Goal: Task Accomplishment & Management: Manage account settings

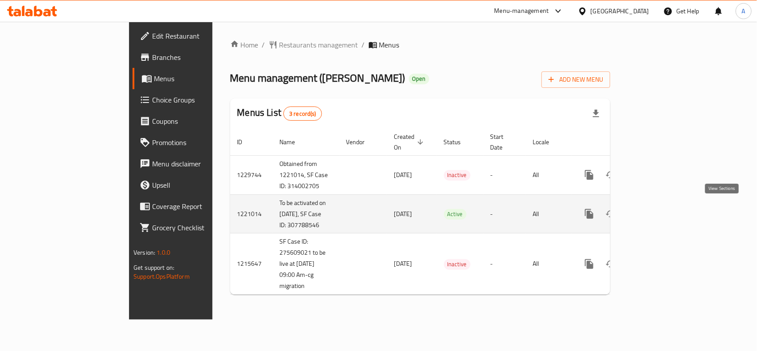
click at [659, 208] on icon "enhanced table" at bounding box center [653, 213] width 11 height 11
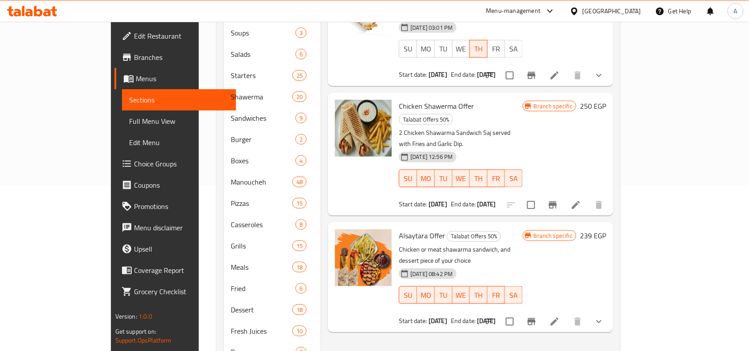
scroll to position [166, 0]
click at [557, 200] on icon "Branch-specific-item" at bounding box center [553, 203] width 8 height 7
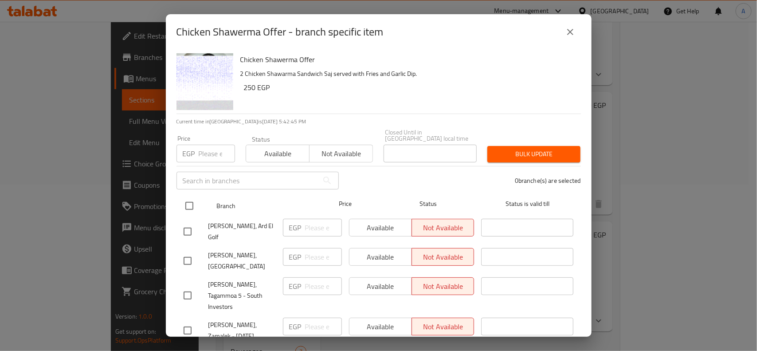
click at [188, 200] on input "checkbox" at bounding box center [189, 205] width 19 height 19
checkbox input "true"
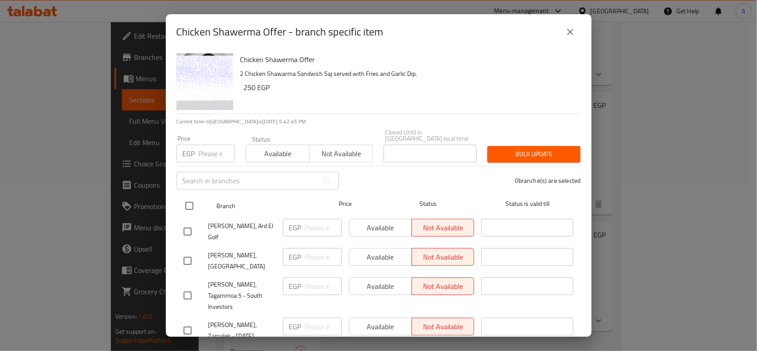
checkbox input "true"
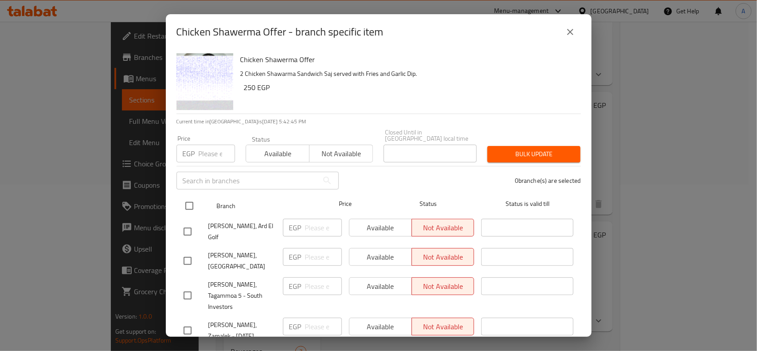
checkbox input "true"
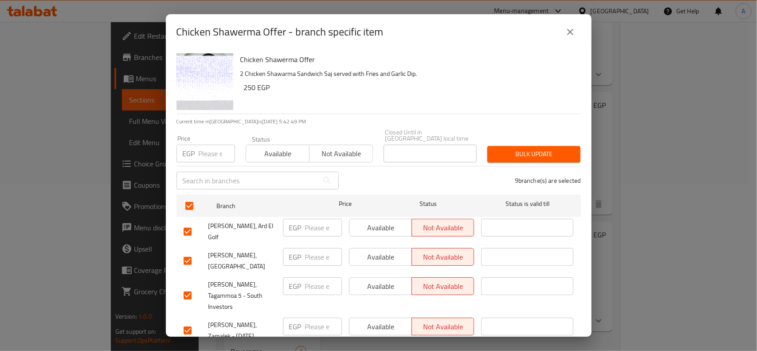
click at [568, 29] on icon "close" at bounding box center [570, 32] width 11 height 11
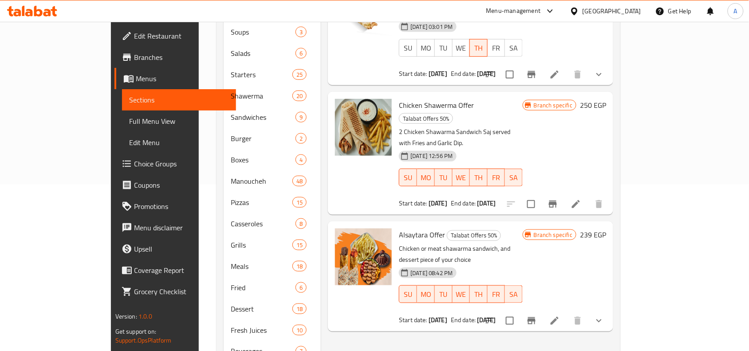
click at [433, 171] on div "Menu items Add Sort Manage items Flash Sale Offer Talabat Offers 50% Syrian chi…" at bounding box center [467, 149] width 292 height 432
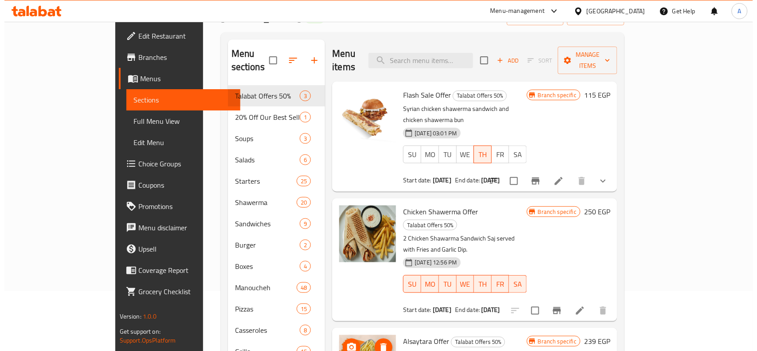
scroll to position [0, 0]
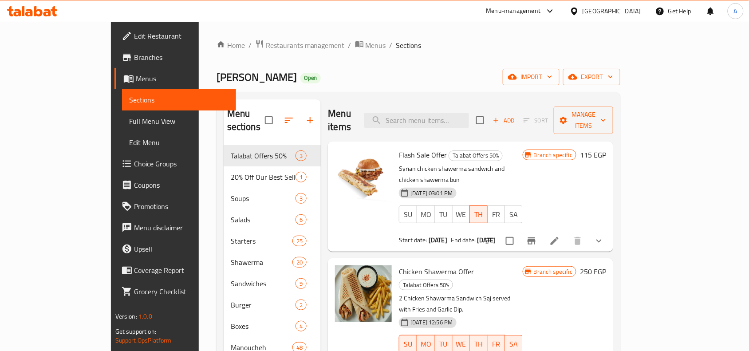
click at [216, 83] on span "Anas Al Demeshky" at bounding box center [256, 77] width 80 height 20
copy span "Anas Al Demeshky"
click at [542, 230] on button "Branch-specific-item" at bounding box center [531, 240] width 21 height 21
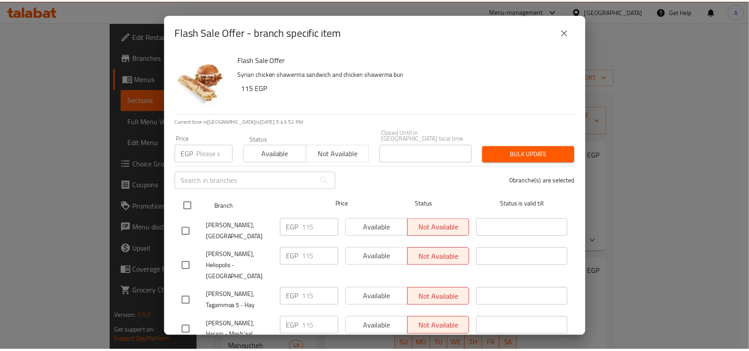
scroll to position [55, 0]
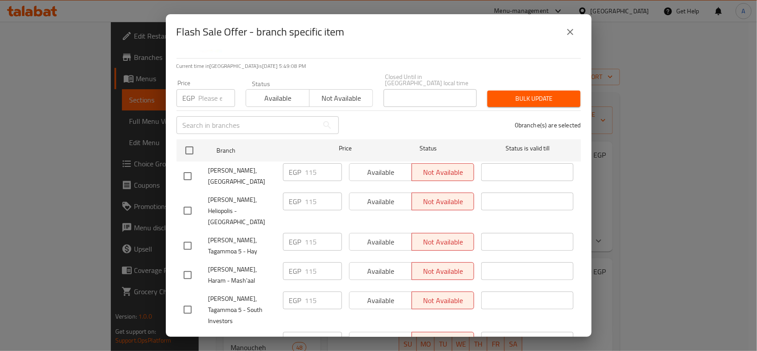
click at [571, 27] on icon "close" at bounding box center [570, 32] width 11 height 11
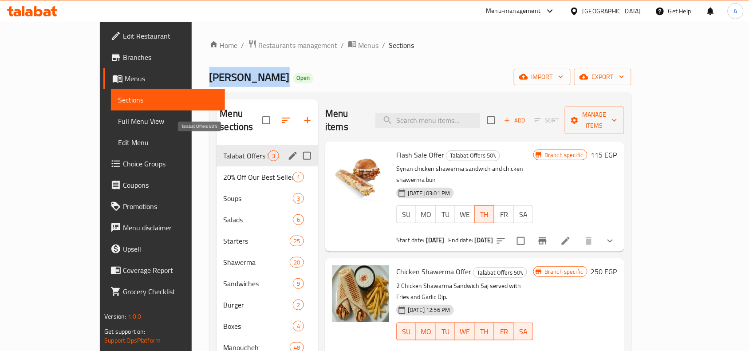
click at [224, 150] on span "Talabat Offers 50%" at bounding box center [246, 155] width 45 height 11
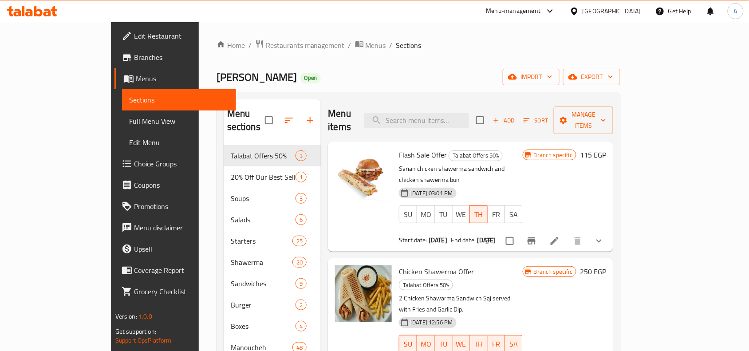
click at [508, 70] on div "Anas Al Demeshky Open import export" at bounding box center [418, 77] width 404 height 16
click at [515, 115] on span "Add" at bounding box center [503, 120] width 24 height 10
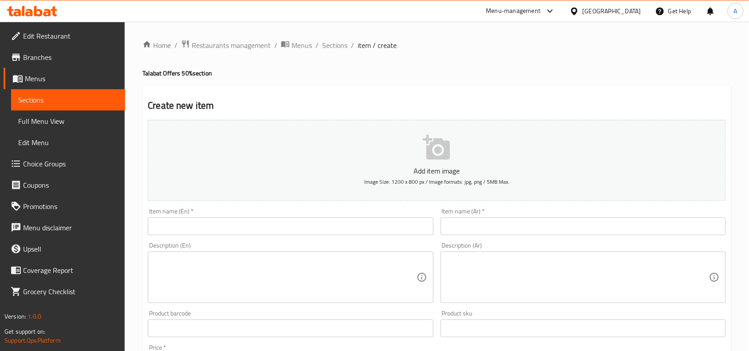
scroll to position [274, 0]
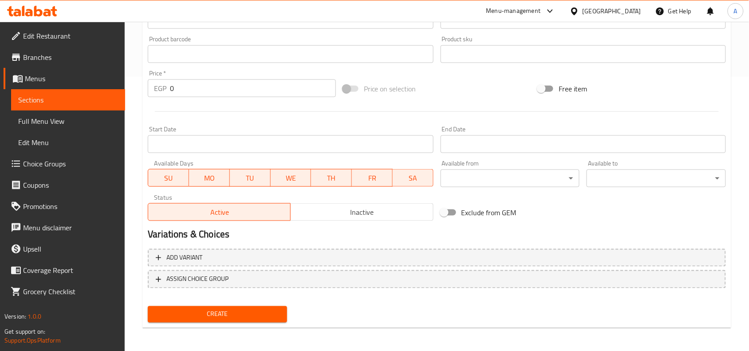
click at [353, 208] on span "Inactive" at bounding box center [361, 212] width 135 height 13
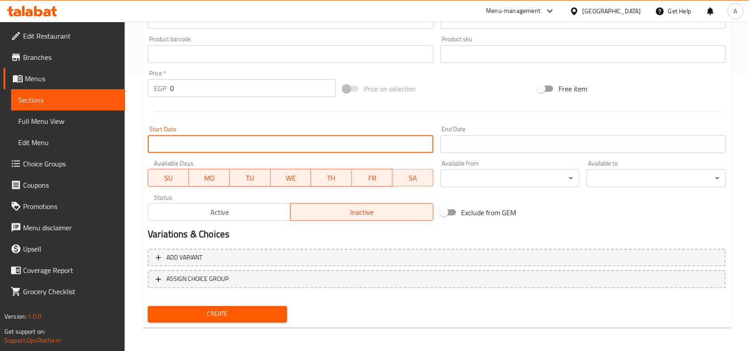
click at [311, 145] on input "Start Date" at bounding box center [290, 144] width 285 height 18
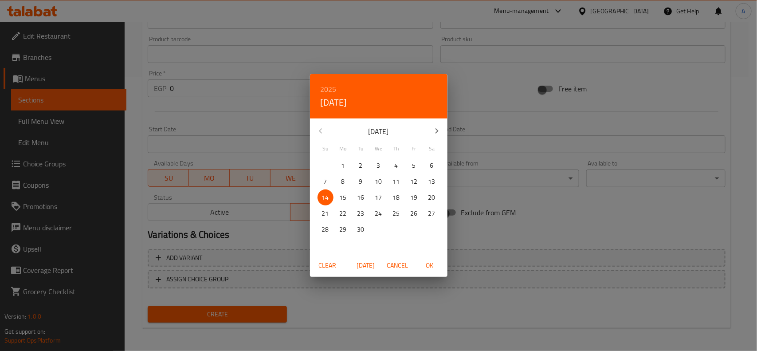
click at [327, 193] on p "14" at bounding box center [325, 197] width 7 height 11
click at [432, 261] on span "OK" at bounding box center [429, 265] width 21 height 11
type input "14-09-2025"
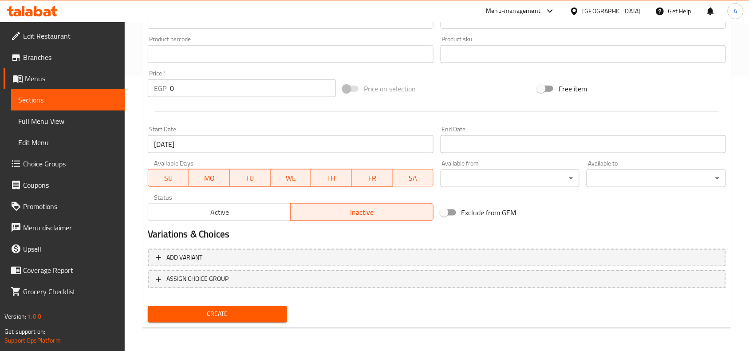
click at [397, 227] on div "Variations & Choices" at bounding box center [436, 234] width 585 height 20
click at [547, 146] on input "Start Date" at bounding box center [582, 144] width 285 height 18
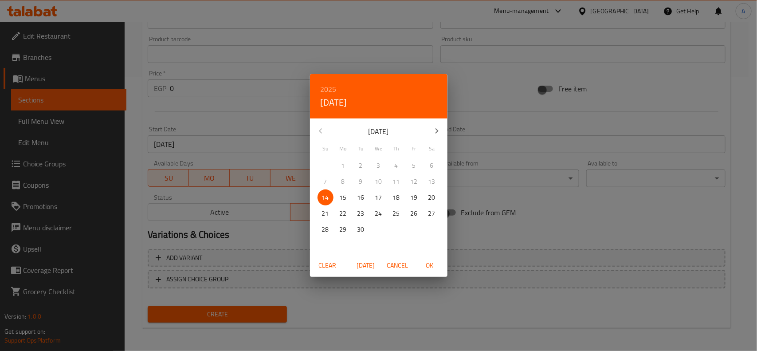
click at [335, 90] on h6 "2025" at bounding box center [329, 89] width 16 height 12
click at [377, 172] on div "2027" at bounding box center [378, 173] width 137 height 18
click at [397, 229] on p "30" at bounding box center [396, 229] width 7 height 11
click at [430, 267] on span "OK" at bounding box center [429, 265] width 21 height 11
type input "30-09-2027"
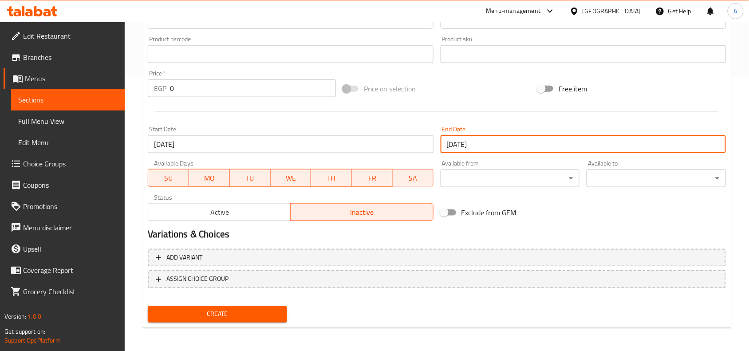
click at [437, 231] on h2 "Variations & Choices" at bounding box center [437, 234] width 578 height 13
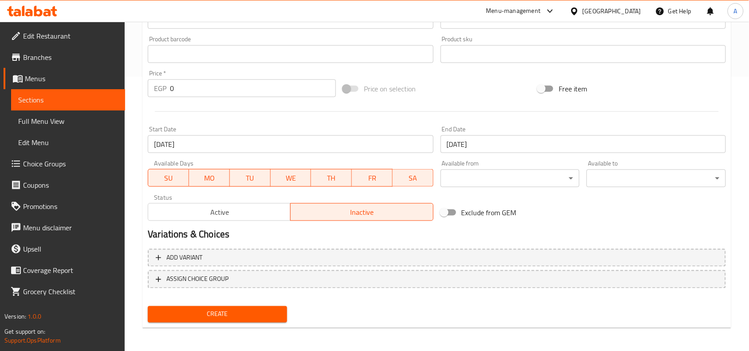
click at [231, 86] on input "0" at bounding box center [253, 88] width 166 height 18
type input "515"
click at [284, 120] on div at bounding box center [436, 112] width 585 height 22
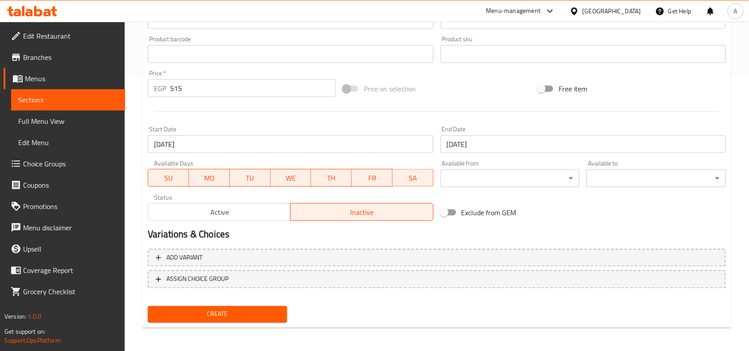
click at [389, 238] on h2 "Variations & Choices" at bounding box center [437, 234] width 578 height 13
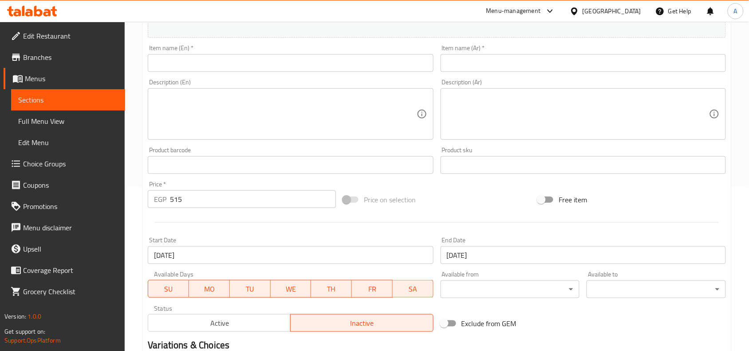
scroll to position [108, 0]
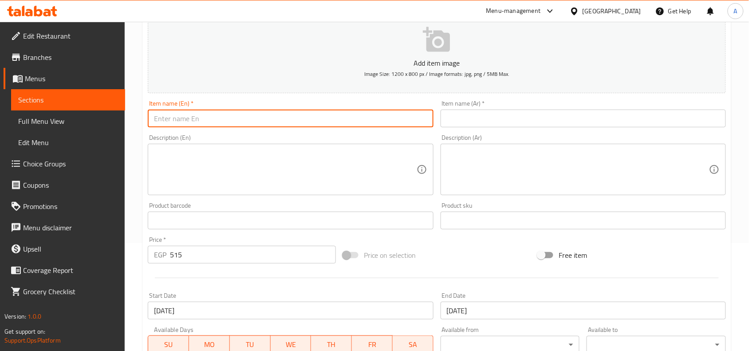
click at [269, 114] on input "text" at bounding box center [290, 119] width 285 height 18
paste input "Albaraka Offer"
type input "Albaraka Offer"
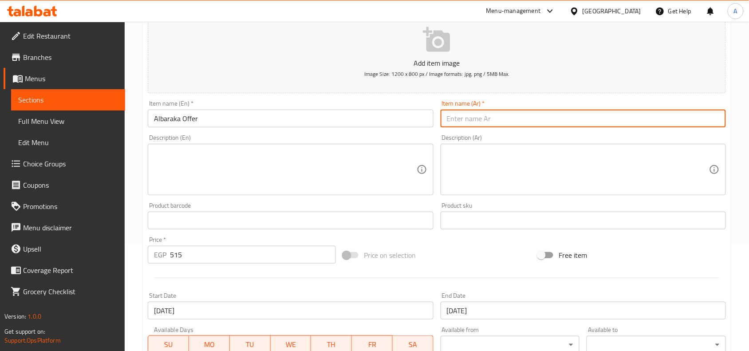
click at [471, 124] on input "text" at bounding box center [582, 119] width 285 height 18
paste input "عرض البركة"
type input "عرض البركة"
click at [464, 243] on div "Price on selection" at bounding box center [436, 255] width 195 height 24
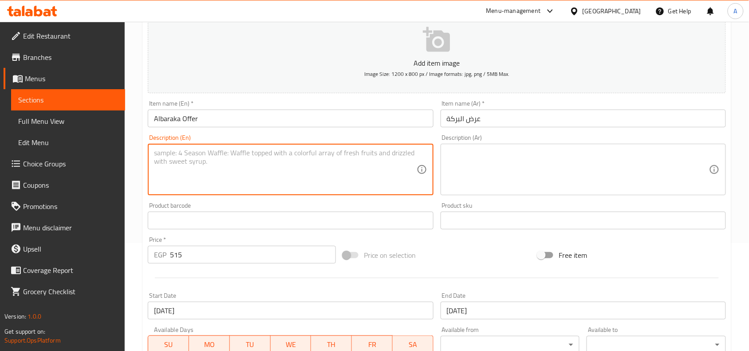
click at [373, 172] on textarea at bounding box center [285, 170] width 262 height 42
paste textarea "ساندويش شاورما فراخ + ساندويش غربي او بيتزا + كوباية او مقبلات + سلطة + قطعة حل…"
type textarea "ساندويش شاورما فراخ + ساندويش غربي او بيتزا + كوباية او مقبلات + سلطة + قطعة حل…"
click at [548, 169] on textarea at bounding box center [578, 170] width 262 height 42
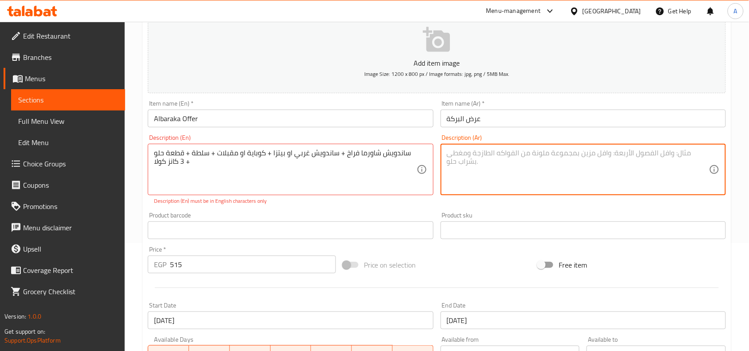
paste textarea "ساندويش شاورما فراخ + ساندويش غربي او بيتزا + كوباية او مقبلات + سلطة + قطعة حل…"
type textarea "ساندويش شاورما فراخ + ساندويش غربي او بيتزا + كوباية او مقبلات + سلطة + قطعة حل…"
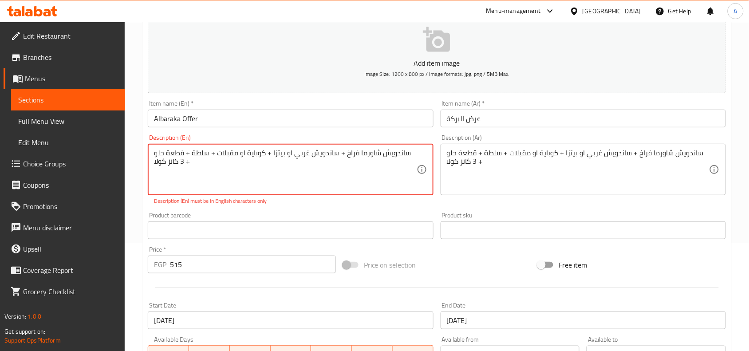
click at [349, 157] on textarea "ساندويش شاورما فراخ + ساندويش غربي او بيتزا + كوباية او مقبلات + سلطة + قطعة حل…" at bounding box center [285, 170] width 262 height 42
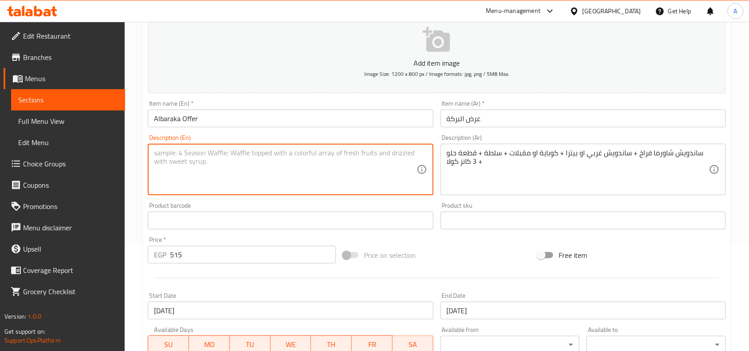
click at [324, 163] on textarea at bounding box center [285, 170] width 262 height 42
paste textarea "Chicken shawarma sandwich + Western sandwich or pizza + Cuban or appetizers + s…"
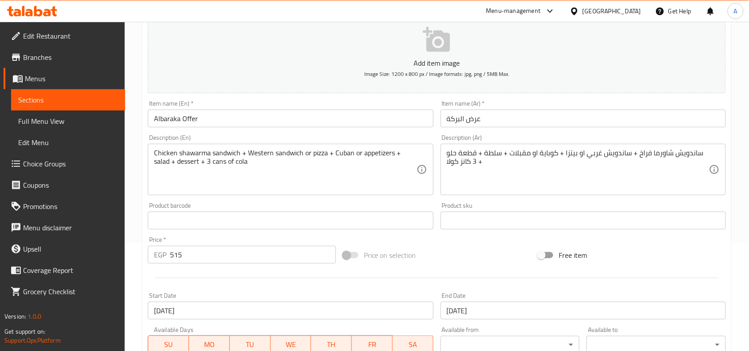
click at [369, 207] on div "Product barcode Product barcode" at bounding box center [290, 215] width 285 height 27
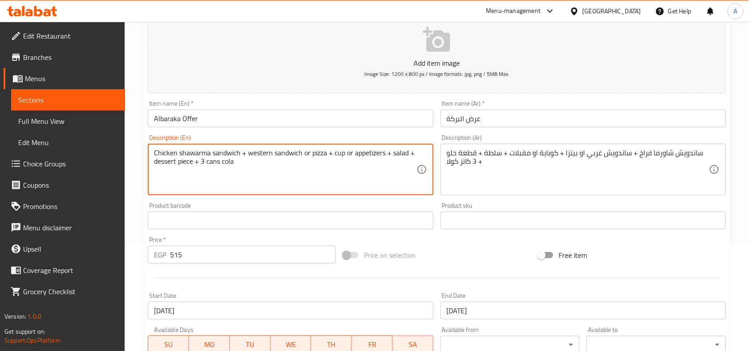
type textarea "Chicken shawarma sandwich + western sandwich or pizza + cup or appetizers + sal…"
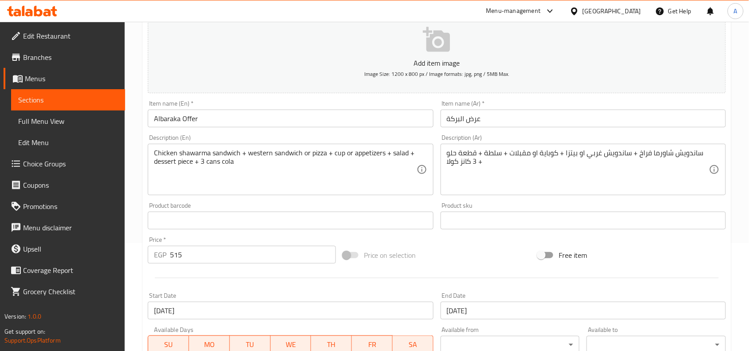
click at [464, 260] on div "Price on selection" at bounding box center [436, 255] width 195 height 24
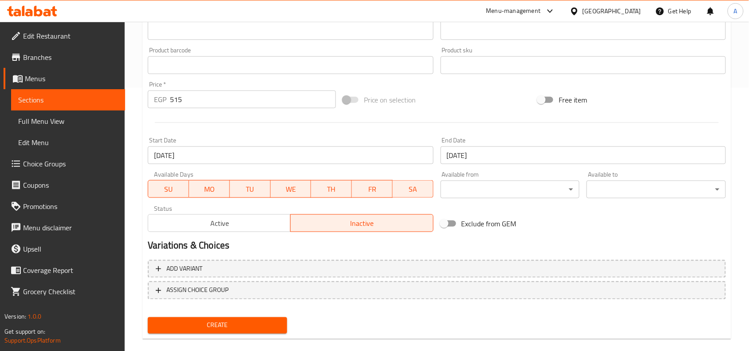
scroll to position [274, 0]
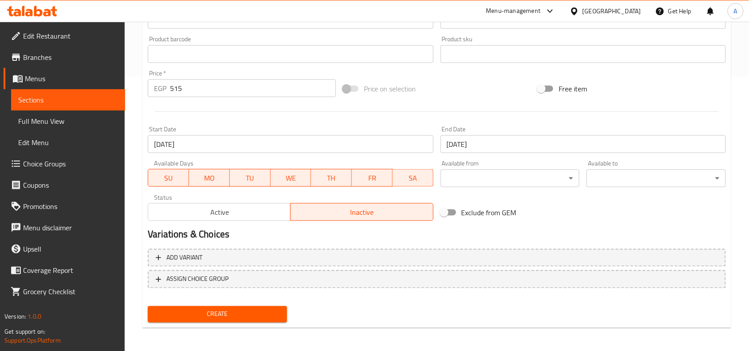
click at [256, 313] on span "Create" at bounding box center [217, 314] width 125 height 11
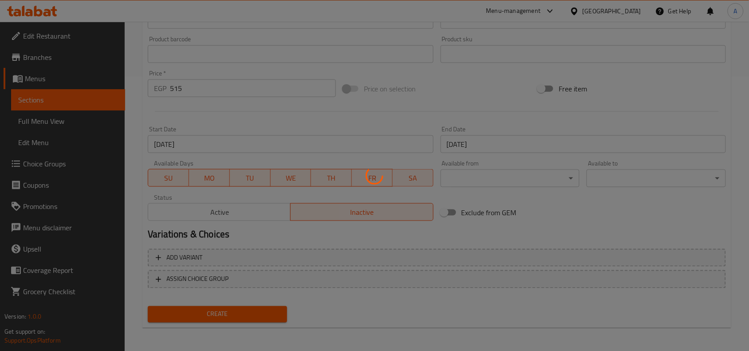
type input "0"
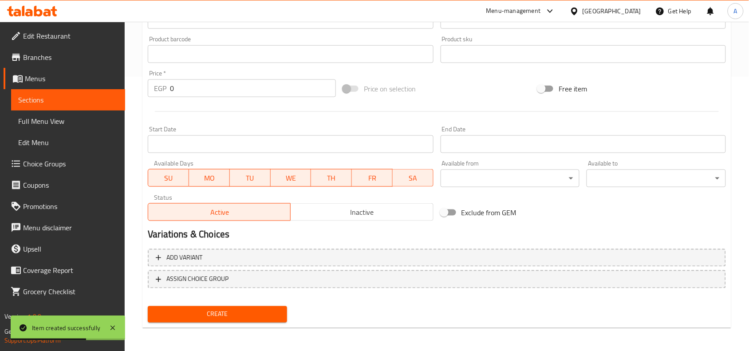
click at [354, 235] on h2 "Variations & Choices" at bounding box center [437, 234] width 578 height 13
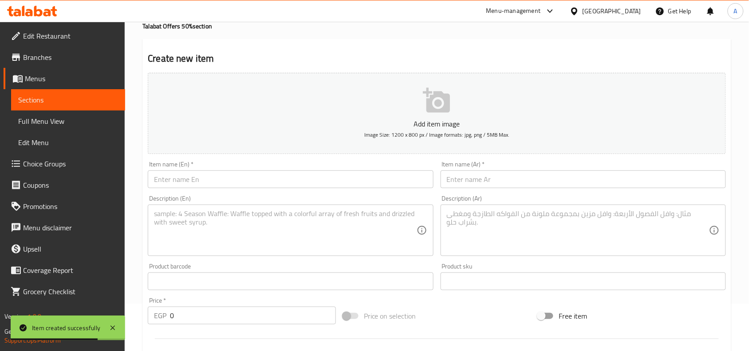
scroll to position [0, 0]
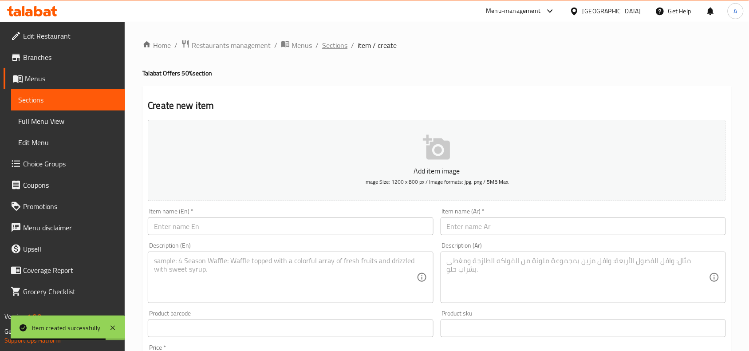
click at [330, 43] on span "Sections" at bounding box center [334, 45] width 25 height 11
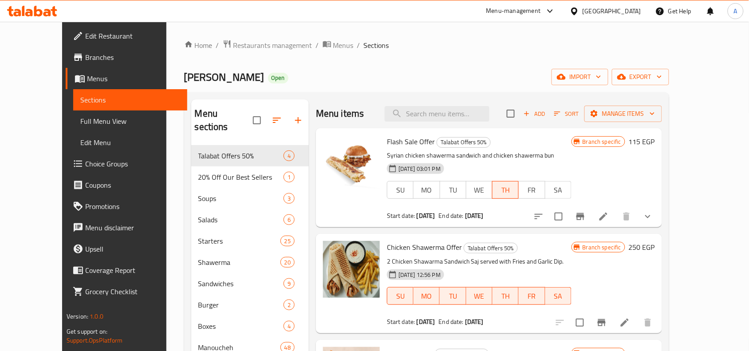
click at [418, 74] on div "Anas Al Demeshky Open import export" at bounding box center [426, 77] width 485 height 16
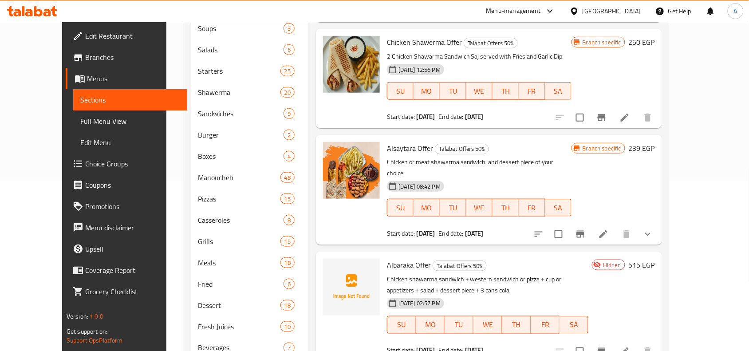
scroll to position [192, 0]
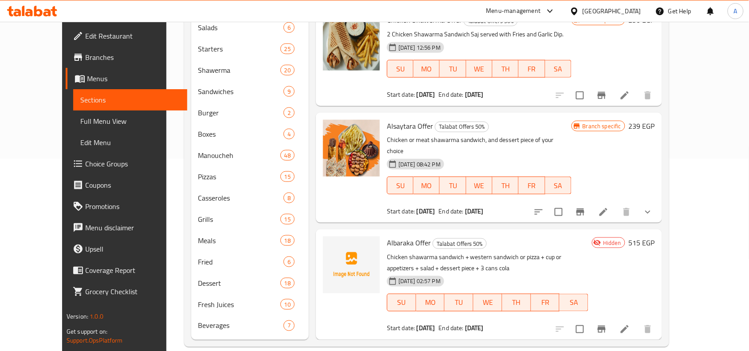
click at [637, 321] on li at bounding box center [624, 329] width 25 height 16
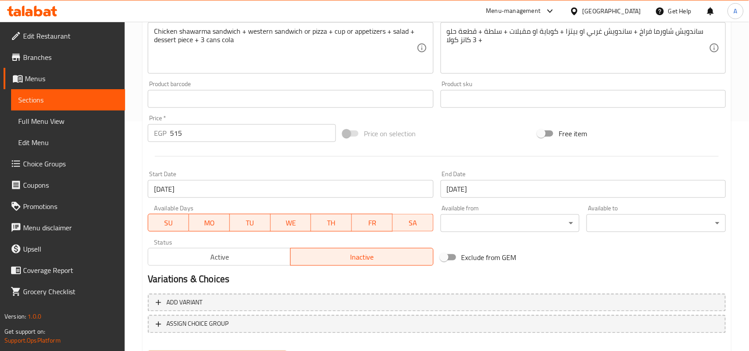
scroll to position [219, 0]
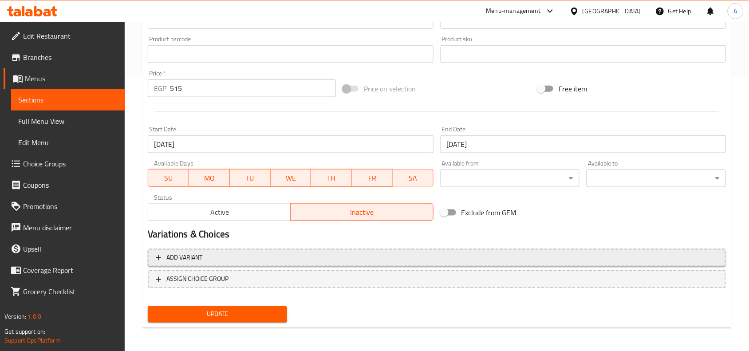
click at [406, 258] on span "Add variant" at bounding box center [437, 257] width 562 height 11
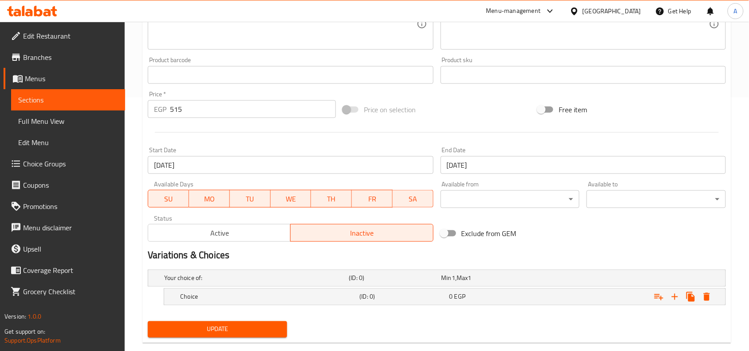
scroll to position [270, 0]
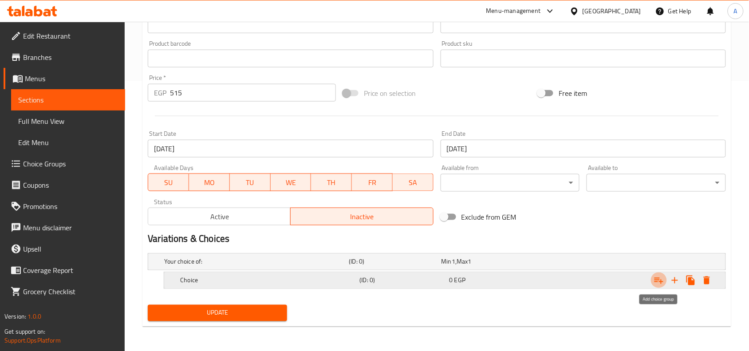
click at [654, 280] on icon "Expand" at bounding box center [658, 280] width 11 height 11
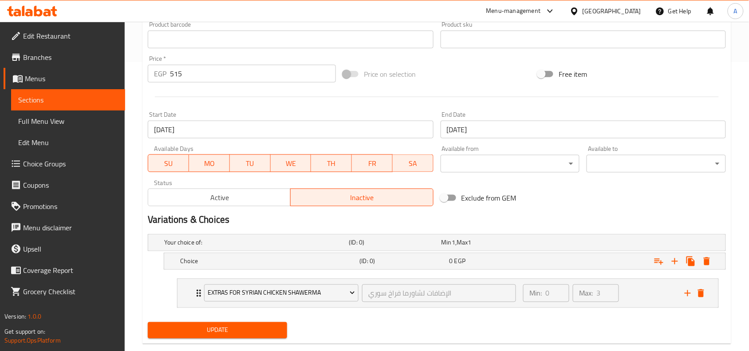
scroll to position [306, 0]
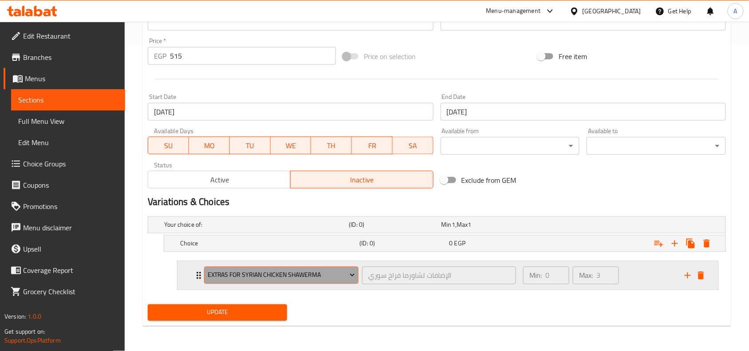
click at [346, 274] on span "Extras For Syrian Chicken Shawerma" at bounding box center [282, 275] width 148 height 11
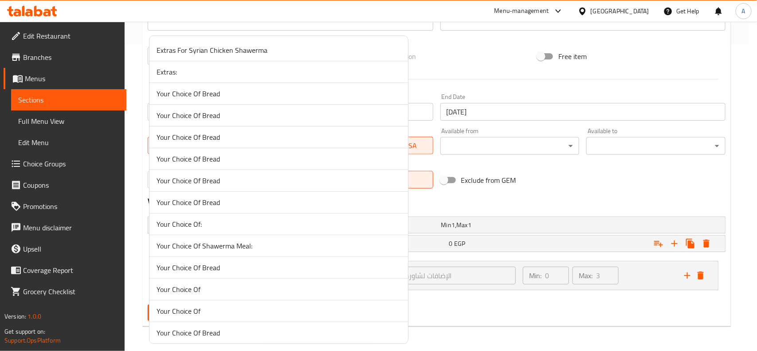
click at [502, 309] on div at bounding box center [378, 175] width 757 height 351
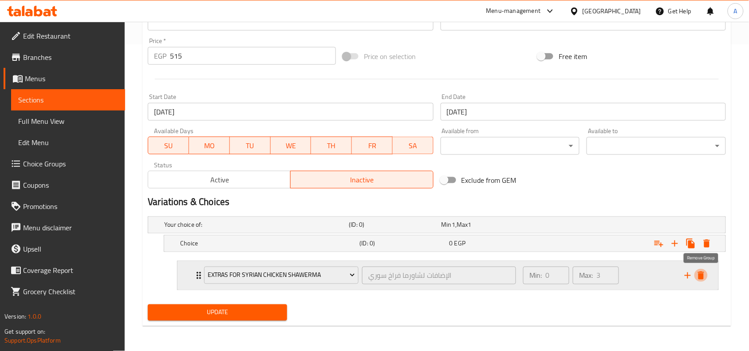
click at [702, 277] on icon "delete" at bounding box center [701, 275] width 6 height 8
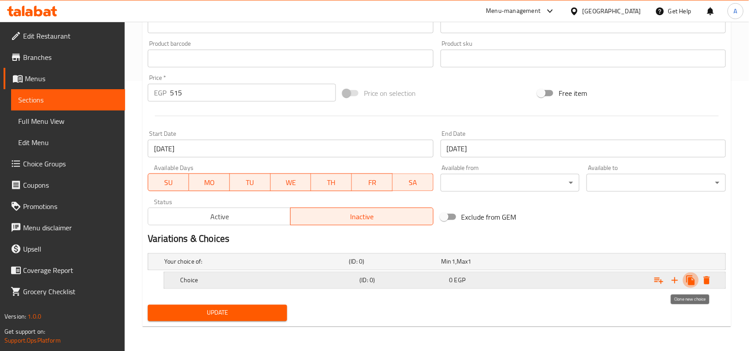
click at [693, 278] on icon "Expand" at bounding box center [690, 280] width 11 height 11
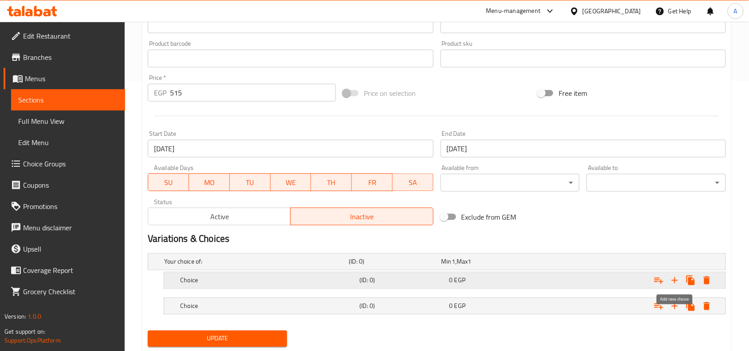
click at [675, 280] on icon "Expand" at bounding box center [674, 280] width 6 height 6
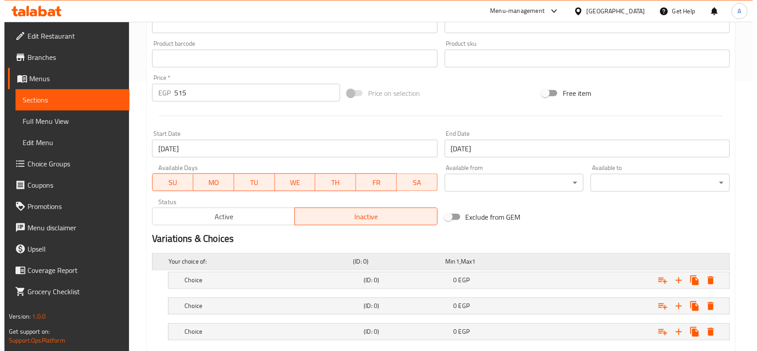
scroll to position [322, 0]
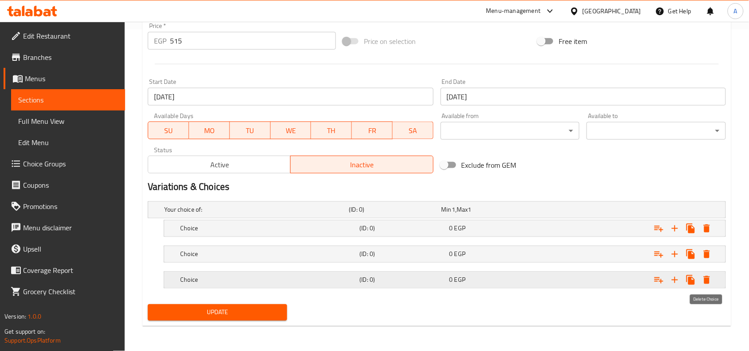
click at [706, 281] on icon "Expand" at bounding box center [706, 280] width 6 height 8
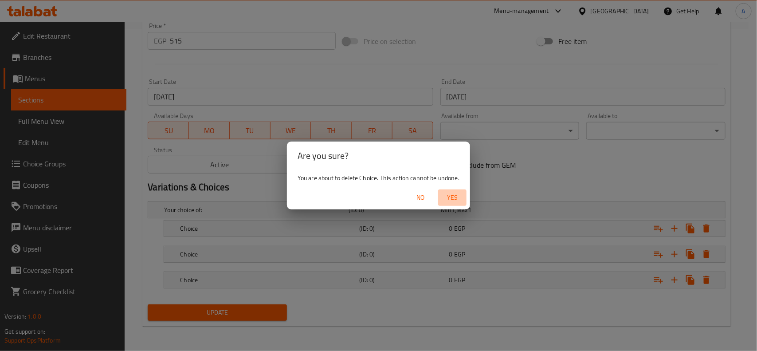
click at [450, 198] on span "Yes" at bounding box center [452, 197] width 21 height 11
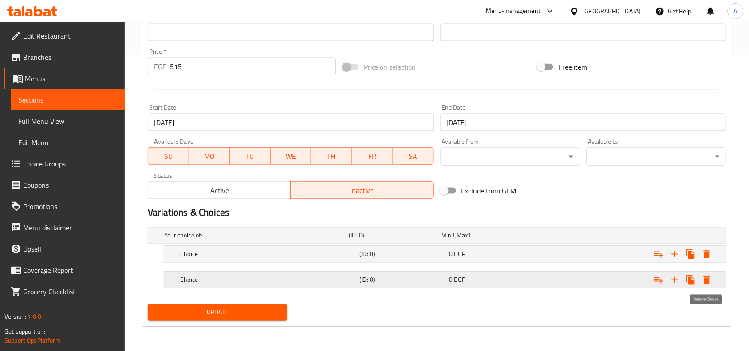
click at [703, 276] on icon "Expand" at bounding box center [706, 280] width 11 height 11
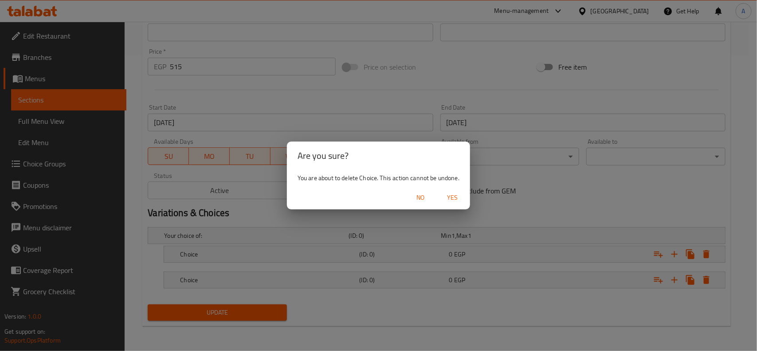
click at [453, 198] on span "Yes" at bounding box center [452, 197] width 21 height 11
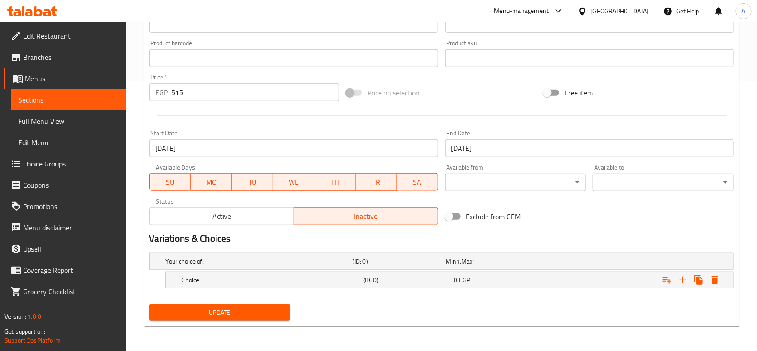
scroll to position [270, 0]
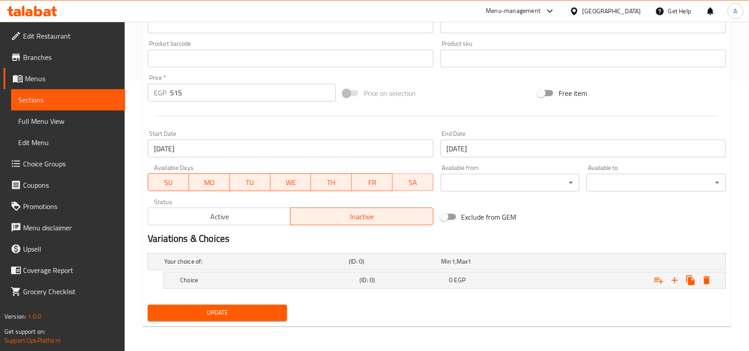
click at [584, 216] on div "Exclude from GEM" at bounding box center [534, 217] width 195 height 24
click at [314, 125] on div at bounding box center [436, 116] width 585 height 22
click at [705, 280] on icon "Expand" at bounding box center [706, 280] width 6 height 8
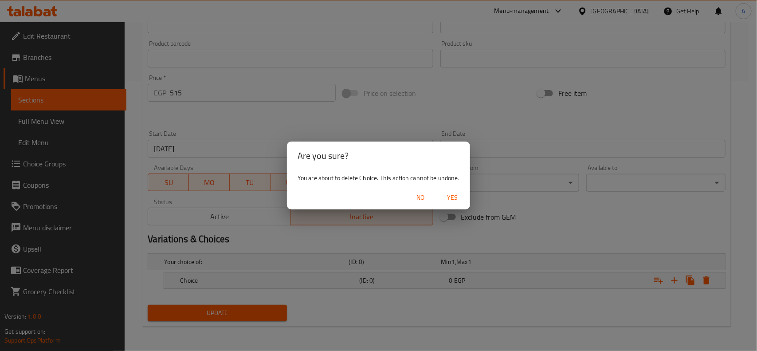
click at [450, 198] on span "Yes" at bounding box center [452, 197] width 21 height 11
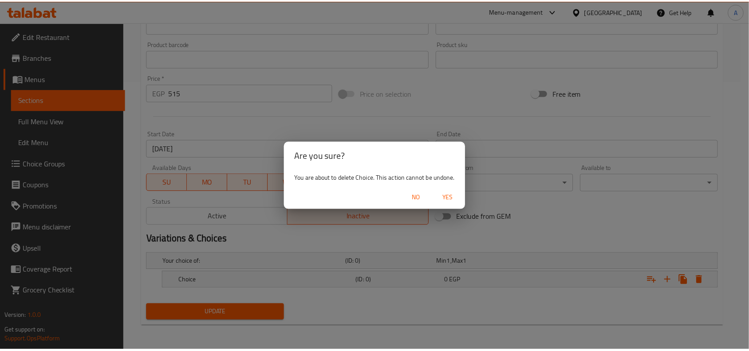
scroll to position [267, 0]
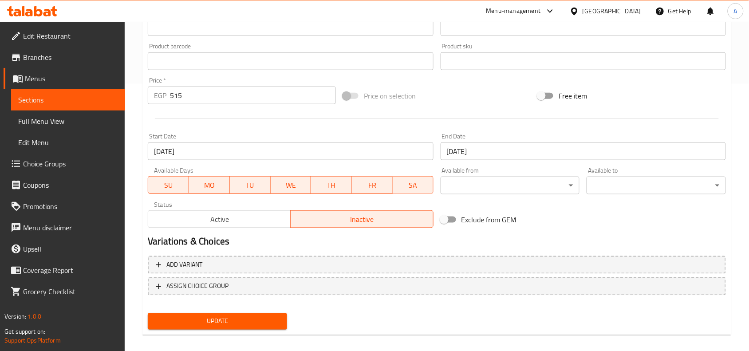
click at [256, 131] on div "Start Date 14-09-2025 Start Date" at bounding box center [290, 146] width 292 height 34
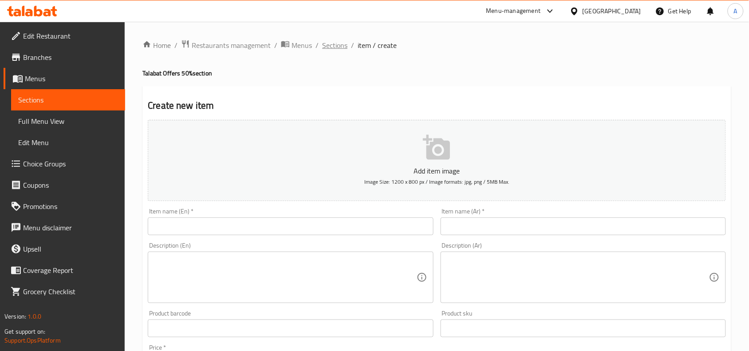
click at [334, 41] on span "Sections" at bounding box center [334, 45] width 25 height 11
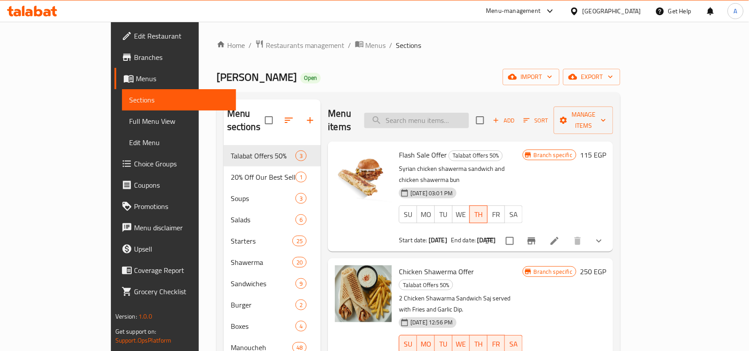
click at [469, 119] on input "search" at bounding box center [416, 121] width 105 height 16
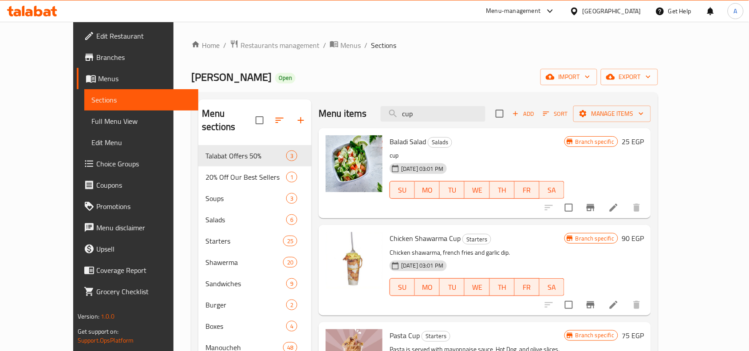
type input "cup"
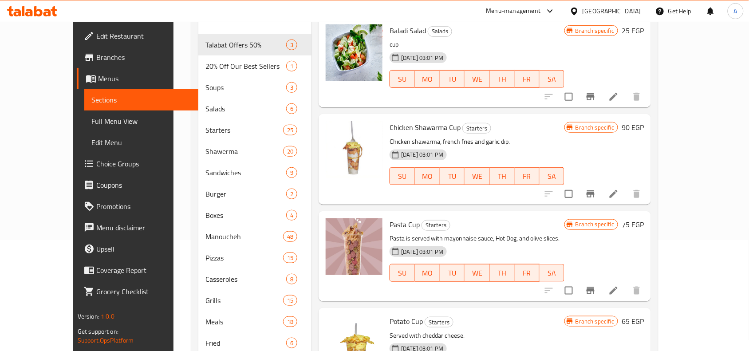
click at [601, 292] on button "Branch-specific-item" at bounding box center [590, 290] width 21 height 21
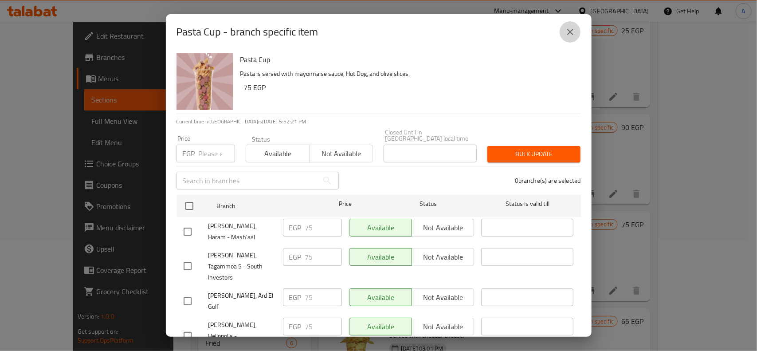
click at [573, 30] on icon "close" at bounding box center [570, 32] width 11 height 11
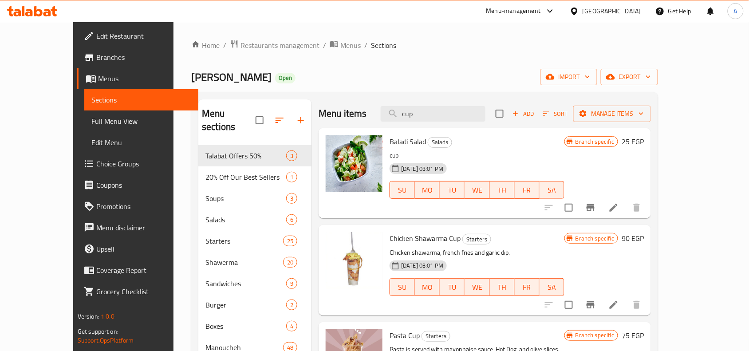
click at [431, 64] on div "Home / Restaurants management / Menus / Sections Anas Al Demeshky Open import e…" at bounding box center [424, 288] width 467 height 499
click at [471, 70] on div "[PERSON_NAME] Open import export" at bounding box center [424, 77] width 467 height 16
click at [96, 158] on span "Choice Groups" at bounding box center [143, 163] width 95 height 11
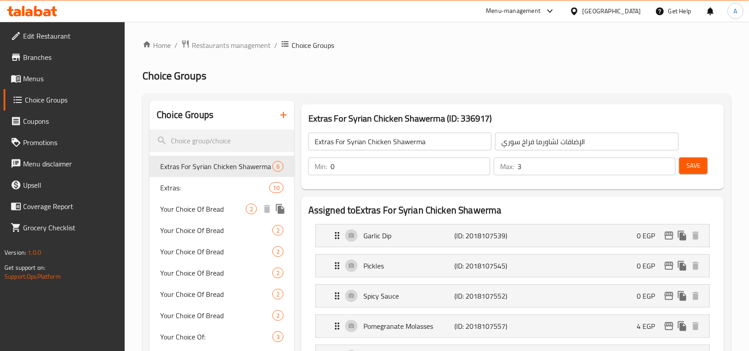
click at [196, 208] on span "Your Choice Of Bread" at bounding box center [203, 209] width 86 height 11
type input "Your Choice Of Bread"
type input "إختيارك من الخبز"
type input "1"
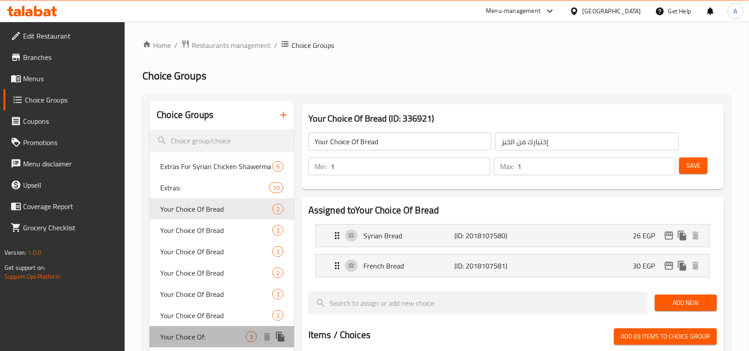
click at [190, 335] on span "Your Choice Of:" at bounding box center [203, 336] width 86 height 11
type input "Your Choice Of:"
type input "اختيارك من:"
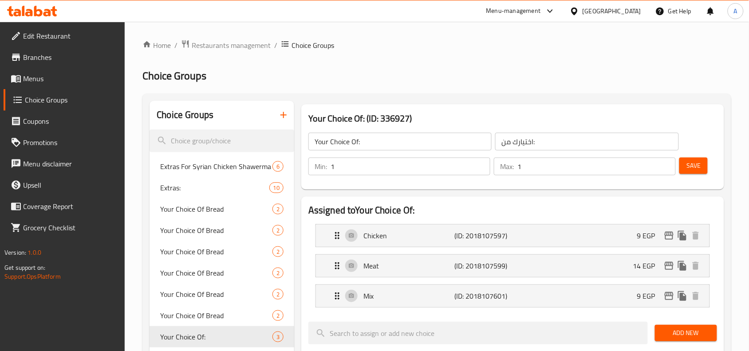
click at [286, 114] on icon "button" at bounding box center [283, 115] width 11 height 11
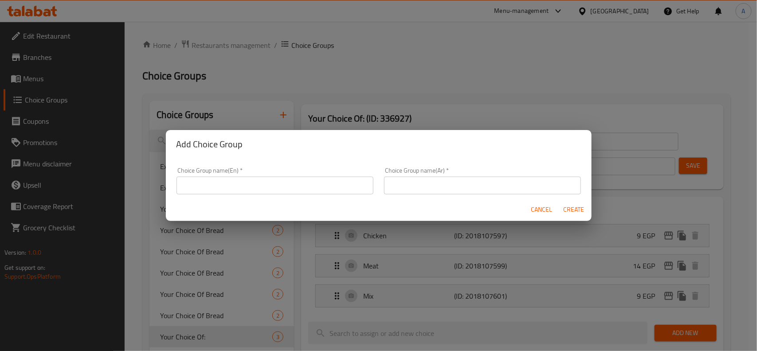
click at [537, 210] on span "Cancel" at bounding box center [541, 209] width 21 height 11
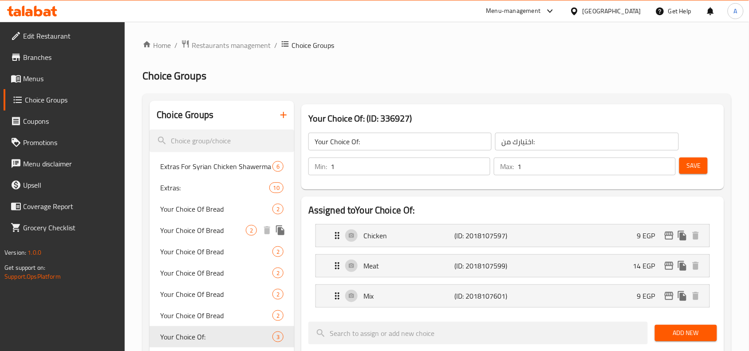
click at [185, 214] on span "Your Choice Of Bread" at bounding box center [216, 209] width 112 height 11
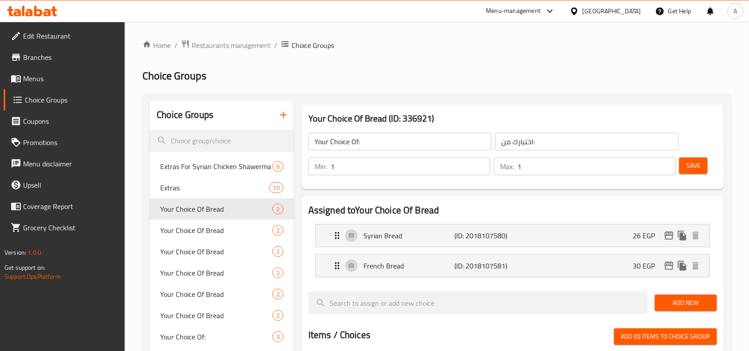
type input "Your Choice Of Bread"
type input "إختيارك من الخبز"
click at [542, 140] on input "إختيارك من الخبز" at bounding box center [586, 142] width 183 height 18
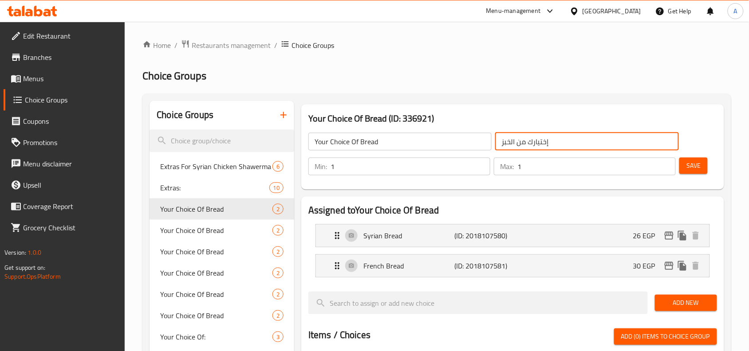
click at [542, 140] on input "إختيارك من الخبز" at bounding box center [586, 142] width 183 height 18
click at [284, 73] on h2 "Choice Groups" at bounding box center [436, 76] width 588 height 14
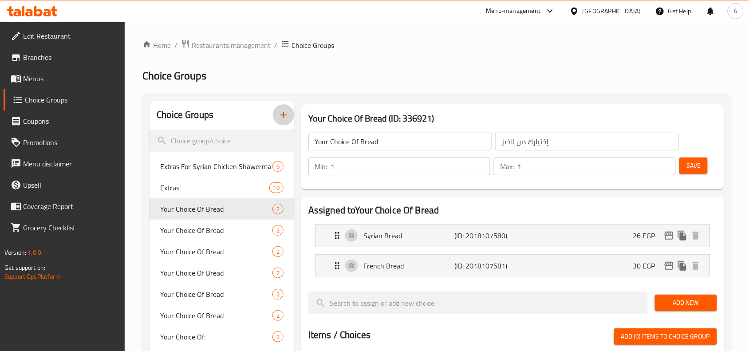
click at [284, 107] on button "button" at bounding box center [283, 114] width 21 height 21
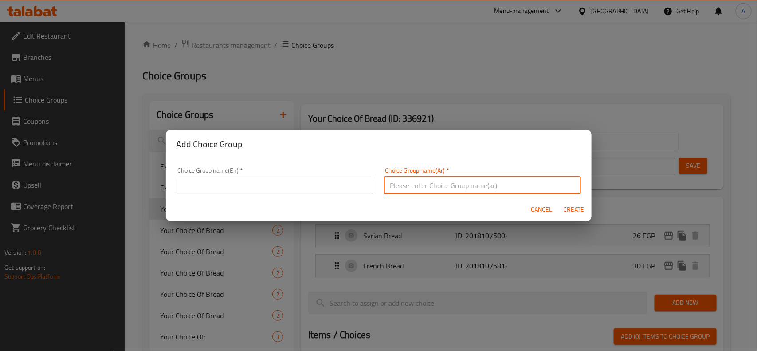
click at [489, 189] on input "text" at bounding box center [482, 186] width 197 height 18
paste input "إختيارك من الخبز"
type input "إختيارك من الخبز"
click at [334, 186] on input "text" at bounding box center [275, 186] width 197 height 18
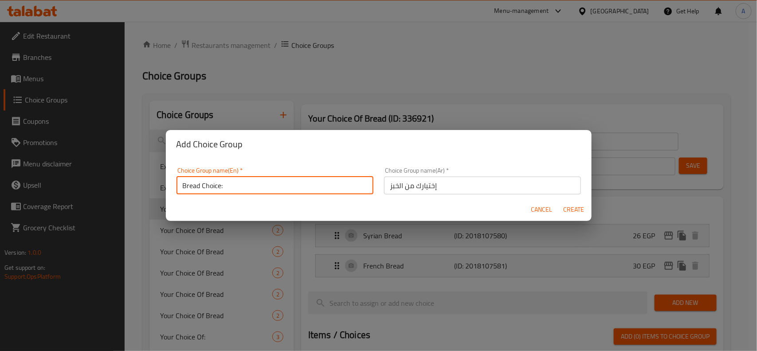
type input "Bread Choice:"
click at [412, 183] on input "إختيارك من الخبز" at bounding box center [482, 186] width 197 height 18
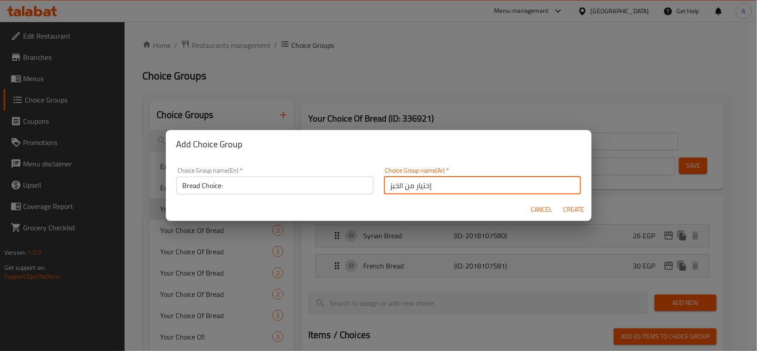
click at [407, 184] on input "إختيار من الخبز" at bounding box center [482, 186] width 197 height 18
type input ":إختيار الخبز"
click at [570, 209] on span "Create" at bounding box center [573, 209] width 21 height 11
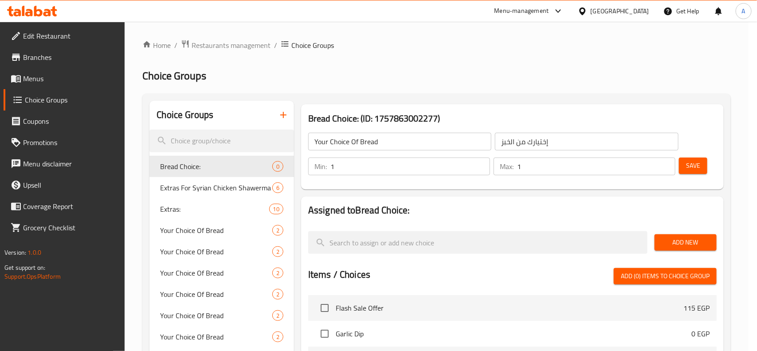
type input "Bread Choice:"
type input ":إختيار الخبز"
type input "0"
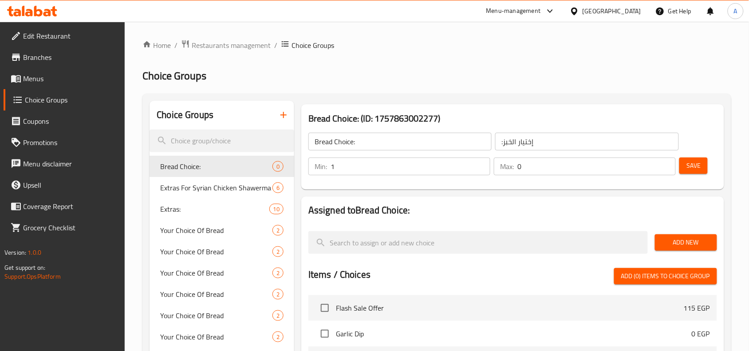
type input "1"
click at [481, 162] on input "1" at bounding box center [410, 166] width 160 height 18
type input "1"
click at [664, 160] on input "1" at bounding box center [596, 166] width 158 height 18
click at [670, 239] on span "Add New" at bounding box center [686, 242] width 48 height 11
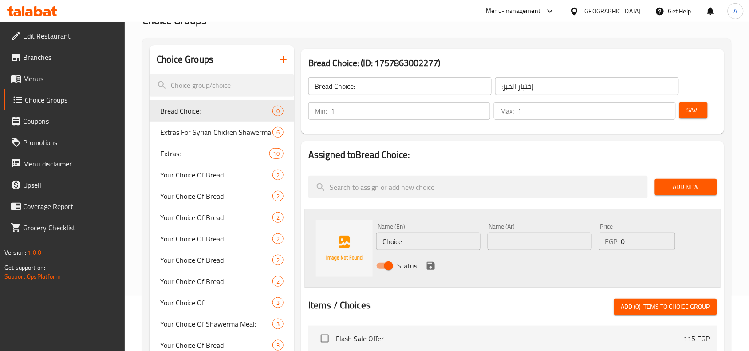
scroll to position [166, 0]
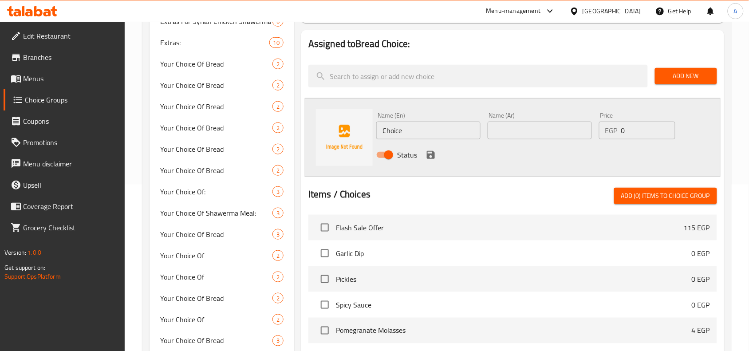
click at [426, 131] on input "Choice" at bounding box center [428, 131] width 104 height 18
type input "Syrian Bread"
click at [522, 134] on input "text" at bounding box center [539, 131] width 104 height 18
type input "خبز سوري"
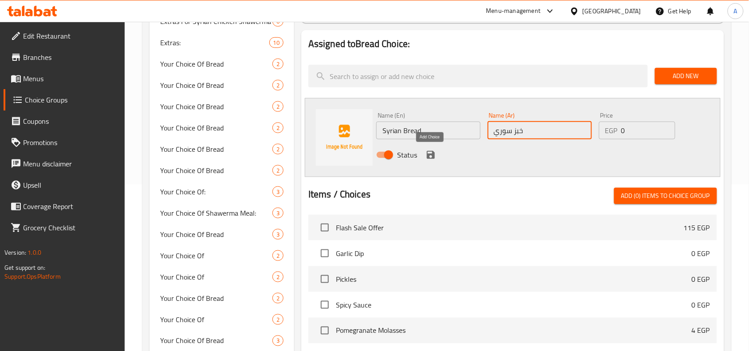
click at [429, 156] on icon "save" at bounding box center [430, 154] width 11 height 11
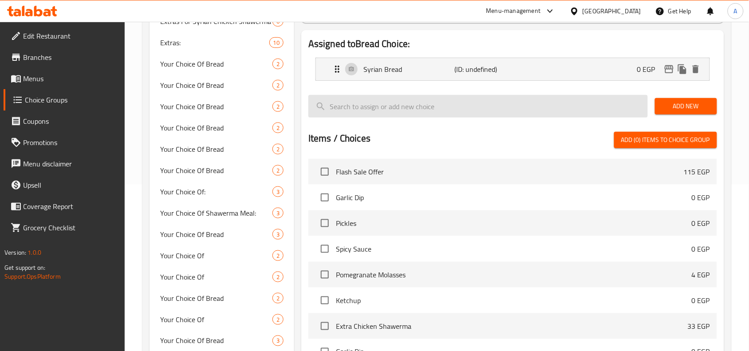
click at [688, 107] on span "Add New" at bounding box center [686, 106] width 48 height 11
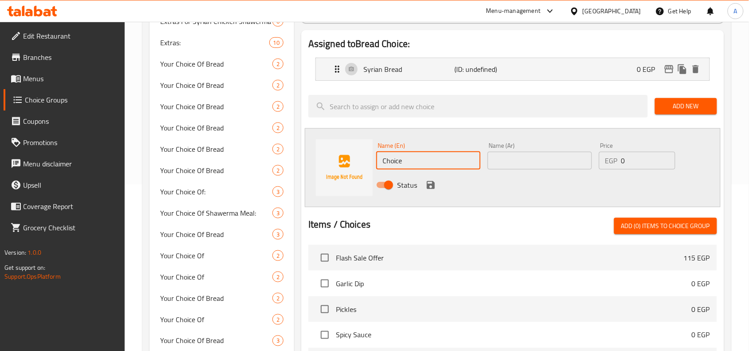
click at [428, 165] on input "Choice" at bounding box center [428, 161] width 104 height 18
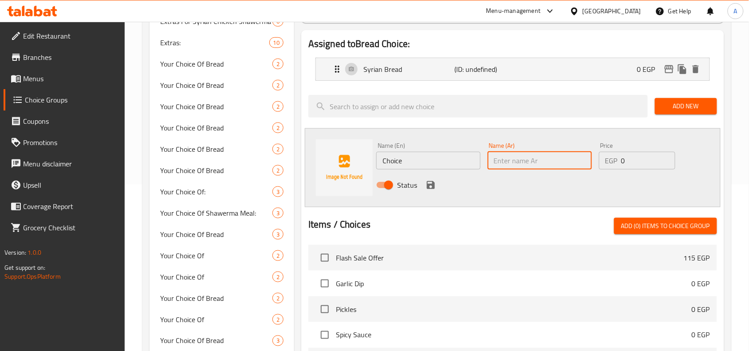
click at [526, 159] on input "text" at bounding box center [539, 161] width 104 height 18
type input "خ"
type input "ع"
type input "خبز لبناني"
click at [431, 162] on input "Choice" at bounding box center [428, 161] width 104 height 18
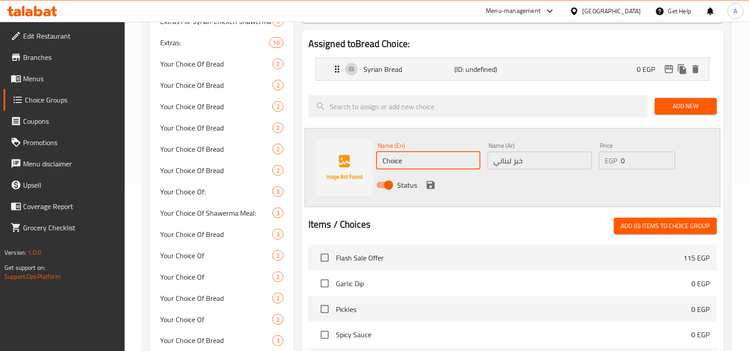
click at [431, 162] on input "Choice" at bounding box center [428, 161] width 104 height 18
type input "Lebanese Bread"
click at [428, 185] on icon "save" at bounding box center [431, 185] width 8 height 8
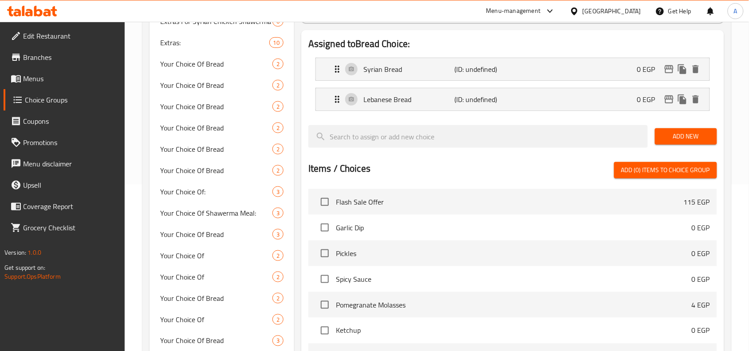
click at [677, 133] on span "Add New" at bounding box center [686, 136] width 48 height 11
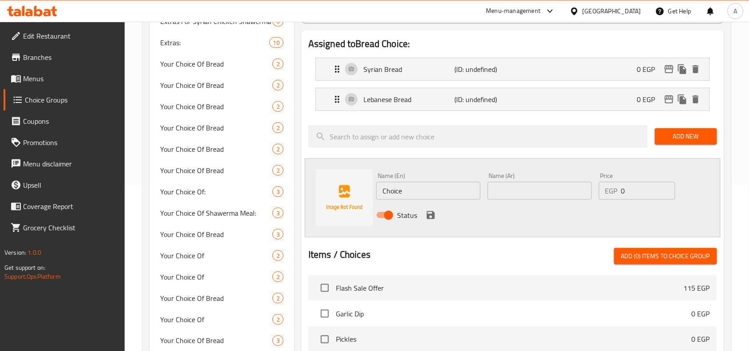
click at [544, 188] on input "text" at bounding box center [539, 191] width 104 height 18
type input "كيزر"
click at [435, 193] on input "Choice" at bounding box center [428, 191] width 104 height 18
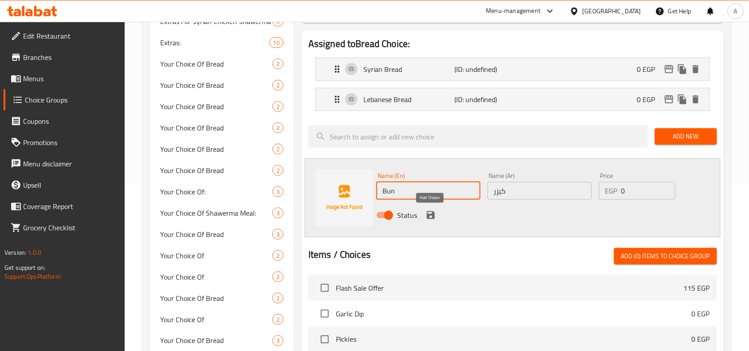
type input "Bun"
click at [430, 213] on icon "save" at bounding box center [430, 215] width 11 height 11
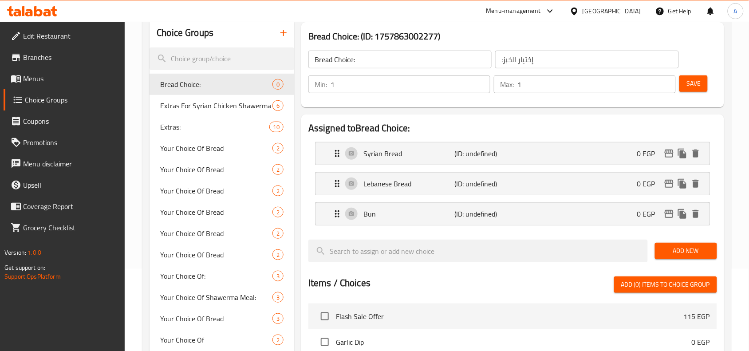
scroll to position [55, 0]
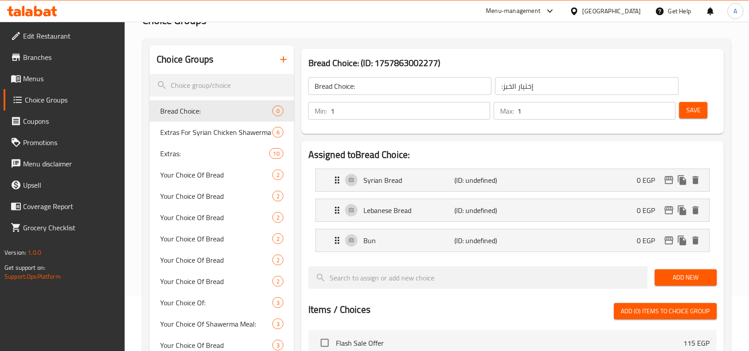
click at [692, 111] on span "Save" at bounding box center [693, 110] width 14 height 11
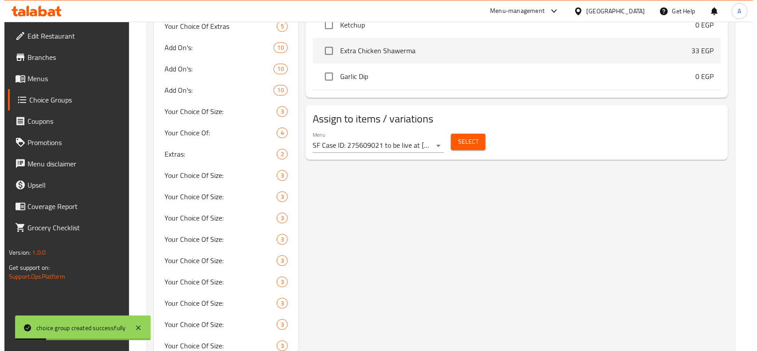
scroll to position [499, 0]
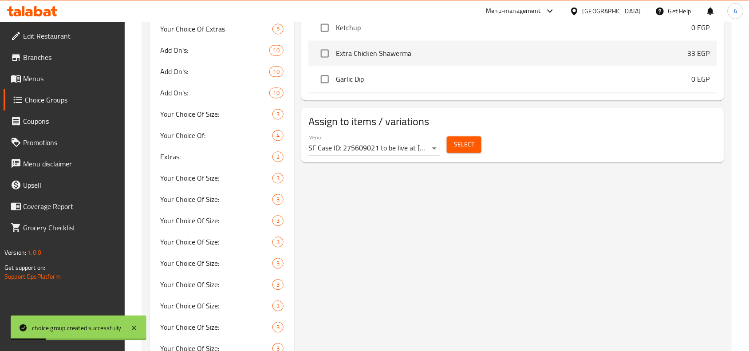
click at [466, 145] on span "Select" at bounding box center [464, 144] width 20 height 11
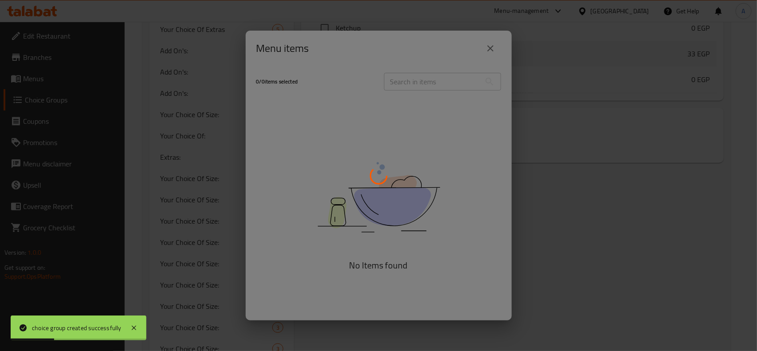
click at [604, 232] on div at bounding box center [378, 175] width 757 height 351
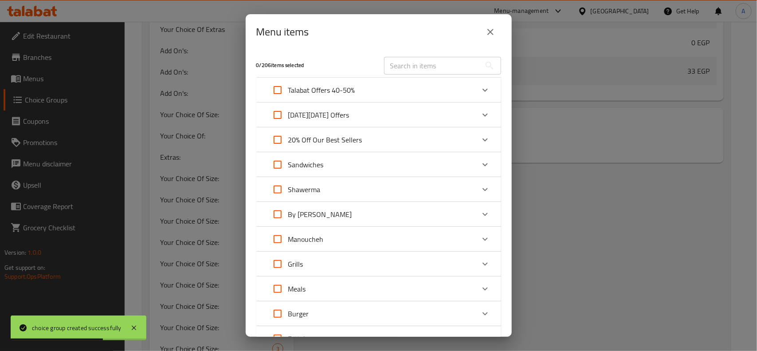
click at [493, 29] on icon "close" at bounding box center [490, 32] width 11 height 11
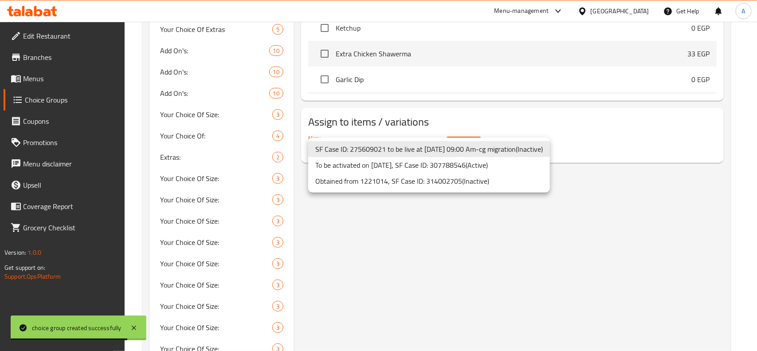
click at [428, 162] on li "To be activated on 30/01/2024, SF Case ID: 307788546 ( Active )" at bounding box center [429, 165] width 242 height 16
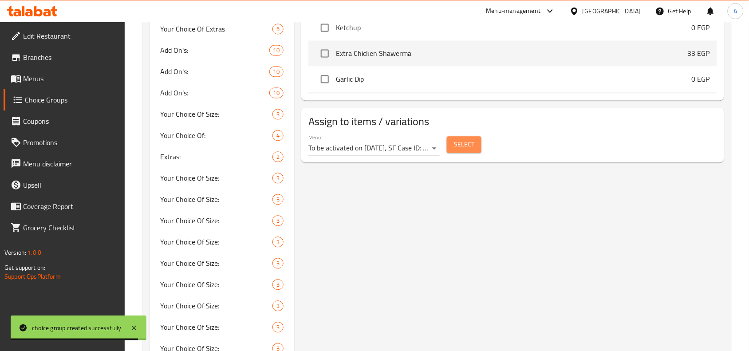
click at [459, 141] on span "Select" at bounding box center [464, 144] width 20 height 11
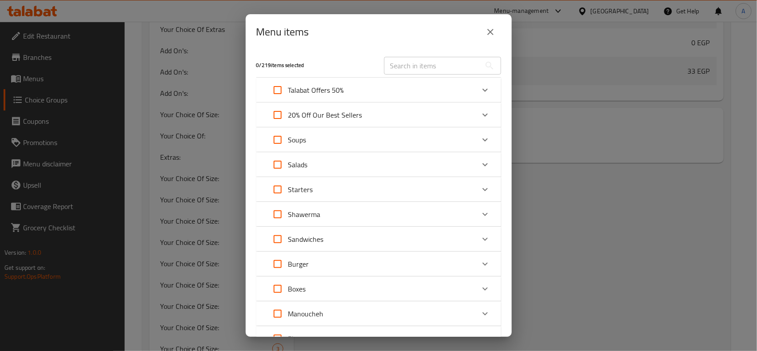
click at [480, 90] on icon "Expand" at bounding box center [485, 90] width 11 height 11
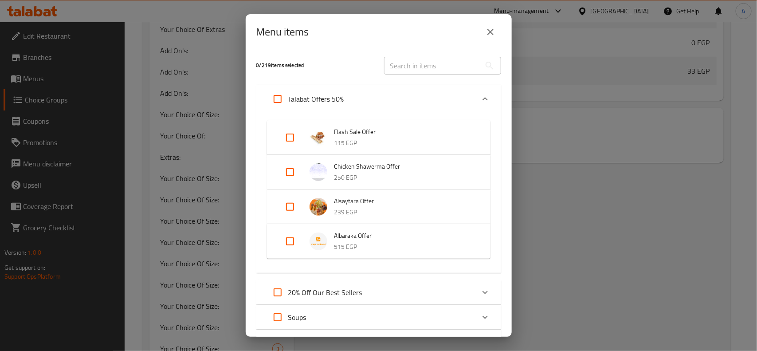
click at [285, 240] on input "Expand" at bounding box center [289, 241] width 21 height 21
checkbox input "true"
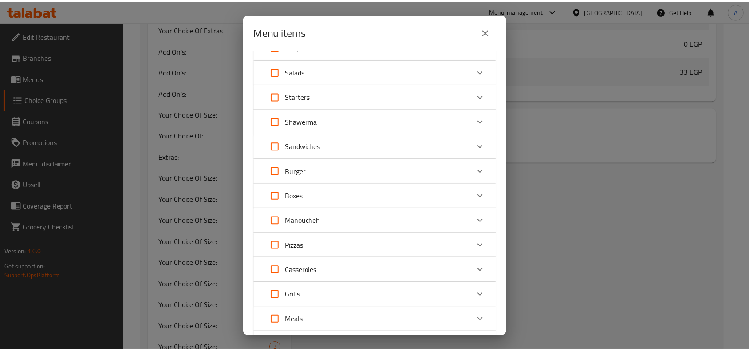
scroll to position [433, 0]
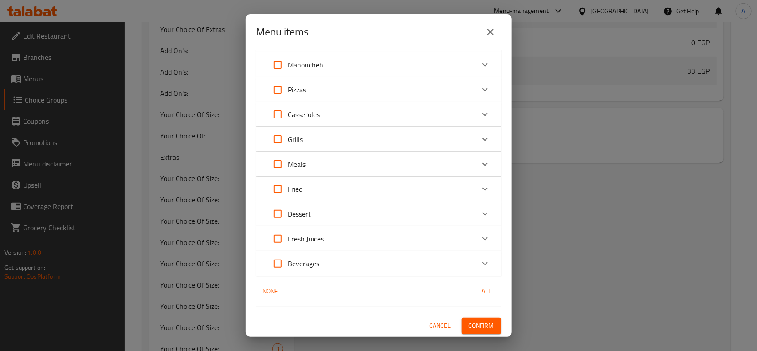
click at [478, 322] on span "Confirm" at bounding box center [481, 325] width 25 height 11
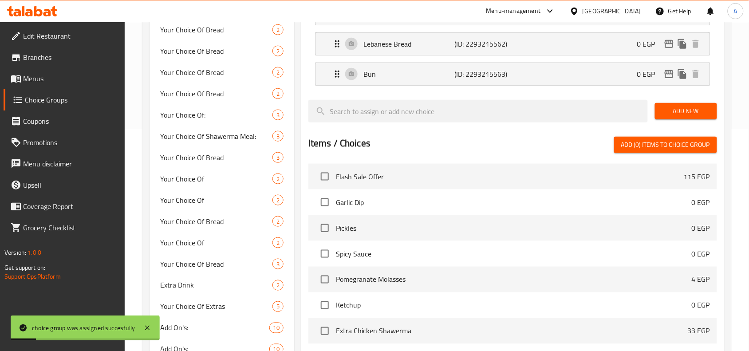
scroll to position [0, 0]
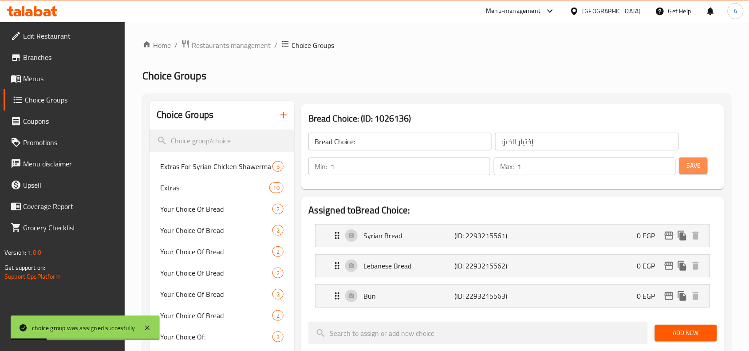
click at [692, 163] on span "Save" at bounding box center [693, 165] width 14 height 11
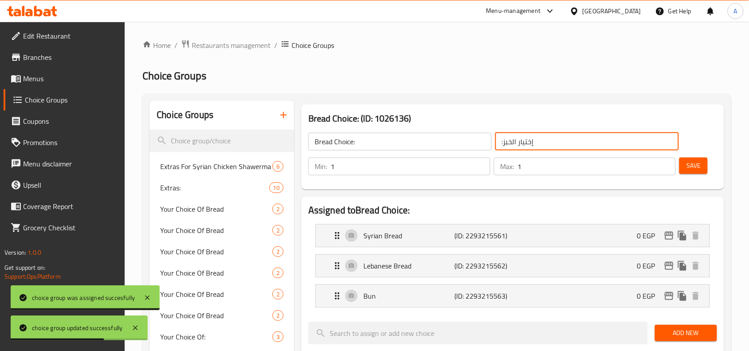
click at [517, 150] on input ":إختيار الخبز" at bounding box center [586, 142] width 183 height 18
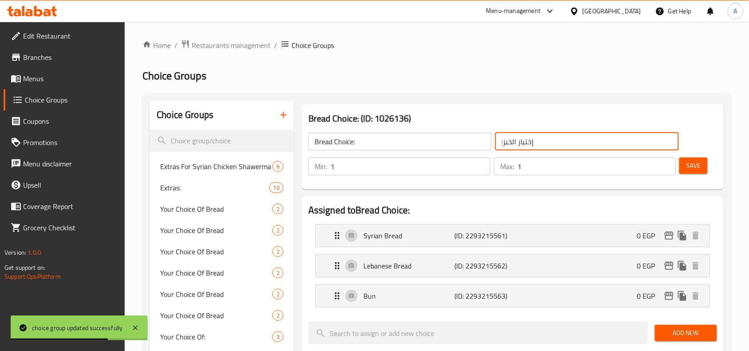
click at [517, 150] on input ":إختيار الخبز" at bounding box center [586, 142] width 183 height 18
paste input "اختيارك من نوع عيش ساندويش الشاورما:"
type input "اختيارك من نوع عيش ساندويش الشاورما:"
click at [424, 144] on input "Bread Choice:" at bounding box center [399, 142] width 183 height 18
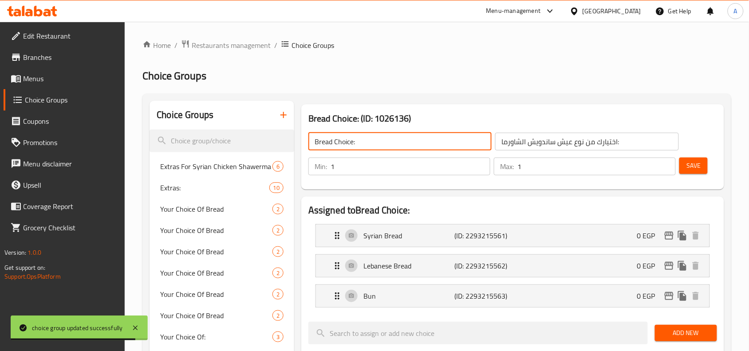
click at [424, 144] on input "Bread Choice:" at bounding box center [399, 142] width 183 height 18
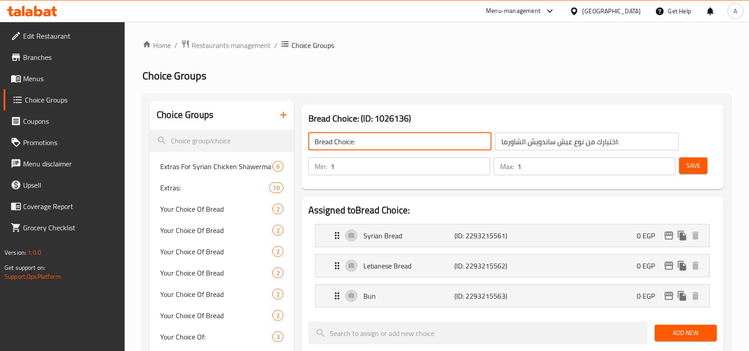
click at [393, 138] on input "Bread Choice:" at bounding box center [399, 142] width 183 height 18
paste input "Your choice of shawarma sandwich bread"
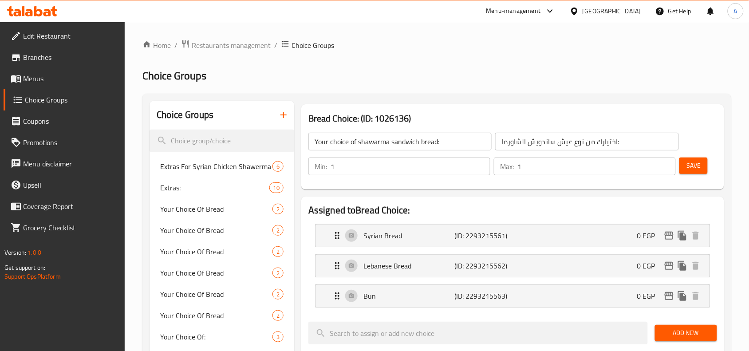
click at [365, 142] on input "Your choice of shawarma sandwich bread:" at bounding box center [399, 142] width 183 height 18
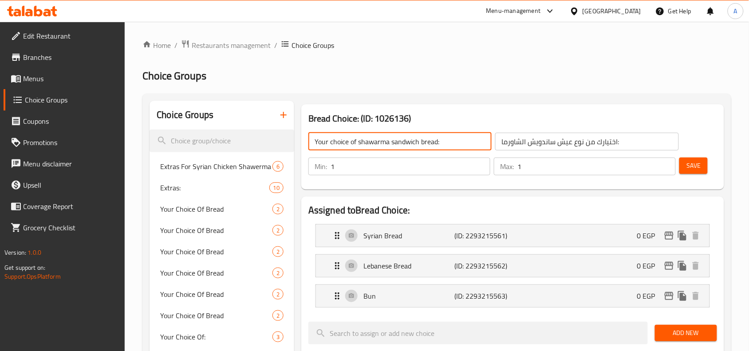
click at [365, 142] on input "Your choice of shawarma sandwich bread:" at bounding box center [399, 142] width 183 height 18
click at [353, 143] on input "Your Choice of Shawarma Sandwich Bread:" at bounding box center [399, 142] width 183 height 18
type input "Your Choice Of Shawarma Sandwich Bread:"
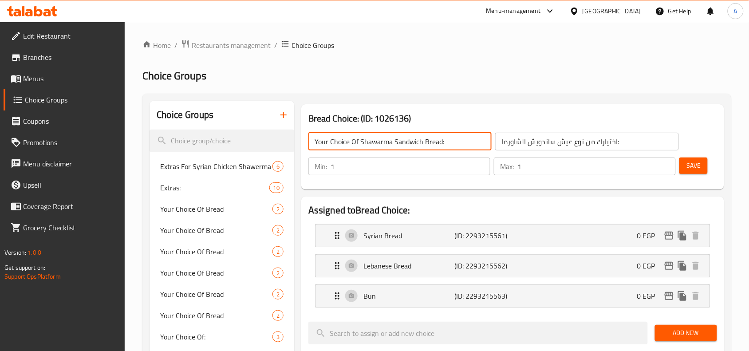
click at [673, 192] on div "Bread Choice: (ID: 1026136) Your Choice Of Shawarma Sandwich Bread: ​ اختيارك م…" at bounding box center [513, 147] width 430 height 92
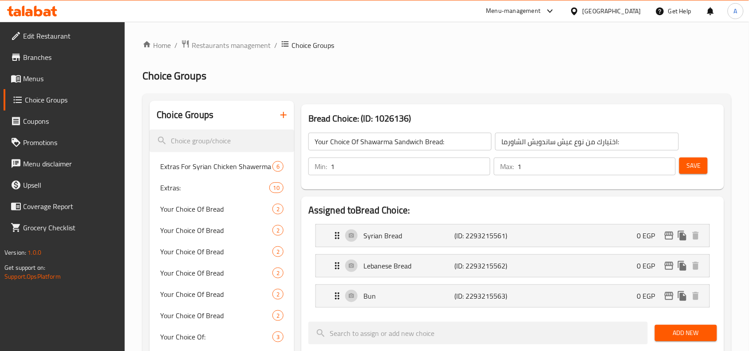
click at [692, 165] on span "Save" at bounding box center [693, 165] width 14 height 11
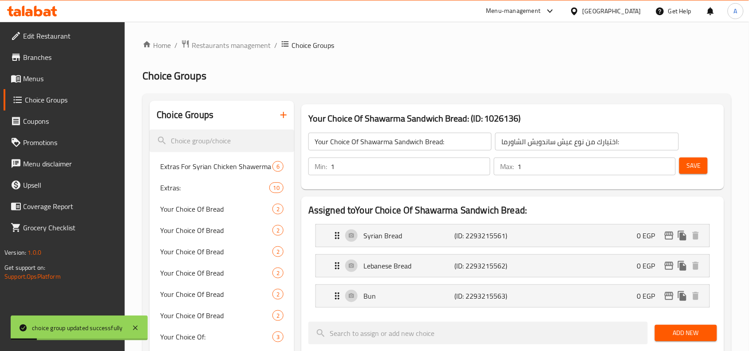
click at [697, 161] on span "Save" at bounding box center [693, 165] width 14 height 11
click at [697, 161] on div at bounding box center [374, 175] width 749 height 351
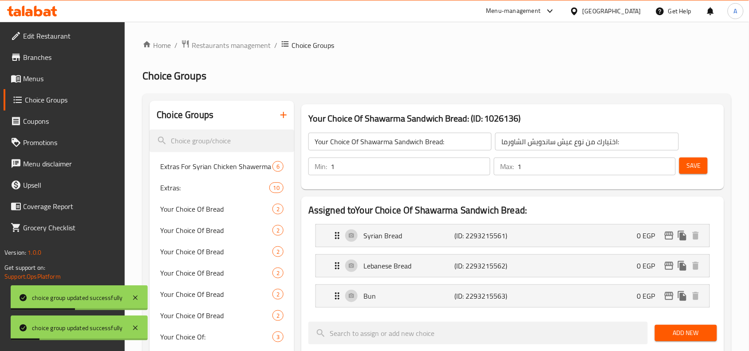
click at [282, 117] on icon "button" at bounding box center [283, 115] width 11 height 11
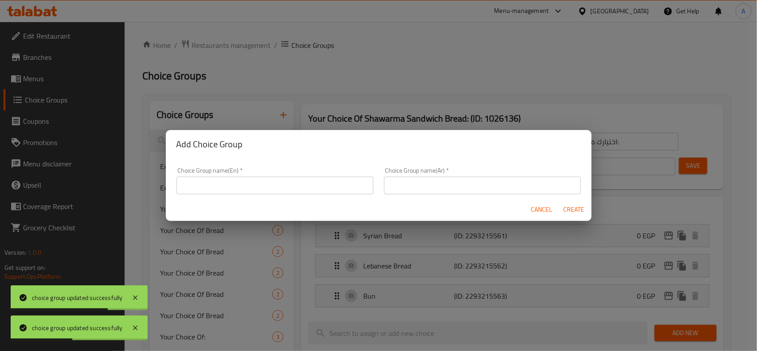
click at [425, 186] on input "text" at bounding box center [482, 186] width 197 height 18
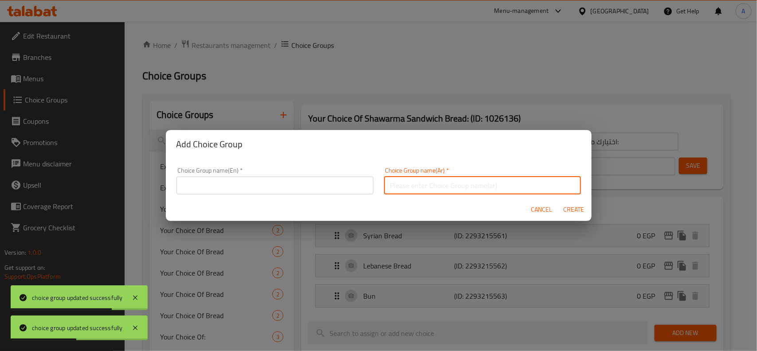
paste input "اختيارك من الساندويش الغربي او البيتزا:"
type input "اختيارك من الساندويش الغربي او البيتزا:"
click at [308, 186] on input "text" at bounding box center [275, 186] width 197 height 18
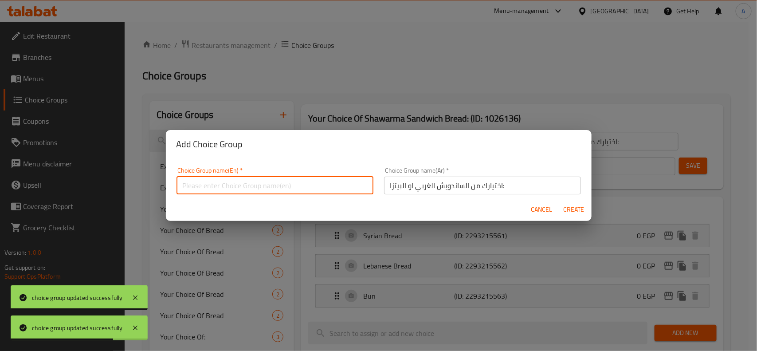
paste input "Your choice of western sandwich or pizza:"
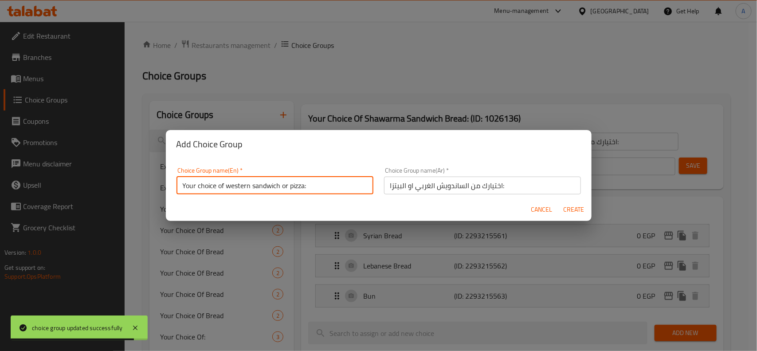
click at [263, 182] on input "Your choice of western sandwich or pizza:" at bounding box center [275, 186] width 197 height 18
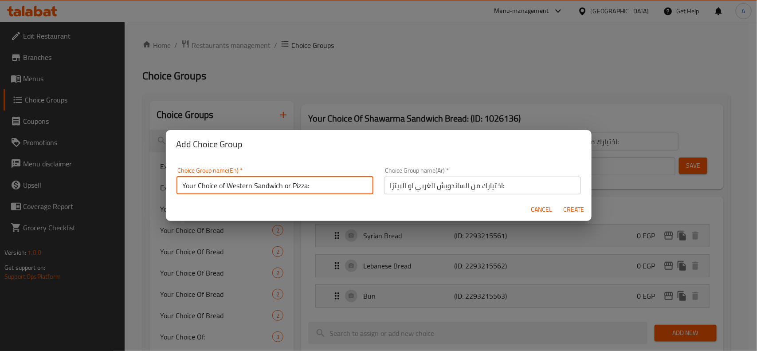
click at [222, 186] on input "Your Choice of Western Sandwich or Pizza:" at bounding box center [275, 186] width 197 height 18
click at [286, 186] on input "Your Choice Of Western Sandwich or Pizza:" at bounding box center [275, 186] width 197 height 18
type input "Your Choice Of Western Sandwich Or Pizza:"
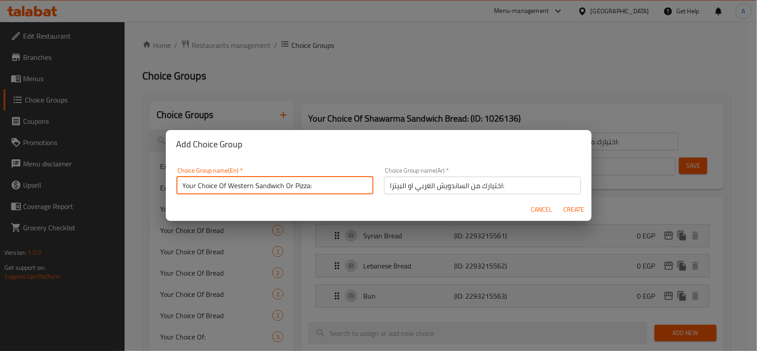
click at [325, 200] on div "Cancel Create" at bounding box center [379, 210] width 426 height 24
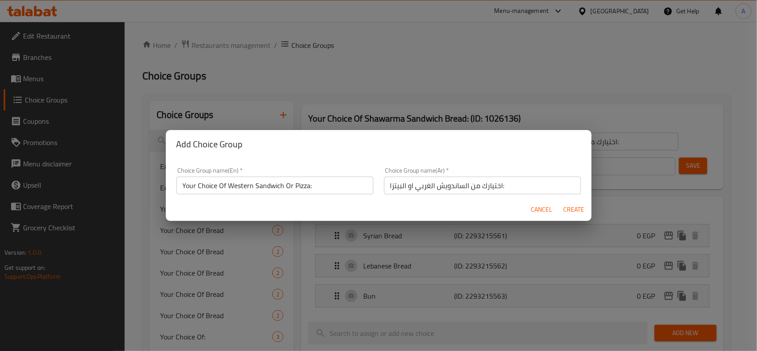
click at [571, 206] on span "Create" at bounding box center [573, 209] width 21 height 11
type input "Your Choice Of Western Sandwich Or Pizza:"
type input "اختيارك من الساندويش الغربي او البيتزا:"
type input "0"
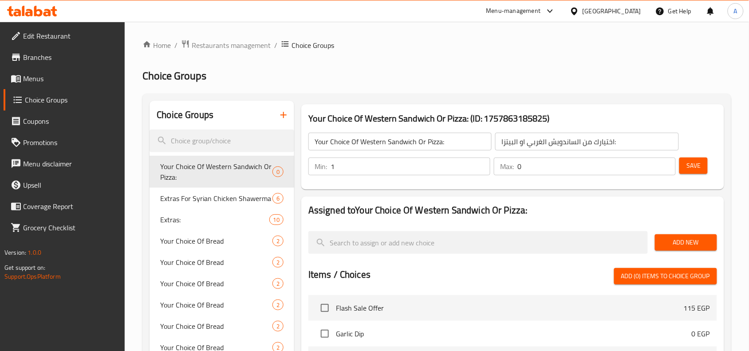
type input "1"
click at [478, 163] on input "1" at bounding box center [410, 166] width 160 height 18
type input "1"
click at [664, 164] on input "1" at bounding box center [596, 166] width 158 height 18
click at [692, 172] on button "Save" at bounding box center [693, 165] width 28 height 16
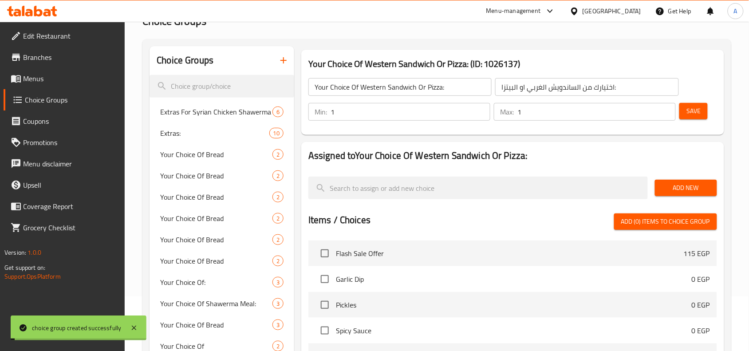
scroll to position [55, 0]
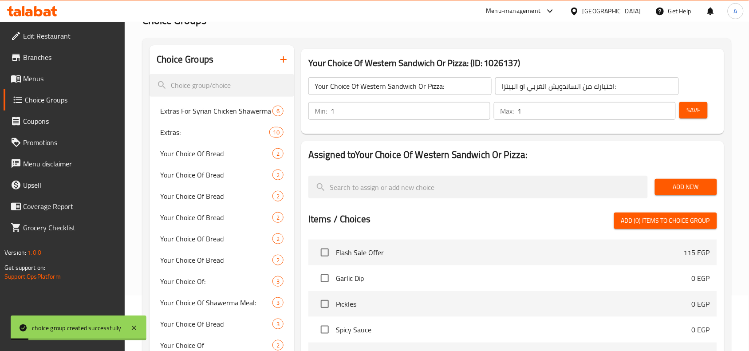
click at [693, 189] on span "Add New" at bounding box center [686, 186] width 48 height 11
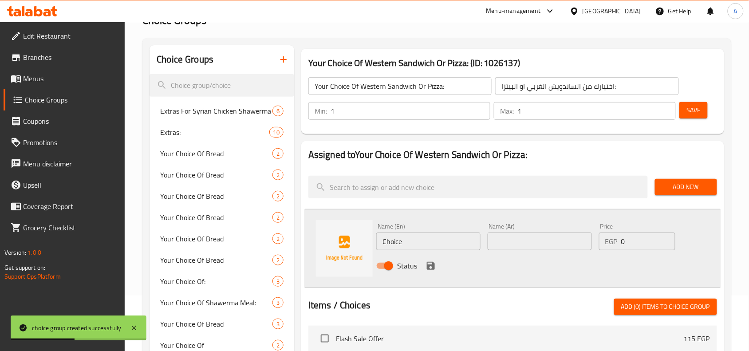
click at [542, 241] on input "text" at bounding box center [539, 241] width 104 height 18
paste input ""ساندويش شيش ورك سوري 0 بيتزا خضار وسط 0 ""
click at [508, 242] on input ""ساندويش شيش ورك سوري 0 بيتزا خضار وسط 0 "" at bounding box center [539, 241] width 104 height 18
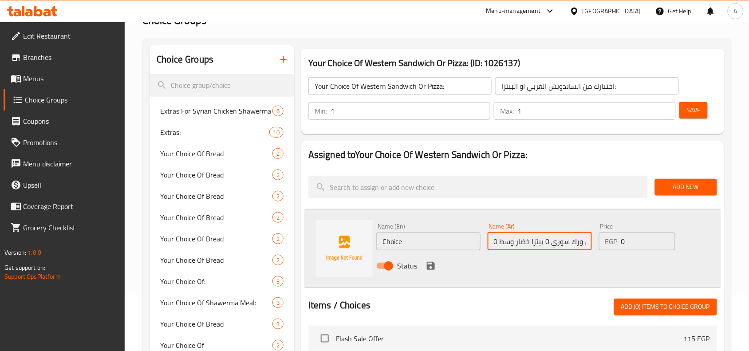
scroll to position [0, 0]
type input "سوري 0 بيتزا خضار وسط 0 ""
click at [540, 243] on input "سوري 0 بيتزا خضار وسط 0 "" at bounding box center [539, 241] width 104 height 18
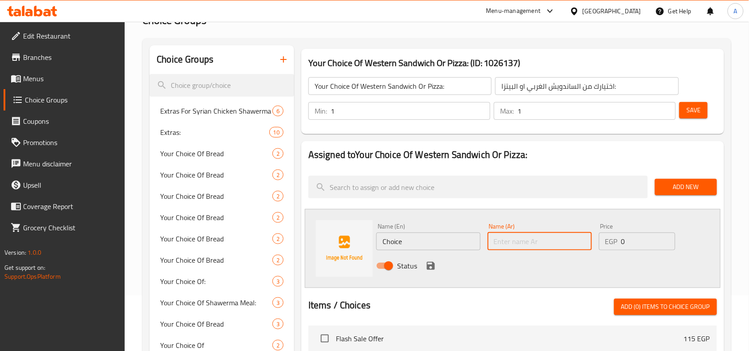
click at [539, 245] on input "text" at bounding box center [539, 241] width 104 height 18
paste input "ساندويش شيش ورك سوري"
type input "ساندويش شيش ورك سوري"
click at [434, 236] on input "Choice" at bounding box center [428, 241] width 104 height 18
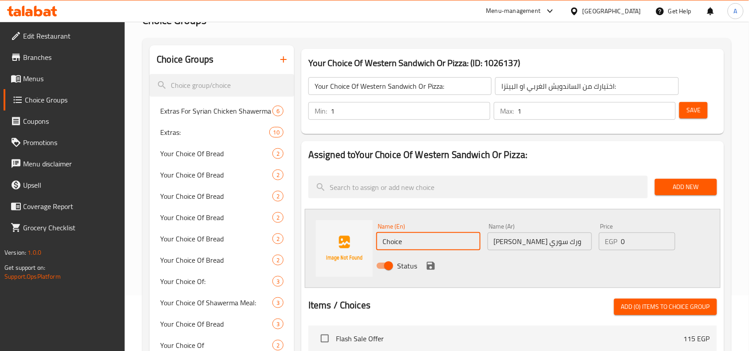
click at [434, 236] on input "Choice" at bounding box center [428, 241] width 104 height 18
paste input "Syrian shish kebab sandwich"
click at [442, 244] on input "Syrian shish kebab sandwich" at bounding box center [428, 241] width 104 height 18
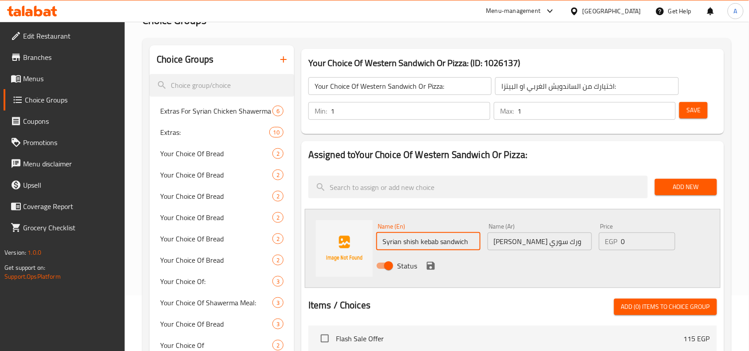
click at [442, 244] on input "Syrian shish kebab sandwich" at bounding box center [428, 241] width 104 height 18
click at [429, 240] on input "Syrian shish kebab sandwich" at bounding box center [428, 241] width 104 height 18
click at [451, 243] on input "Syrian shish Thigh sandwich" at bounding box center [428, 241] width 104 height 18
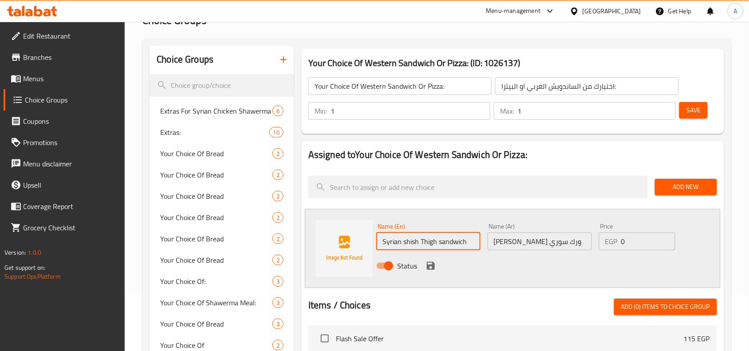
click at [451, 243] on input "Syrian shish Thigh sandwich" at bounding box center [428, 241] width 104 height 18
type input "Syrian Shish Thigh Sandwich"
click at [471, 262] on div "Status" at bounding box center [539, 266] width 333 height 24
click at [427, 267] on icon "save" at bounding box center [431, 266] width 8 height 8
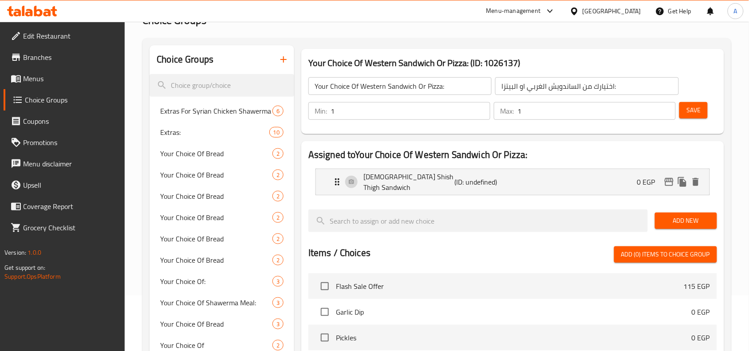
click at [670, 217] on span "Add New" at bounding box center [686, 220] width 48 height 11
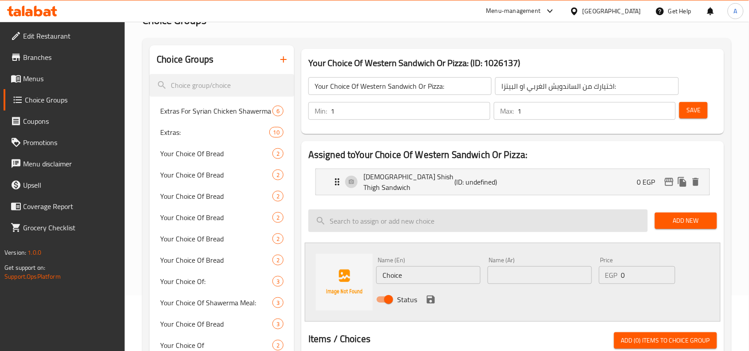
scroll to position [111, 0]
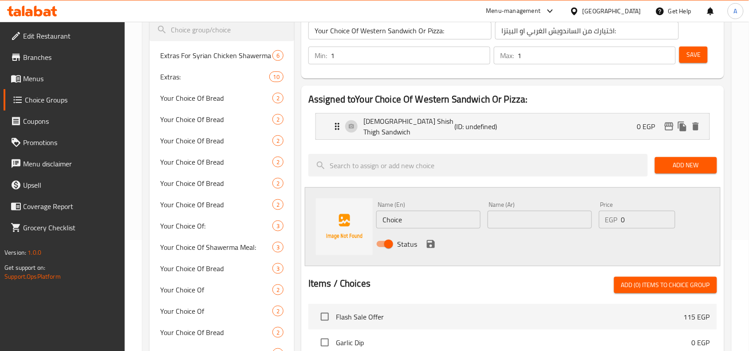
click at [427, 213] on input "Choice" at bounding box center [428, 220] width 104 height 18
paste input "بيتزا خضار وسط"
click at [426, 217] on input "Choiceبيتزا خضار وسط" at bounding box center [428, 220] width 104 height 18
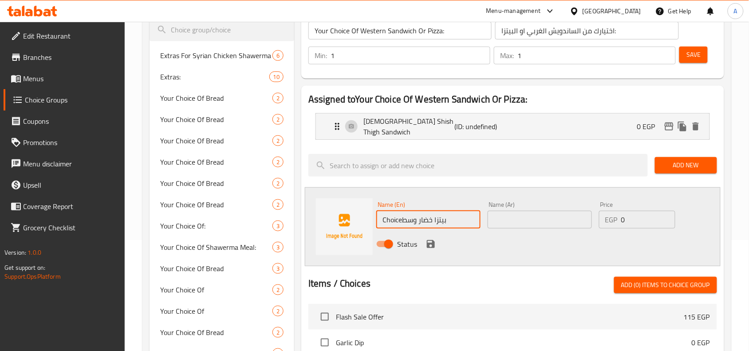
type input "Choiceبيتزا خضار وسط"
click at [542, 214] on input "text" at bounding box center [539, 220] width 104 height 18
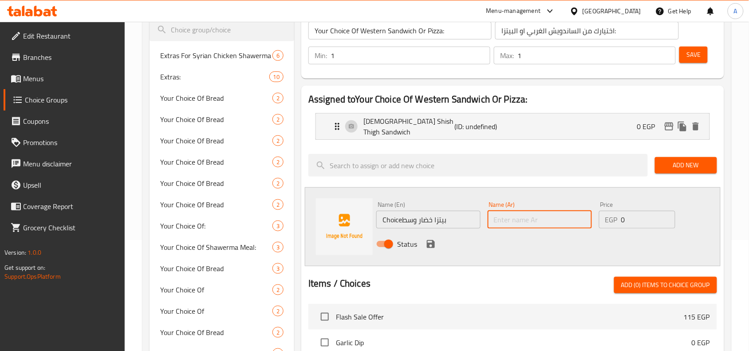
paste input "بيتزا خضار وسط"
type input "بيتزا خضار وسط"
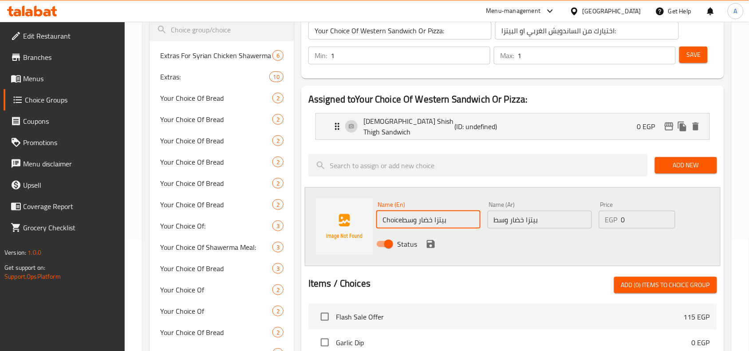
click at [415, 220] on input "Choiceبيتزا خضار وسط" at bounding box center [428, 220] width 104 height 18
paste input "Medium Vegetable Pizza"
type input "Medium Vegetable Pizza"
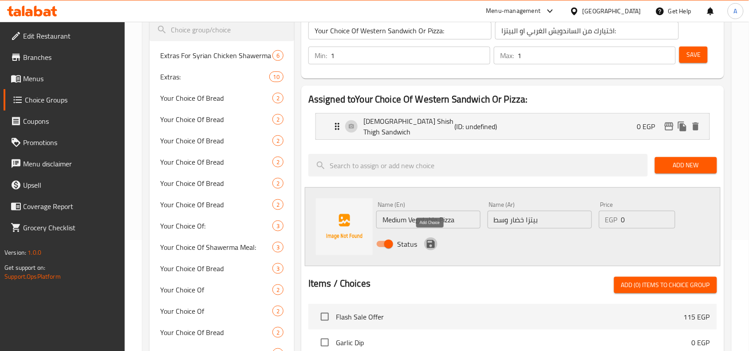
click at [425, 242] on icon "save" at bounding box center [430, 244] width 11 height 11
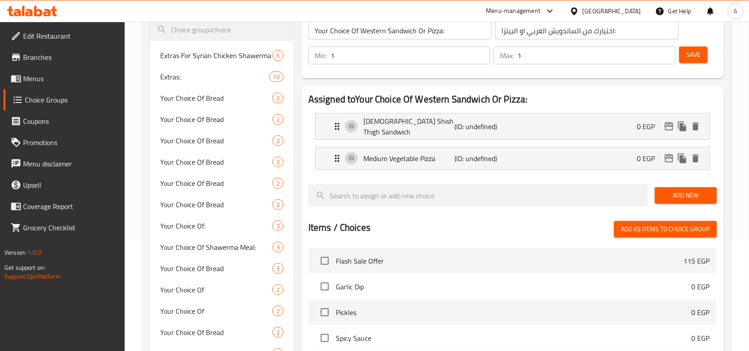
click at [695, 54] on span "Save" at bounding box center [693, 54] width 14 height 11
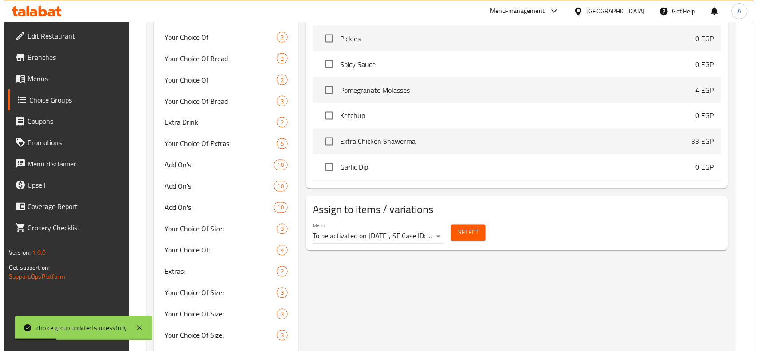
scroll to position [443, 0]
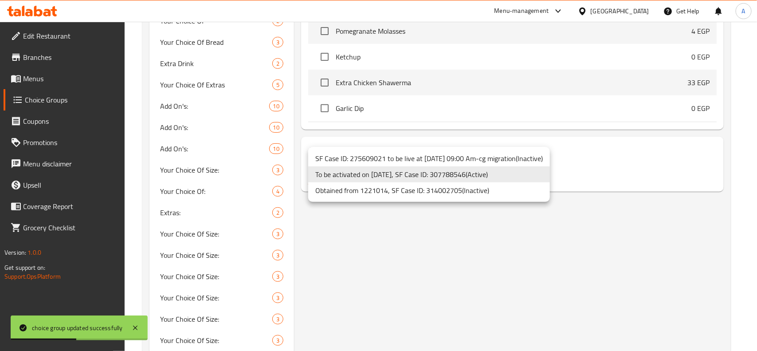
click at [446, 180] on li "To be activated on 30/01/2024, SF Case ID: 307788546 ( Active )" at bounding box center [429, 174] width 242 height 16
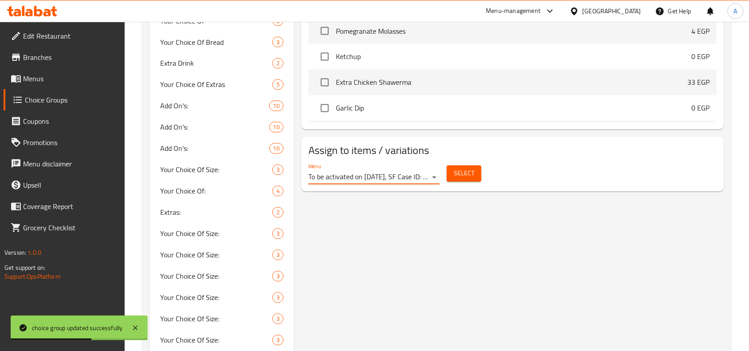
click at [479, 169] on button "Select" at bounding box center [464, 173] width 35 height 16
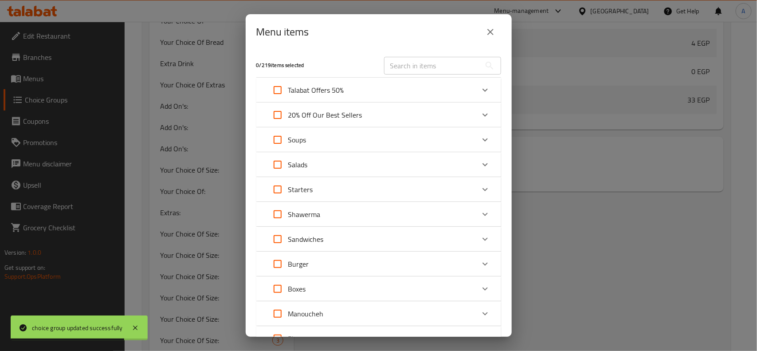
click at [480, 88] on icon "Expand" at bounding box center [485, 90] width 11 height 11
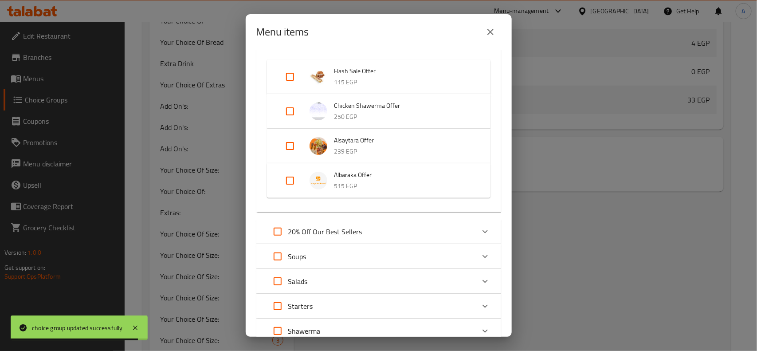
scroll to position [55, 0]
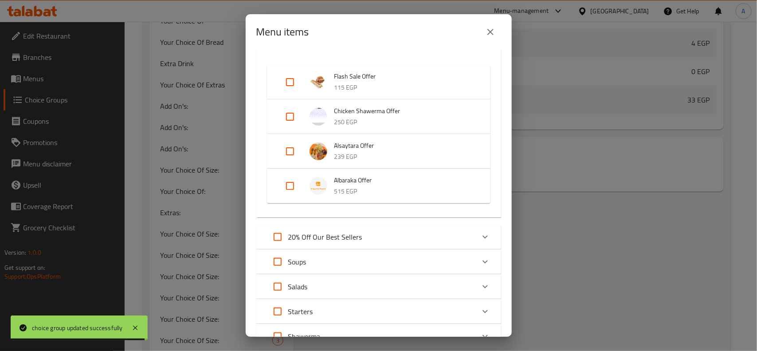
click at [290, 183] on input "Expand" at bounding box center [289, 185] width 21 height 21
checkbox input "true"
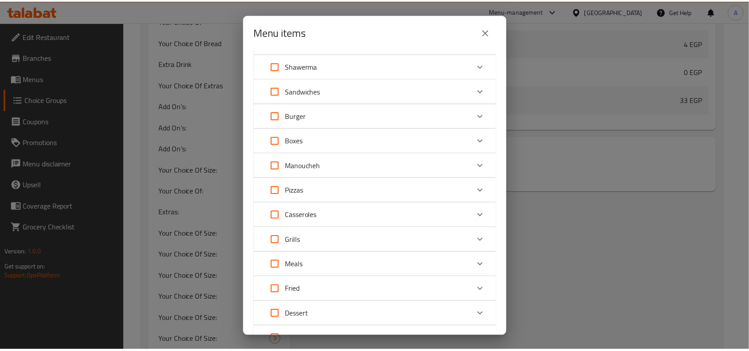
scroll to position [433, 0]
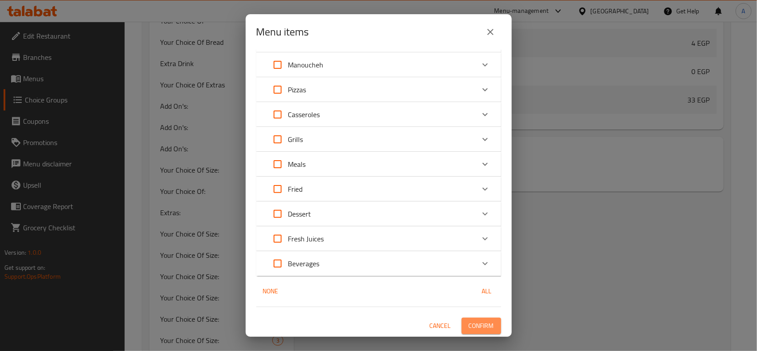
click at [480, 320] on span "Confirm" at bounding box center [481, 325] width 25 height 11
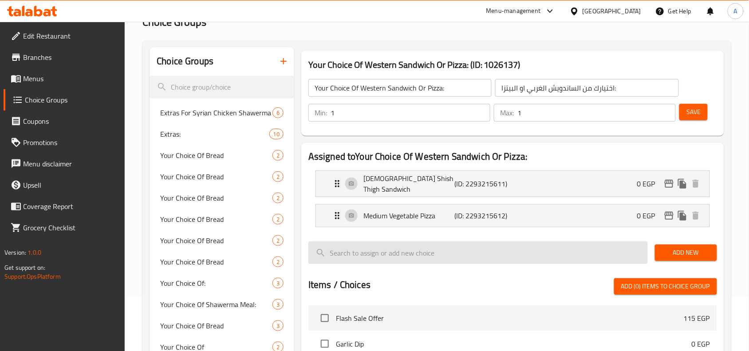
scroll to position [0, 0]
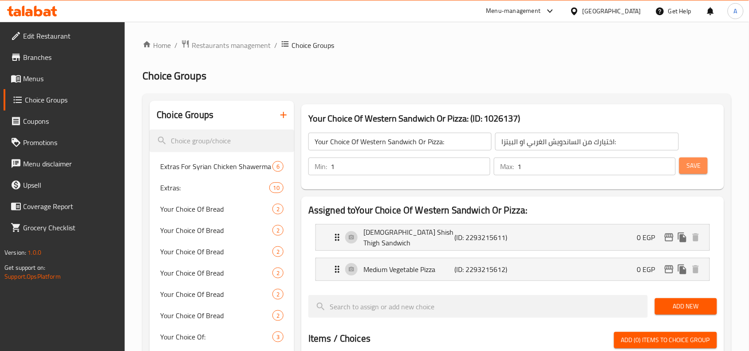
click at [700, 173] on button "Save" at bounding box center [693, 165] width 28 height 16
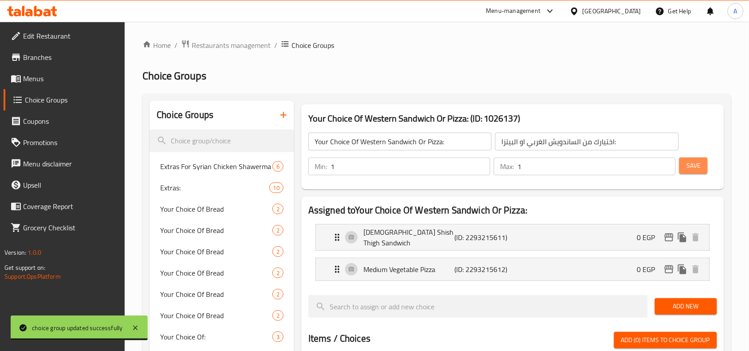
click at [697, 169] on span "Save" at bounding box center [693, 165] width 14 height 11
click at [485, 236] on p "(ID: 2293215611)" at bounding box center [484, 237] width 61 height 11
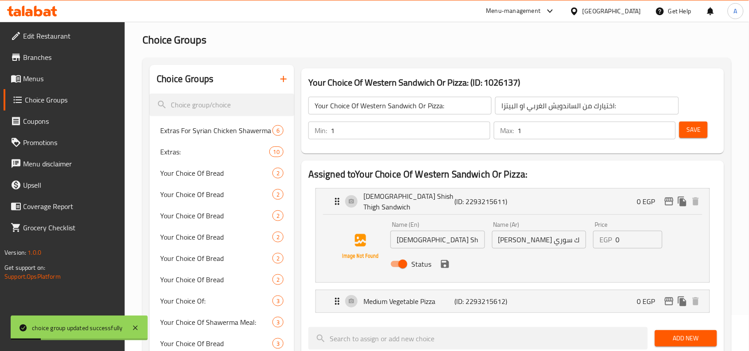
scroll to position [55, 0]
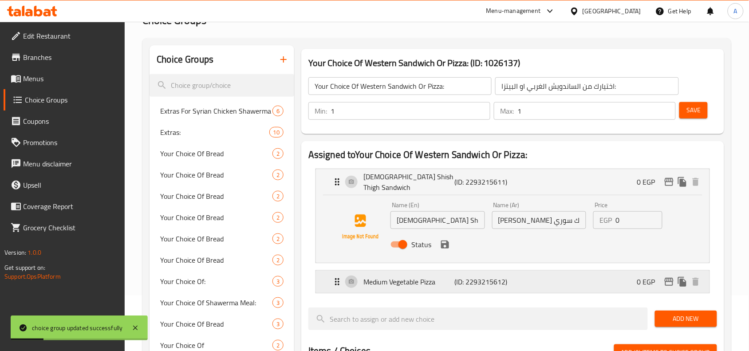
click at [507, 279] on p "(ID: 2293215612)" at bounding box center [484, 281] width 61 height 11
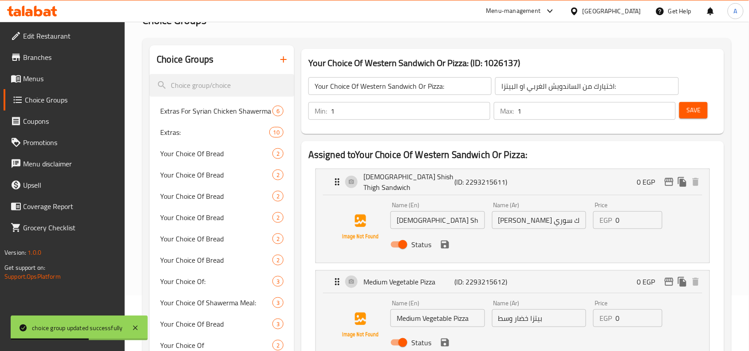
click at [695, 116] on span "Save" at bounding box center [693, 110] width 14 height 11
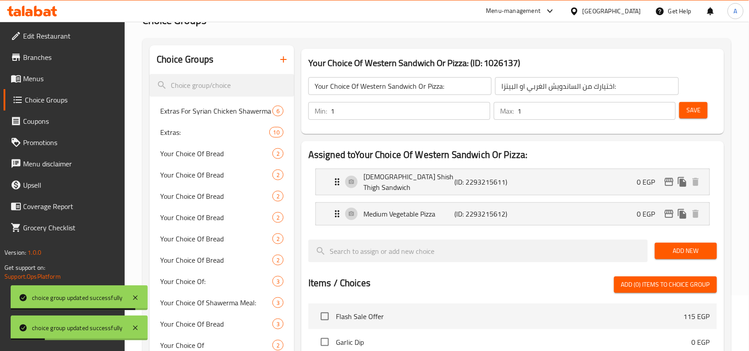
click at [281, 60] on icon "button" at bounding box center [283, 59] width 6 height 6
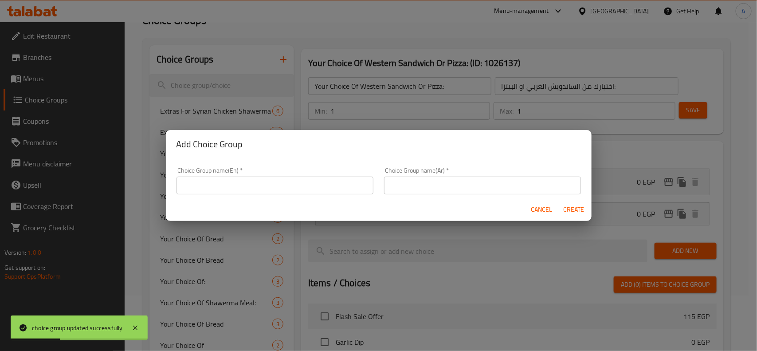
click at [498, 191] on input "text" at bounding box center [482, 186] width 197 height 18
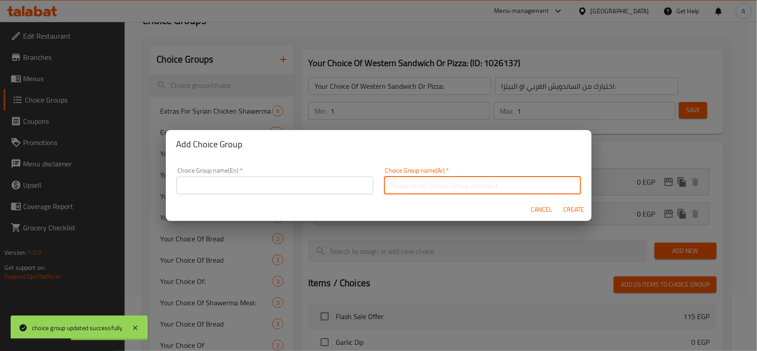
paste input "اختيارك من الكوبايات او المقبلات:"
type input "اختيارك من الكوبايات او المقبلات:"
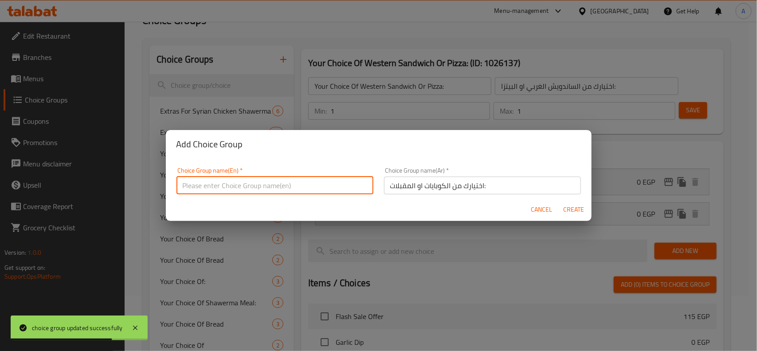
click at [314, 189] on input "text" at bounding box center [275, 186] width 197 height 18
paste input "Your choice of cups or appetizers:"
click at [271, 188] on input "Your choice of cups or appetizers:" at bounding box center [275, 186] width 197 height 18
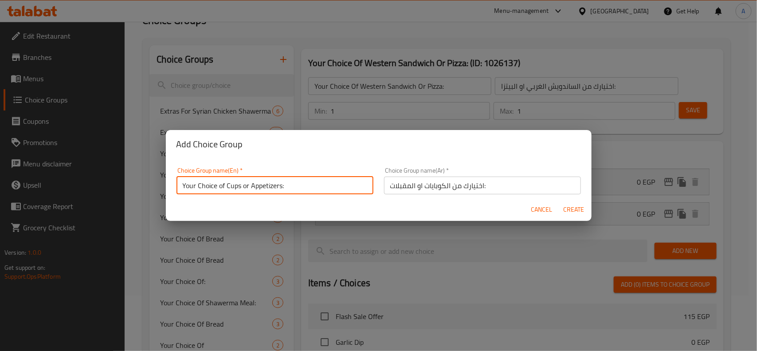
click at [245, 184] on input "Your Choice of Cups or Appetizers:" at bounding box center [275, 186] width 197 height 18
click at [220, 185] on input "Your Choice of Cups Or Appetizers:" at bounding box center [275, 186] width 197 height 18
type input "Your Choice Of Cups Or Appetizers:"
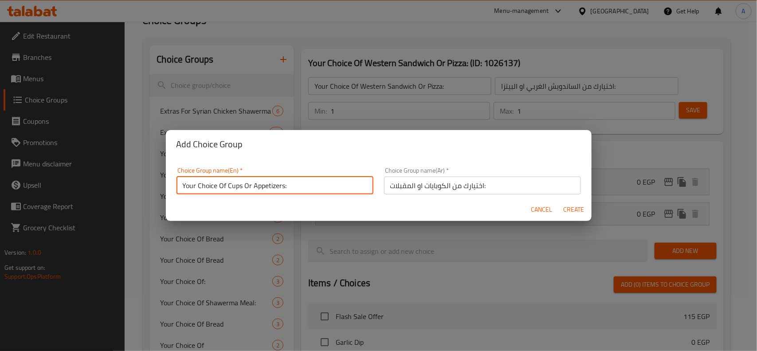
click at [290, 198] on div "Cancel Create" at bounding box center [379, 210] width 426 height 24
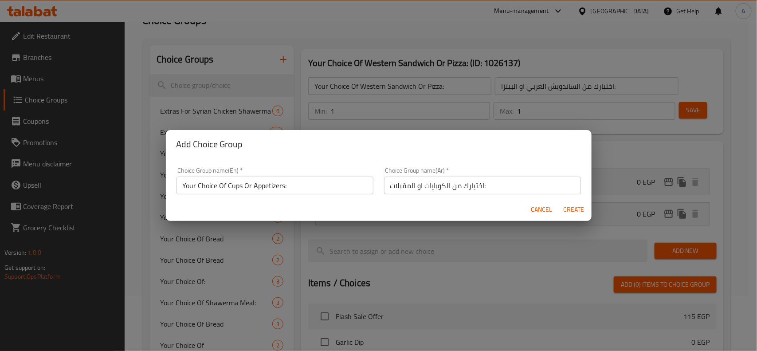
click at [573, 208] on span "Create" at bounding box center [573, 209] width 21 height 11
type input "Your Choice Of Cups Or Appetizers:"
type input "اختيارك من الكوبايات او المقبلات:"
type input "0"
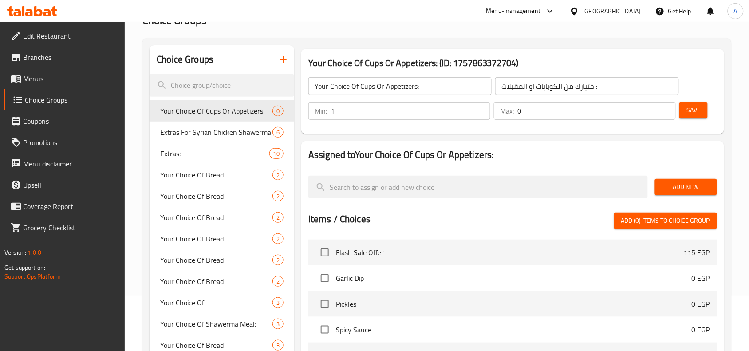
type input "1"
click at [482, 106] on input "1" at bounding box center [410, 111] width 160 height 18
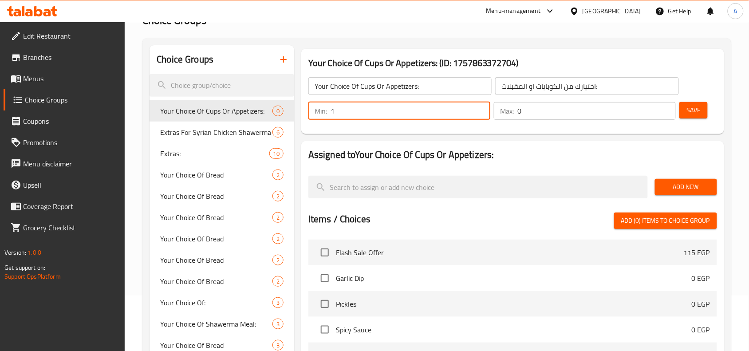
type input "1"
click at [665, 107] on input "1" at bounding box center [596, 111] width 158 height 18
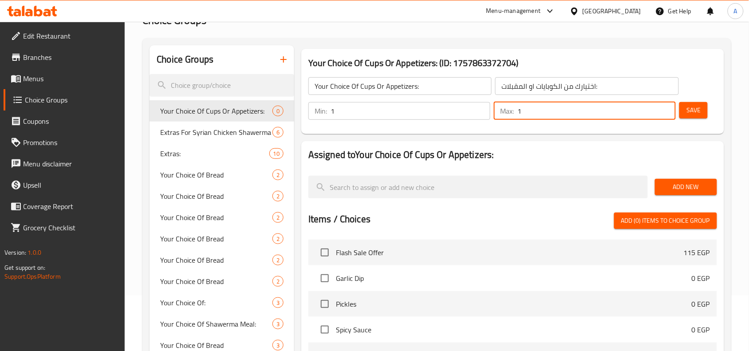
click at [699, 110] on span "Save" at bounding box center [693, 110] width 14 height 11
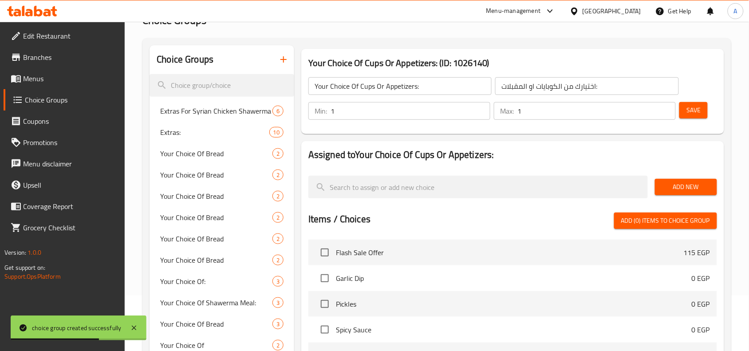
click at [678, 184] on span "Add New" at bounding box center [686, 186] width 48 height 11
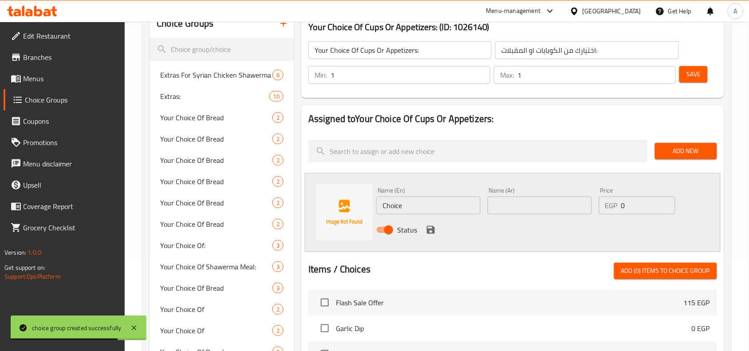
scroll to position [111, 0]
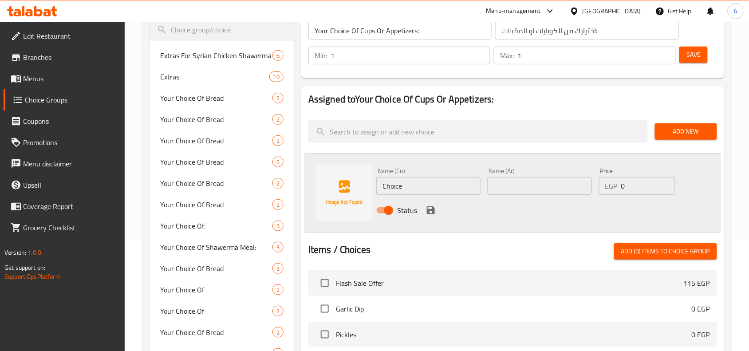
click at [444, 187] on input "Choice" at bounding box center [428, 186] width 104 height 18
paste input "A cup of potatoes"
click at [400, 185] on input "A cup of potatoes" at bounding box center [428, 186] width 104 height 18
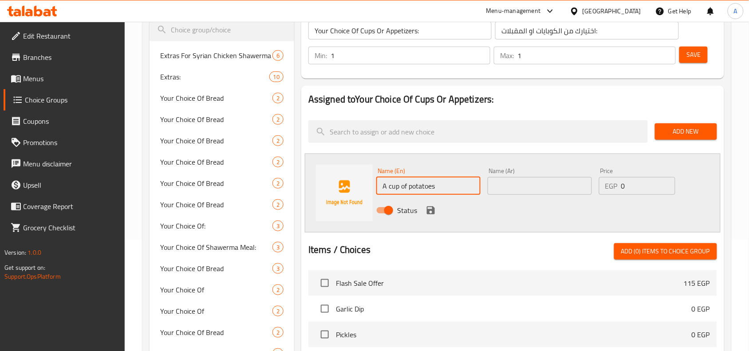
click at [400, 185] on input "A cup of potatoes" at bounding box center [428, 186] width 104 height 18
click at [406, 187] on input "A Cup of Potatoes" at bounding box center [428, 186] width 104 height 18
click at [404, 184] on input "A Cup of Potatoes" at bounding box center [428, 186] width 104 height 18
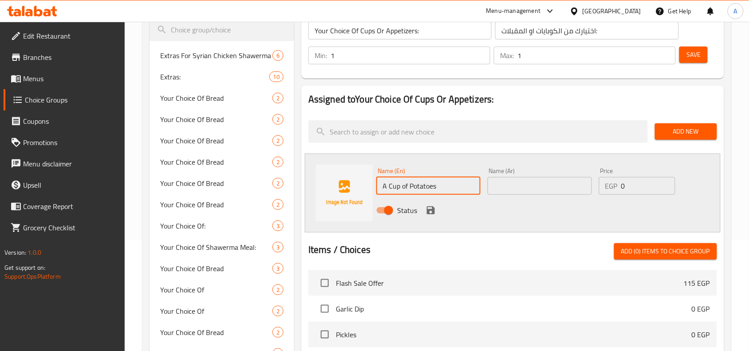
type input "A Cup Of Potatoes"
click at [479, 161] on div "Name (En) A Cup Of Potatoes Name (En) Name (Ar) Name (Ar) Price EGP 0 Price Sta…" at bounding box center [513, 192] width 416 height 79
click at [526, 193] on input "text" at bounding box center [539, 186] width 104 height 18
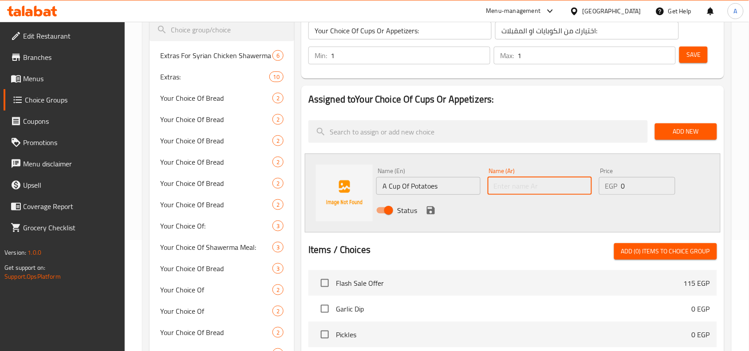
paste input "كوباية بطاطس"
type input "كوباية بطاطس"
click at [433, 208] on icon "save" at bounding box center [431, 210] width 8 height 8
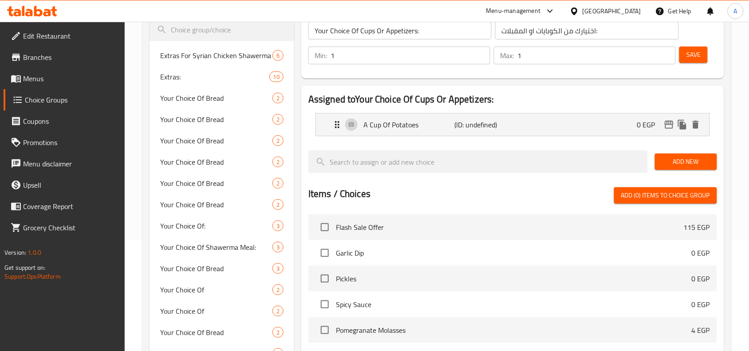
click at [675, 165] on span "Add New" at bounding box center [686, 161] width 48 height 11
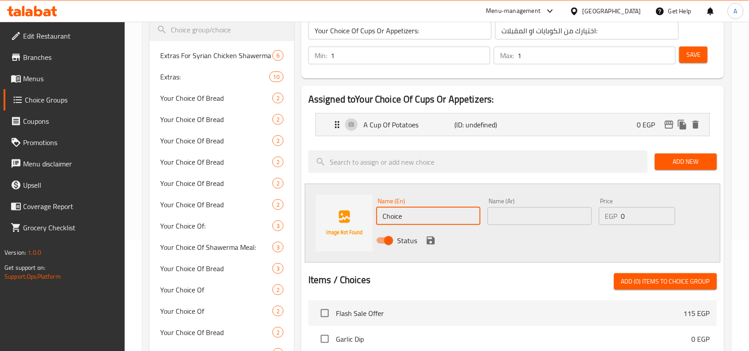
click at [420, 221] on input "Choice" at bounding box center [428, 216] width 104 height 18
click at [447, 212] on input "Choice" at bounding box center [428, 216] width 104 height 18
type input "2 Kobibah"
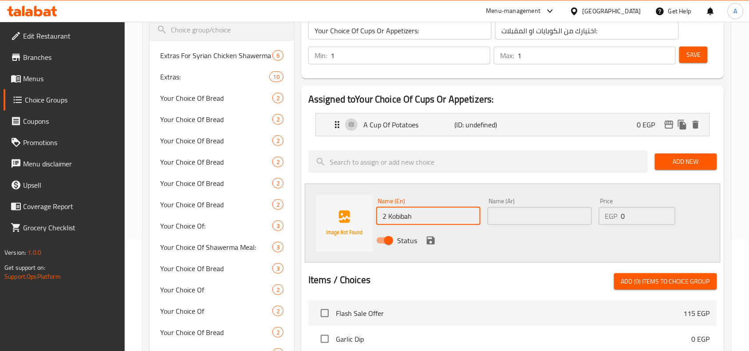
click at [540, 211] on input "text" at bounding box center [539, 216] width 104 height 18
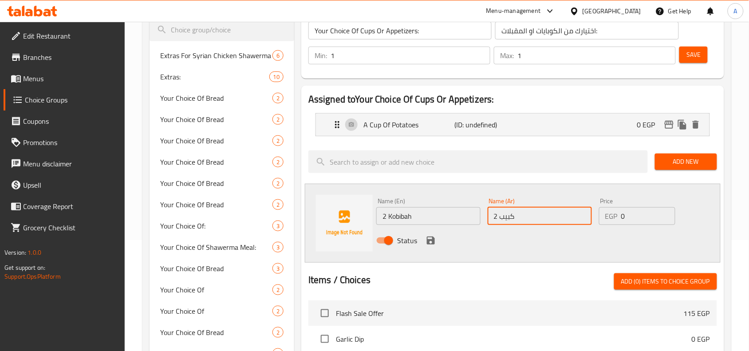
type input "2 كبيبة"
click at [431, 244] on icon "save" at bounding box center [431, 240] width 8 height 8
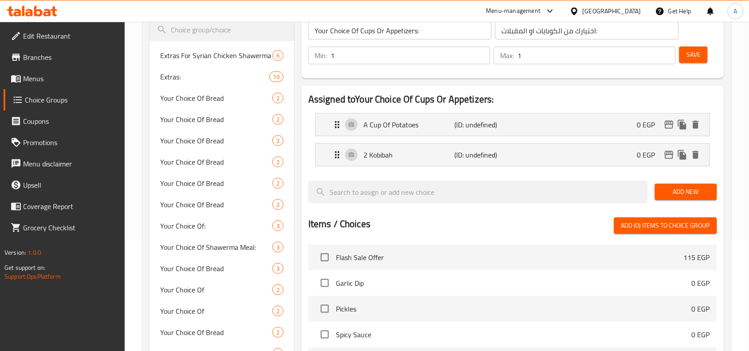
click at [694, 193] on span "Add New" at bounding box center [686, 191] width 48 height 11
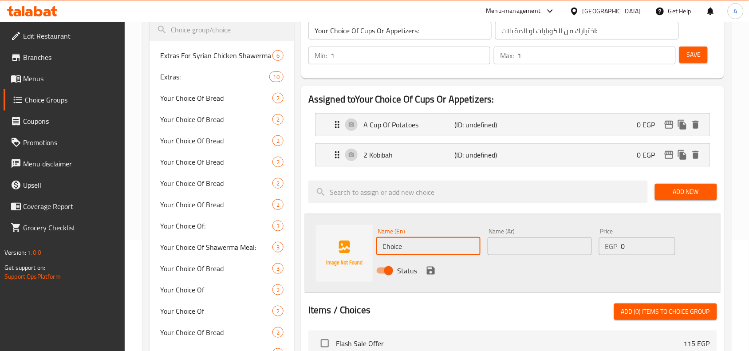
click at [442, 247] on input "Choice" at bounding box center [428, 246] width 104 height 18
type input "2 Cheese Sambosak"
click at [443, 252] on input "2 Cheese Sambosak" at bounding box center [428, 246] width 104 height 18
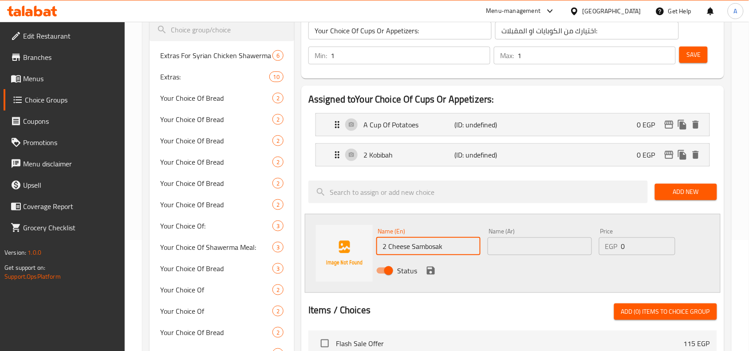
click at [443, 252] on input "2 Cheese Sambosak" at bounding box center [428, 246] width 104 height 18
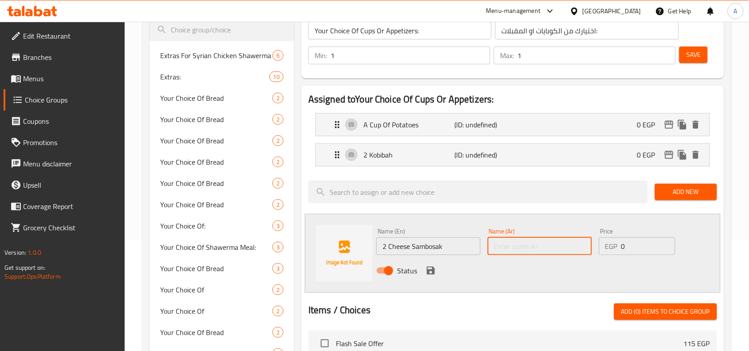
drag, startPoint x: 561, startPoint y: 243, endPoint x: 565, endPoint y: 256, distance: 13.2
click at [561, 243] on input "text" at bounding box center [539, 246] width 104 height 18
paste input "سمبوسك بالجبنة 2"
type input "2 سمبوسك جبنة"
click at [437, 271] on div "Status" at bounding box center [539, 271] width 333 height 24
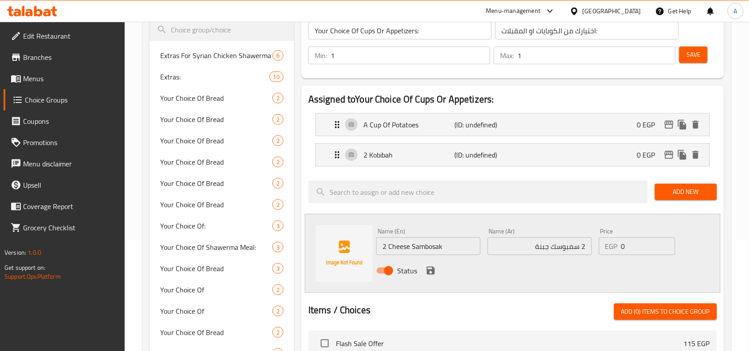
click at [430, 270] on icon "save" at bounding box center [431, 271] width 8 height 8
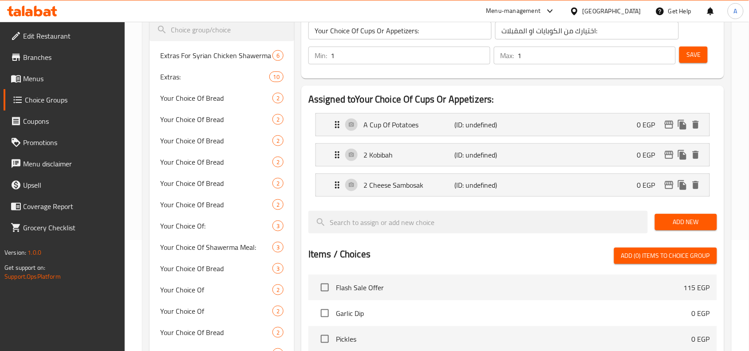
click at [687, 54] on span "Save" at bounding box center [693, 54] width 14 height 11
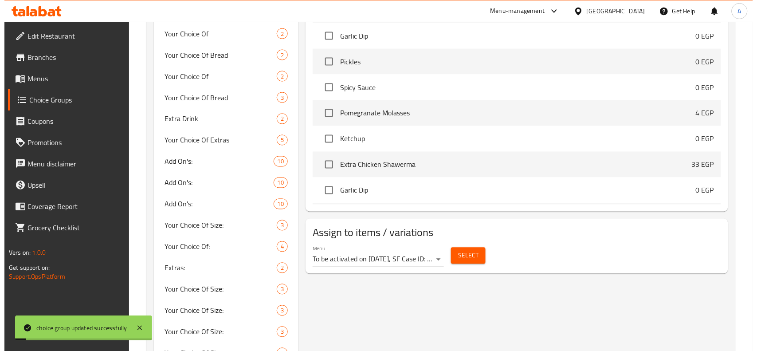
scroll to position [499, 0]
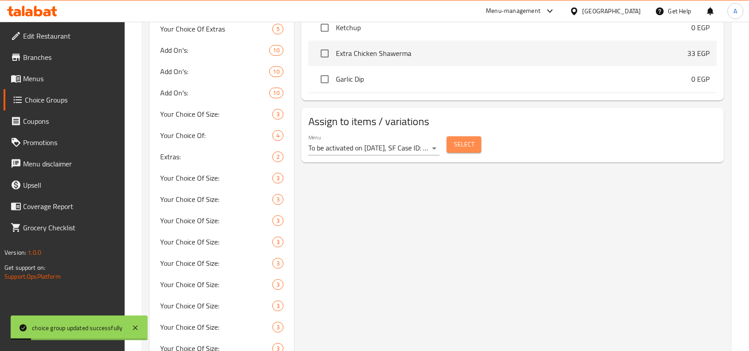
click at [475, 153] on button "Select" at bounding box center [464, 145] width 35 height 16
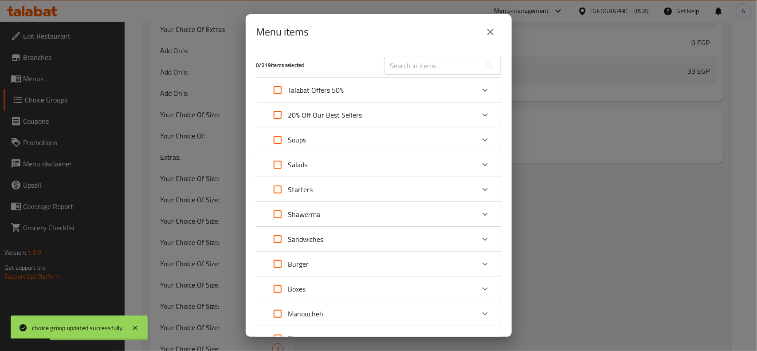
click at [480, 90] on icon "Expand" at bounding box center [485, 90] width 11 height 11
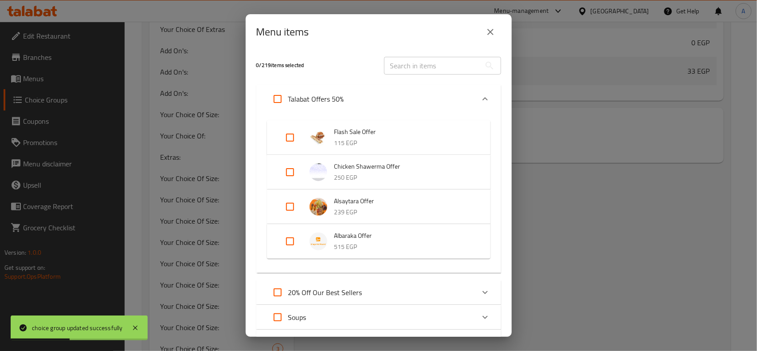
click at [289, 244] on input "Expand" at bounding box center [289, 241] width 21 height 21
checkbox input "true"
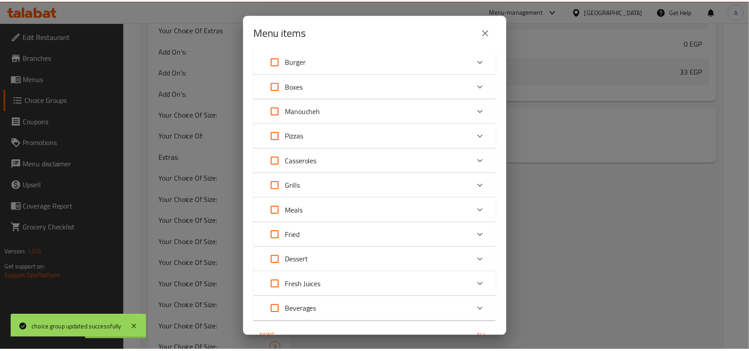
scroll to position [433, 0]
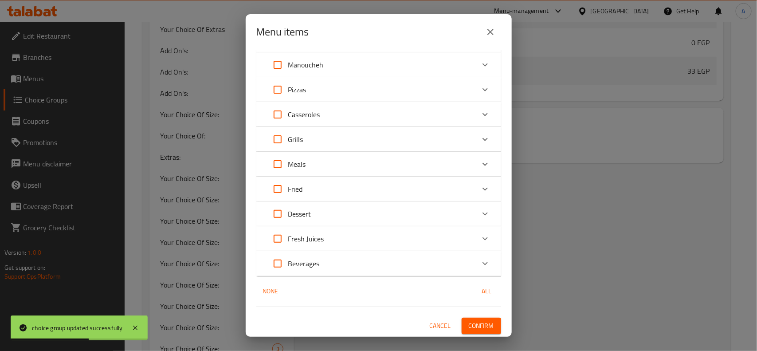
click at [474, 320] on span "Confirm" at bounding box center [481, 325] width 25 height 11
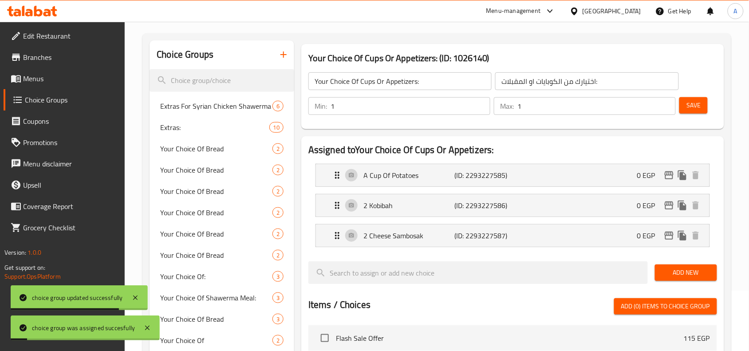
scroll to position [0, 0]
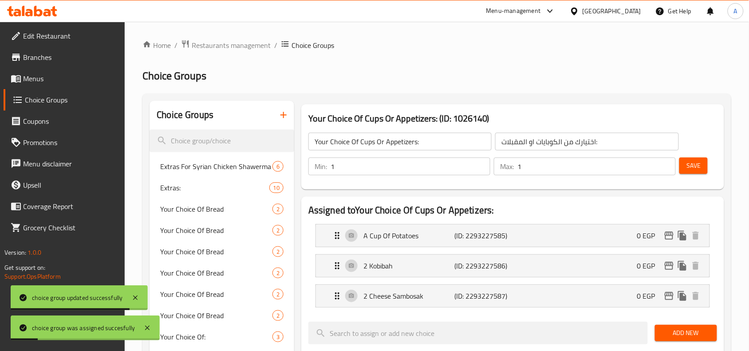
click at [695, 167] on span "Save" at bounding box center [693, 165] width 14 height 11
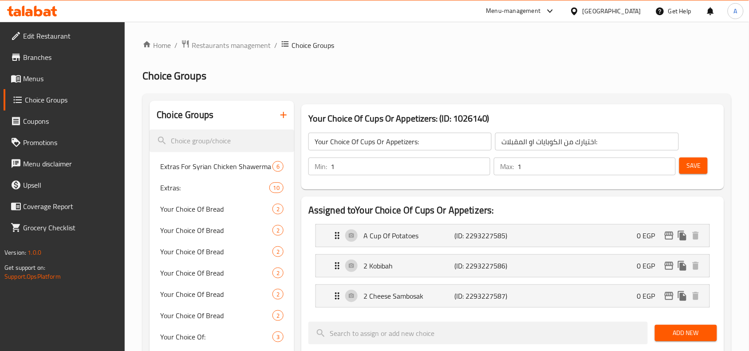
click at [688, 162] on span "Save" at bounding box center [693, 165] width 14 height 11
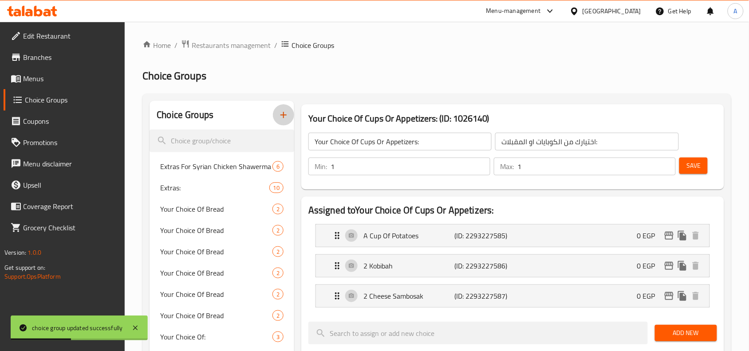
click at [284, 119] on icon "button" at bounding box center [283, 115] width 11 height 11
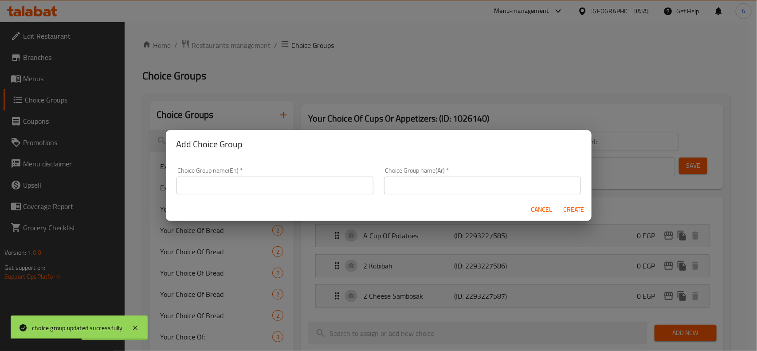
click at [427, 173] on div "Choice Group name(Ar)   * Choice Group name(Ar) *" at bounding box center [482, 180] width 197 height 27
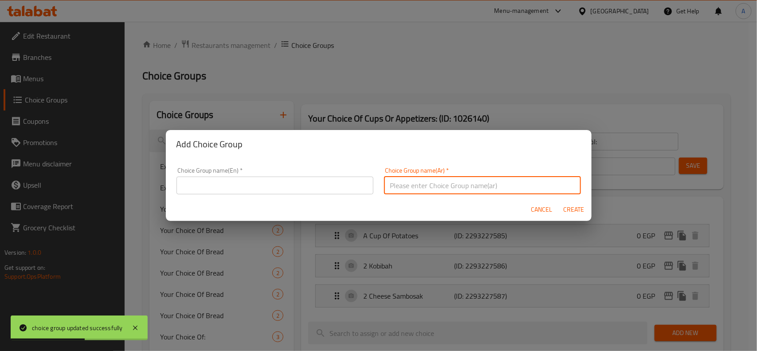
click at [451, 188] on input "text" at bounding box center [482, 186] width 197 height 18
paste input "اختيارك من السالاد:"
type input "اختيارك من السالاد:"
click at [339, 186] on input "text" at bounding box center [275, 186] width 197 height 18
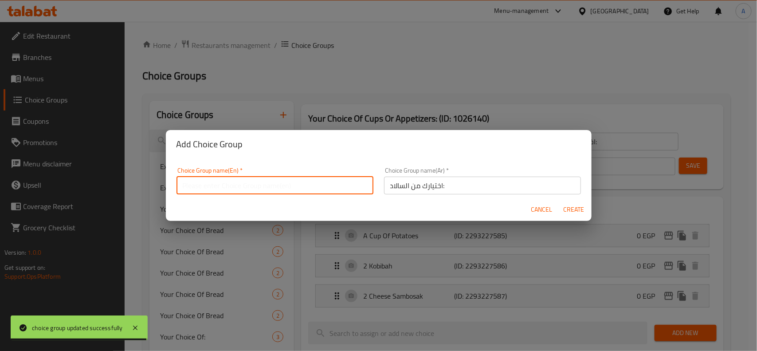
paste input "Your choice of salad:"
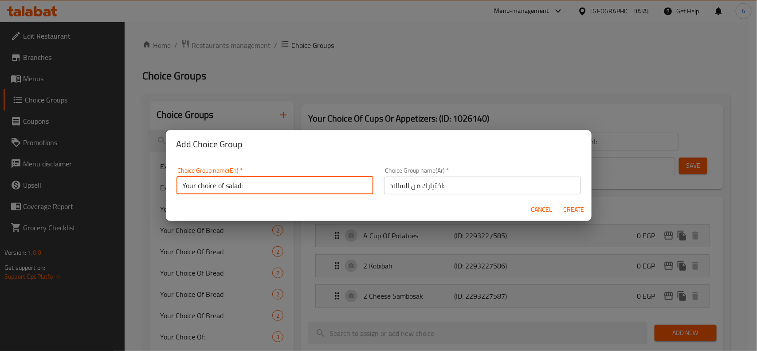
click at [339, 186] on input "Your choice of salad:" at bounding box center [275, 186] width 197 height 18
click at [223, 183] on input "Your Choice of Salad:" at bounding box center [275, 186] width 197 height 18
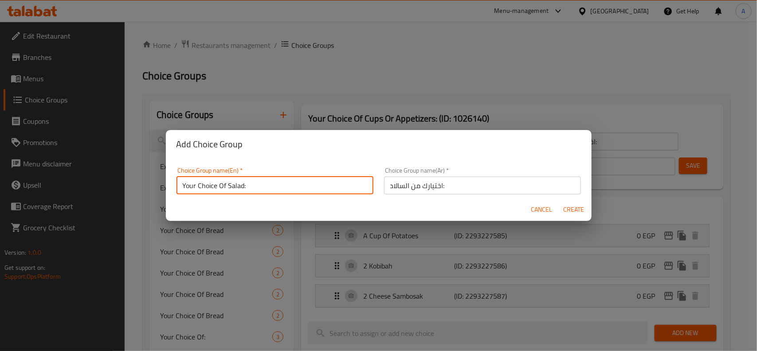
type input "Your Choice Of Salad:"
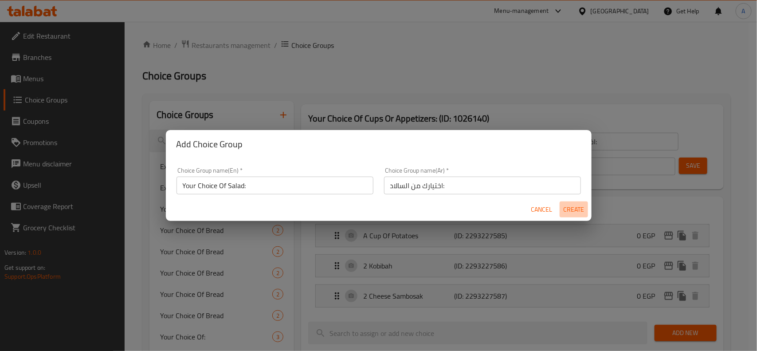
click at [568, 208] on span "Create" at bounding box center [573, 209] width 21 height 11
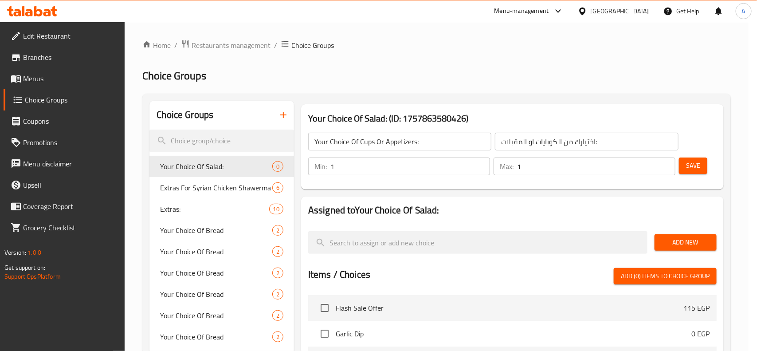
type input "Your Choice Of Salad:"
type input "اختيارك من السالاد:"
type input "0"
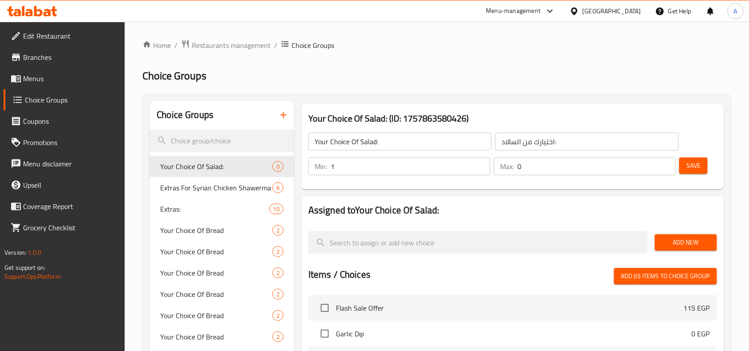
type input "1"
click at [479, 163] on input "1" at bounding box center [410, 166] width 160 height 18
type input "1"
click at [666, 163] on input "1" at bounding box center [596, 166] width 158 height 18
click at [693, 163] on span "Save" at bounding box center [693, 165] width 14 height 11
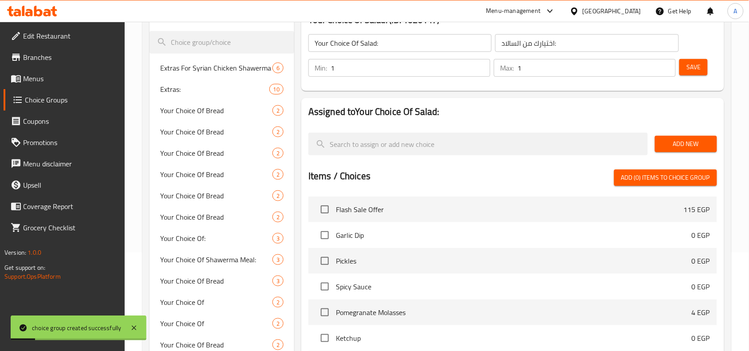
scroll to position [111, 0]
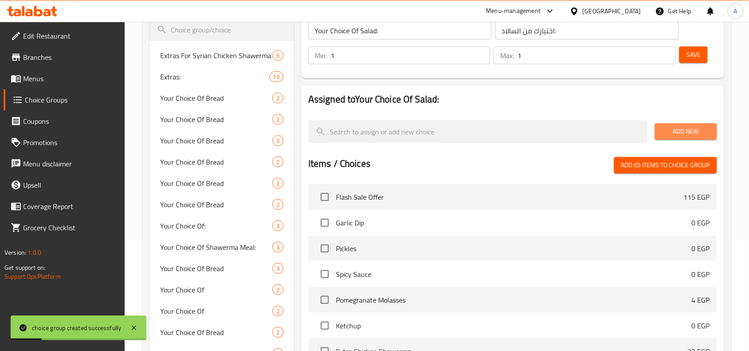
click at [699, 137] on button "Add New" at bounding box center [686, 131] width 62 height 16
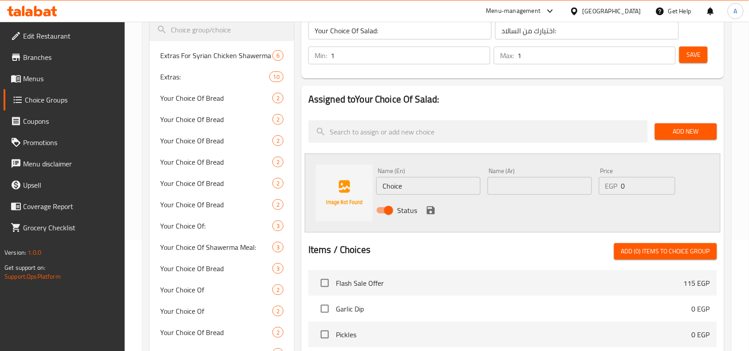
drag, startPoint x: 534, startPoint y: 182, endPoint x: 535, endPoint y: 188, distance: 5.8
click at [534, 182] on input "text" at bounding box center [539, 186] width 104 height 18
paste input "سلطة بلدي"
type input "سلطة بلدي"
click at [447, 193] on input "Choice" at bounding box center [428, 186] width 104 height 18
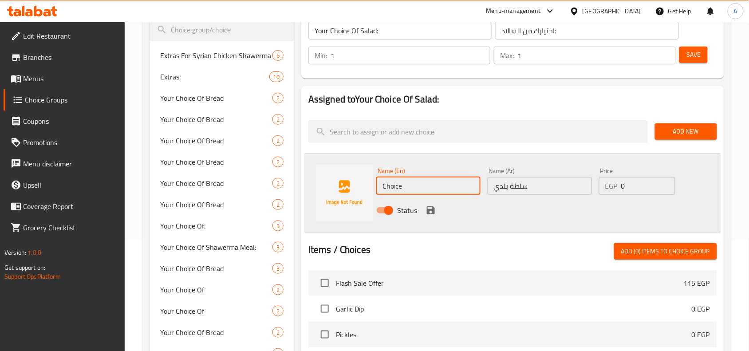
click at [448, 188] on input "Choice" at bounding box center [428, 186] width 104 height 18
type input "Balady Salad"
click at [428, 207] on icon "save" at bounding box center [430, 210] width 11 height 11
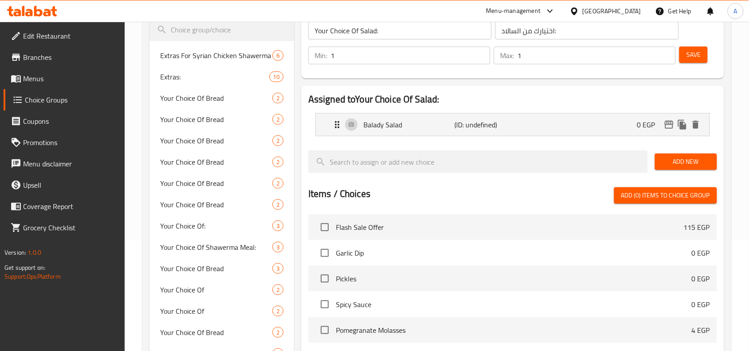
click at [675, 158] on span "Add New" at bounding box center [686, 161] width 48 height 11
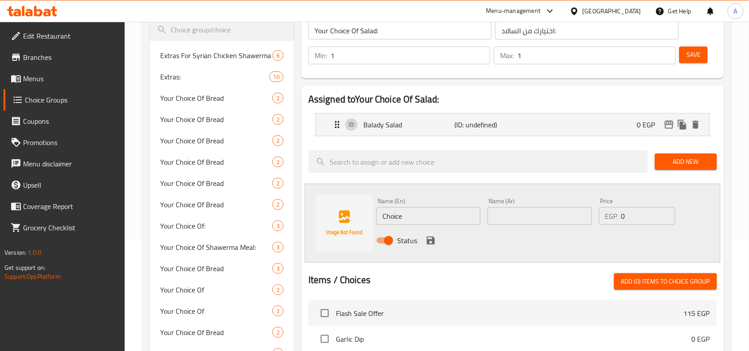
click at [518, 220] on input "text" at bounding box center [539, 216] width 104 height 18
paste input "جرجير"
type input "جرجير"
click at [441, 220] on input "Choice" at bounding box center [428, 216] width 104 height 18
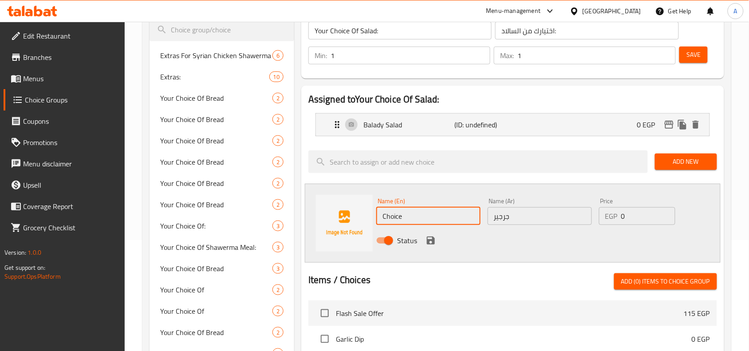
click at [441, 220] on input "Choice" at bounding box center [428, 216] width 104 height 18
type input "Arugula"
click at [430, 239] on icon "save" at bounding box center [430, 240] width 11 height 11
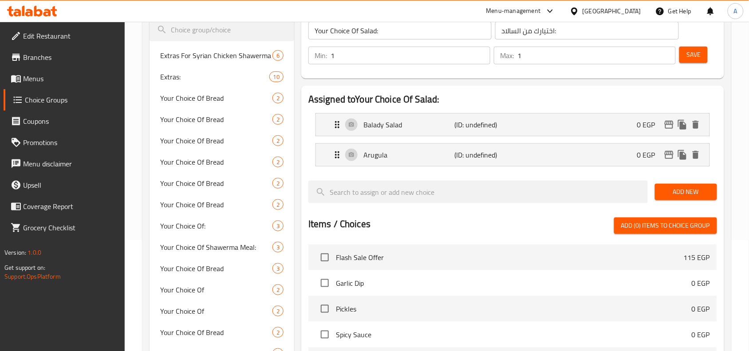
click at [664, 189] on span "Add New" at bounding box center [686, 191] width 48 height 11
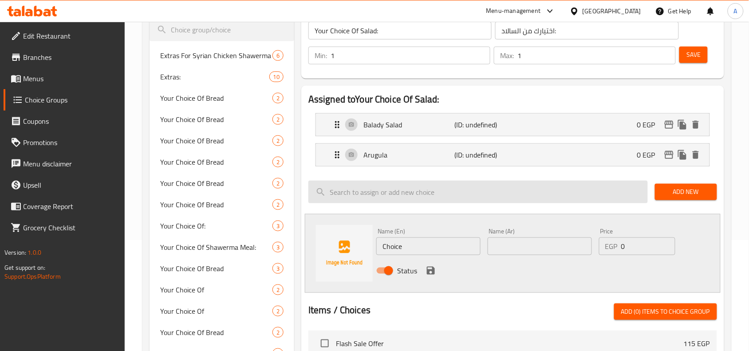
click at [690, 195] on span "Add New" at bounding box center [686, 191] width 48 height 11
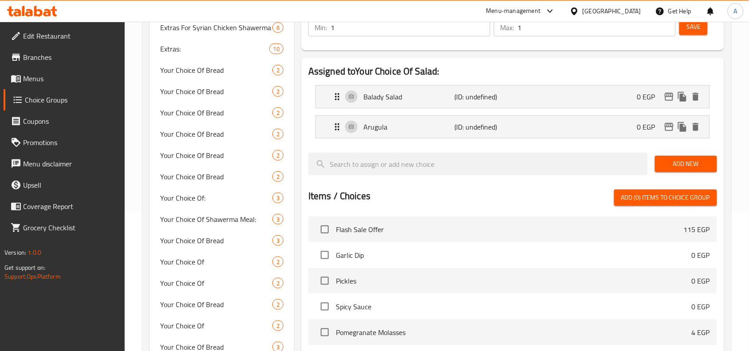
scroll to position [166, 0]
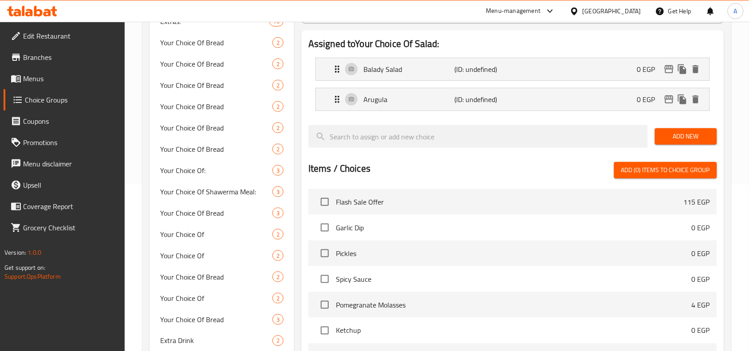
click at [672, 134] on span "Add New" at bounding box center [686, 136] width 48 height 11
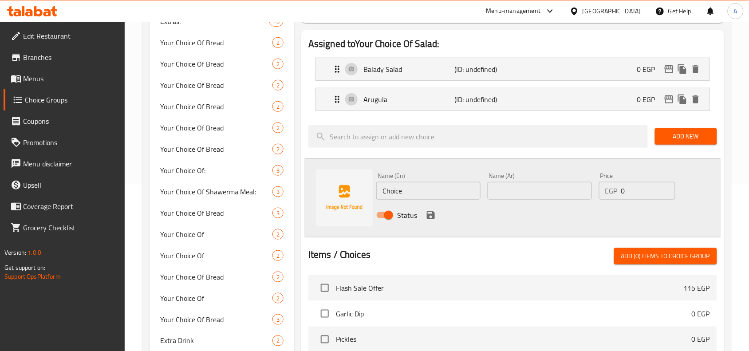
click at [534, 191] on input "text" at bounding box center [539, 191] width 104 height 18
paste input "فتوش"
type input "فتوش"
click at [426, 192] on input "Choice" at bounding box center [428, 191] width 104 height 18
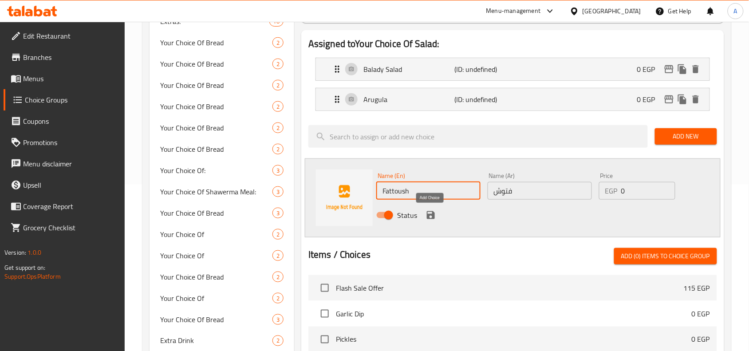
type input "Fattoush"
click at [429, 215] on icon "save" at bounding box center [431, 215] width 8 height 8
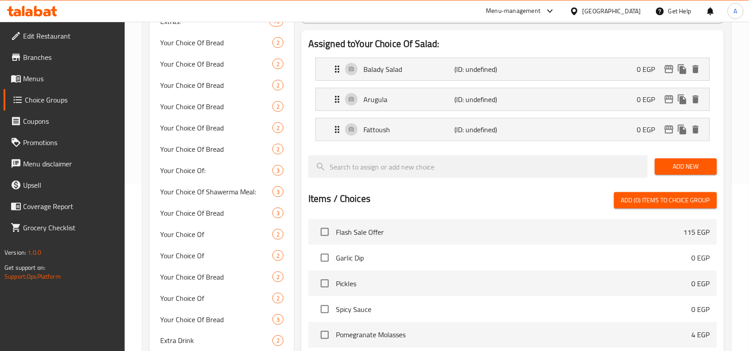
click at [677, 169] on span "Add New" at bounding box center [686, 166] width 48 height 11
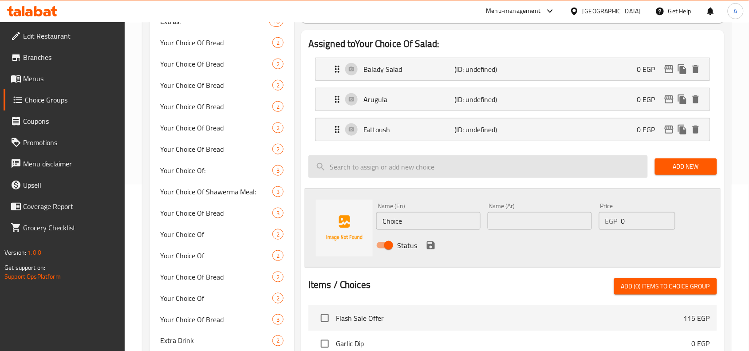
click at [692, 166] on span "Add New" at bounding box center [686, 166] width 48 height 11
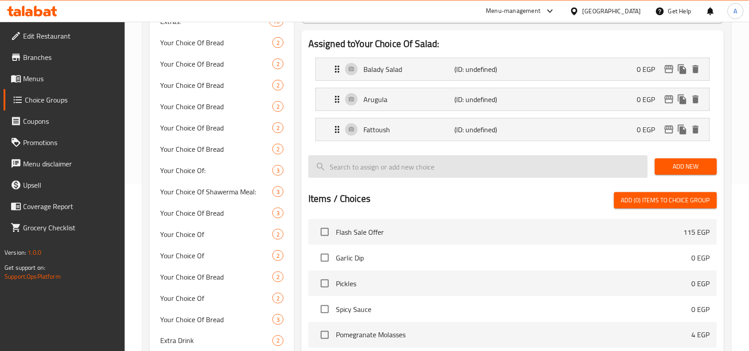
click at [484, 163] on input "search" at bounding box center [477, 166] width 339 height 23
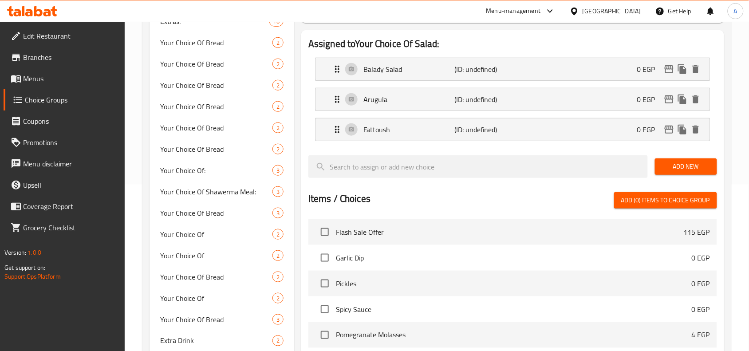
click at [683, 172] on span "Add New" at bounding box center [686, 166] width 48 height 11
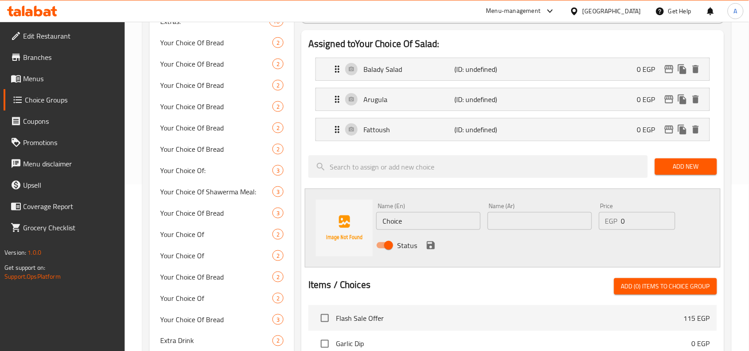
click at [559, 222] on input "text" at bounding box center [539, 221] width 104 height 18
paste input "تبولة"
type input "تبولة"
click at [444, 224] on input "Choice" at bounding box center [428, 221] width 104 height 18
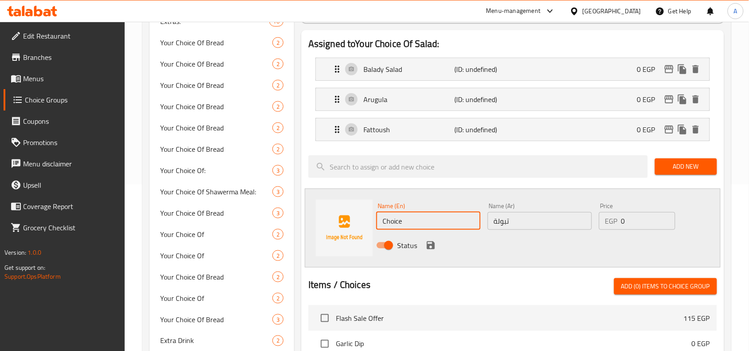
paste input "Tabbouleh"
type input "Tabbouleh"
click at [432, 251] on icon "save" at bounding box center [430, 245] width 11 height 11
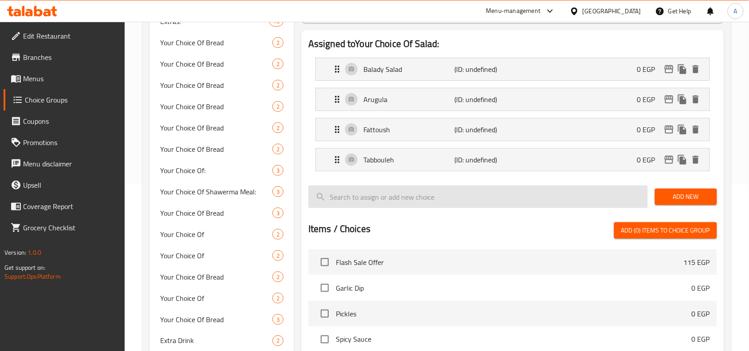
scroll to position [111, 0]
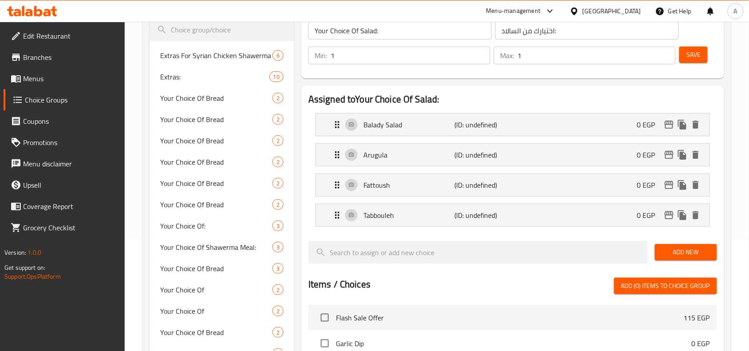
drag, startPoint x: 691, startPoint y: 52, endPoint x: 728, endPoint y: 149, distance: 103.2
click at [692, 52] on span "Save" at bounding box center [693, 54] width 14 height 11
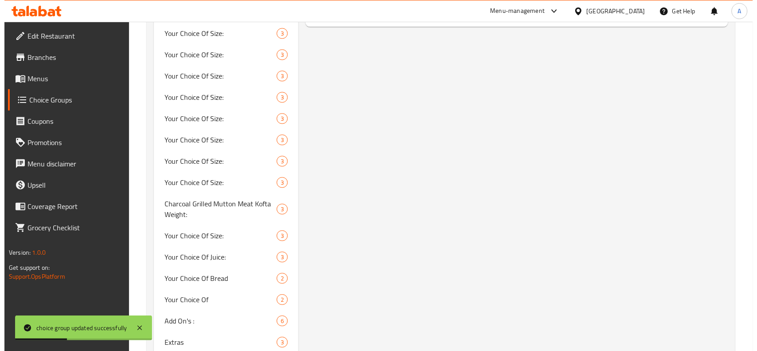
scroll to position [499, 0]
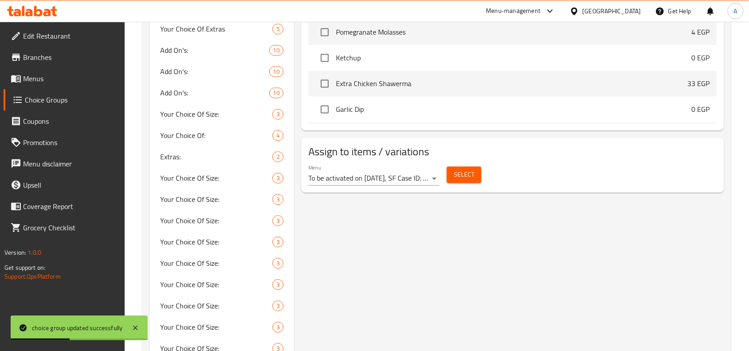
click at [473, 180] on span "Select" at bounding box center [464, 174] width 20 height 11
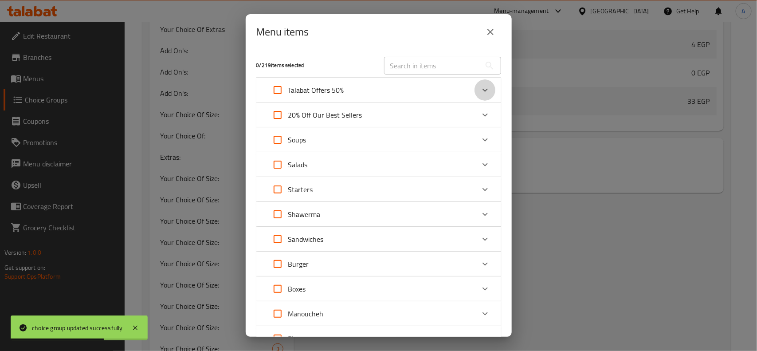
click at [482, 85] on icon "Expand" at bounding box center [485, 90] width 11 height 11
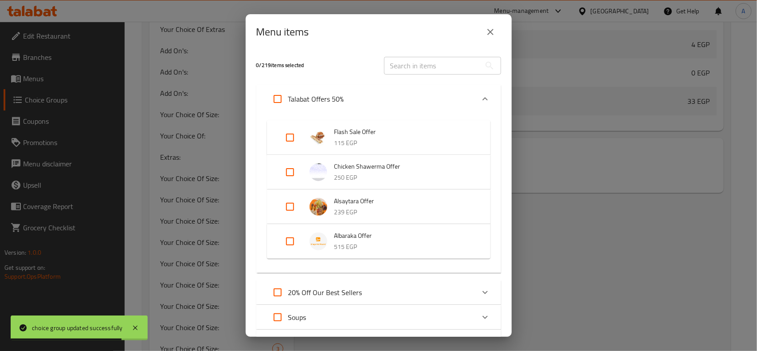
click at [284, 247] on input "Expand" at bounding box center [289, 241] width 21 height 21
checkbox input "true"
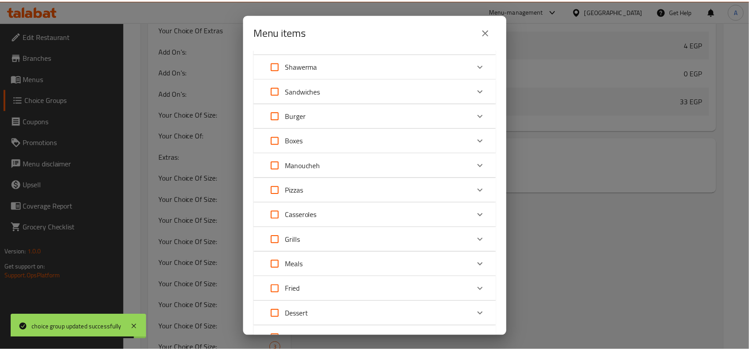
scroll to position [433, 0]
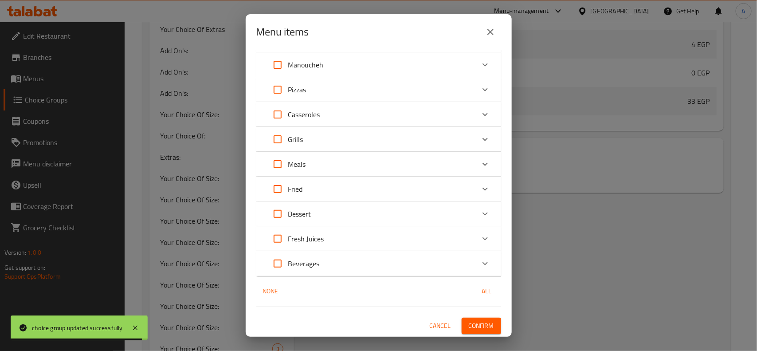
click at [477, 325] on span "Confirm" at bounding box center [481, 325] width 25 height 11
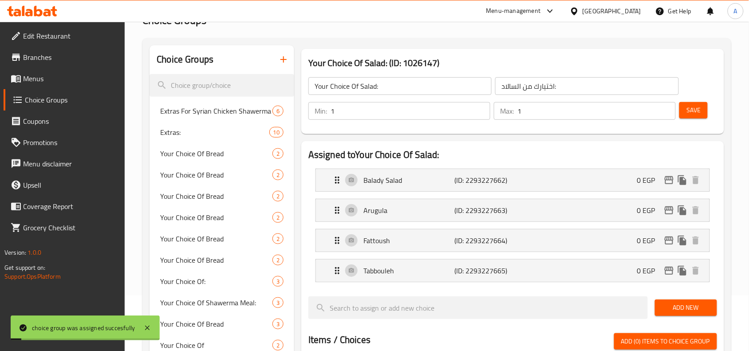
scroll to position [0, 0]
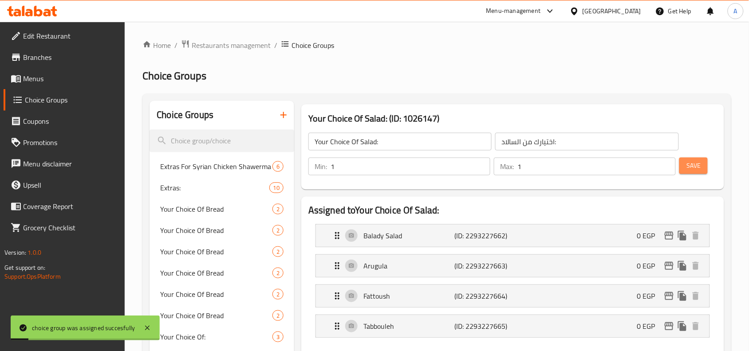
click at [694, 168] on span "Save" at bounding box center [693, 165] width 14 height 11
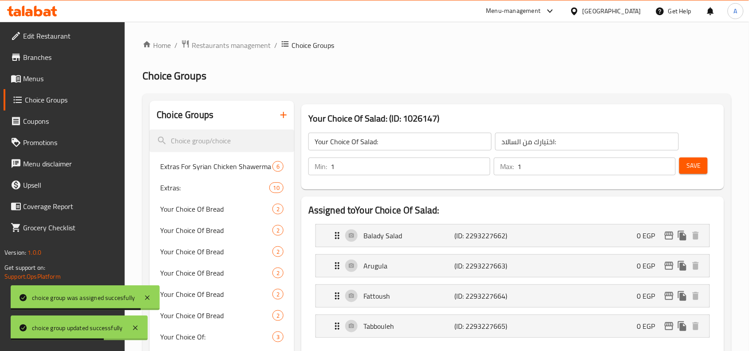
click at [692, 169] on span "Save" at bounding box center [693, 165] width 14 height 11
click at [692, 169] on div at bounding box center [374, 175] width 749 height 351
click at [287, 119] on icon "button" at bounding box center [283, 115] width 11 height 11
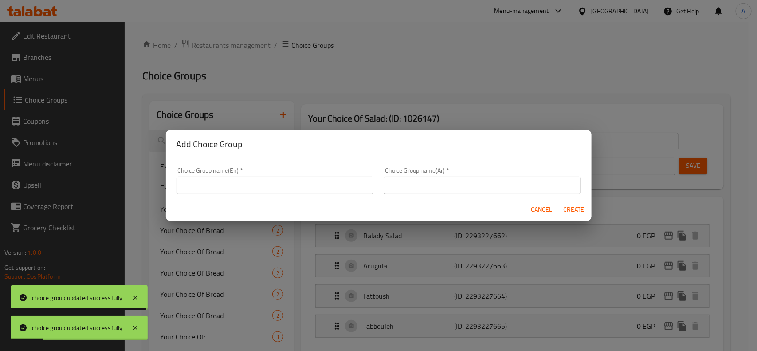
click at [455, 187] on input "text" at bounding box center [482, 186] width 197 height 18
paste input "اختيارك من الحلو"
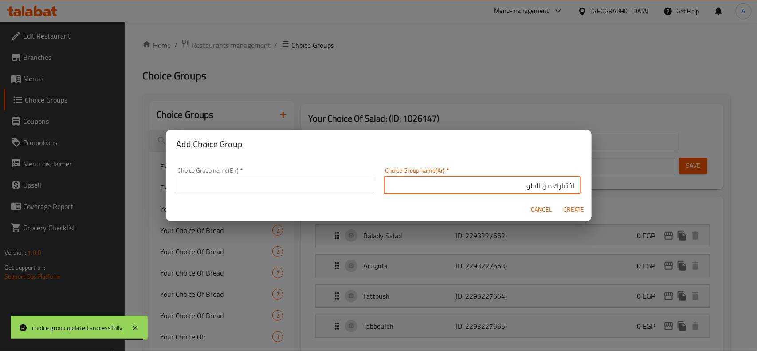
click at [535, 180] on input "اختيارك من الحلو:" at bounding box center [482, 186] width 197 height 18
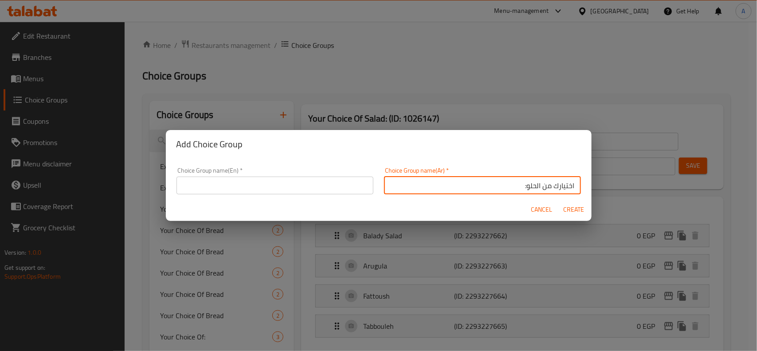
type input "اختيارك من الحلو:"
click at [321, 189] on input "text" at bounding box center [275, 186] width 197 height 18
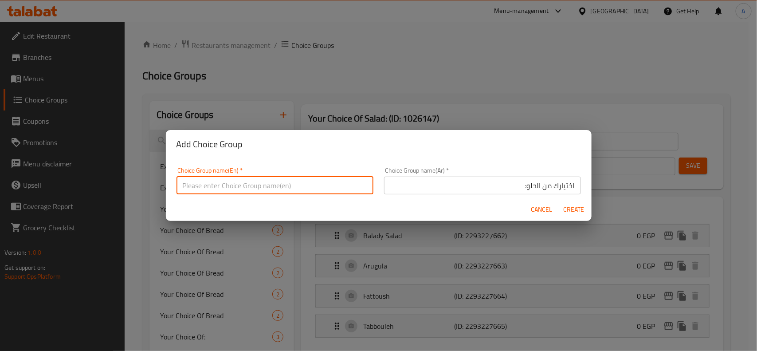
paste input "Your choice of dessert:"
click at [231, 189] on input "Your choice of dessert:" at bounding box center [275, 186] width 197 height 18
click at [223, 186] on input "Your Choice of Dessert:" at bounding box center [275, 186] width 197 height 18
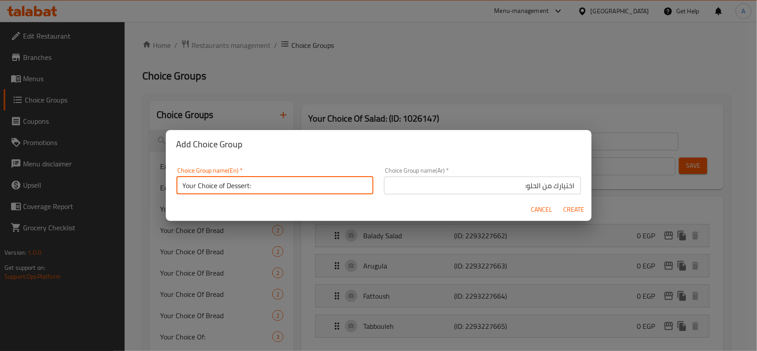
click at [223, 186] on input "Your Choice of Dessert:" at bounding box center [275, 186] width 197 height 18
type input "Your Choice Of Dessert:"
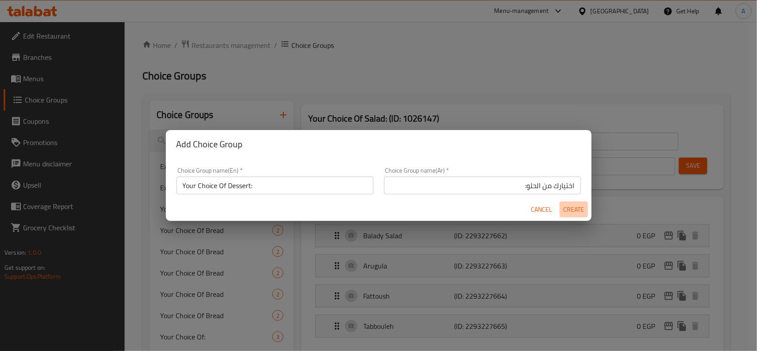
click at [578, 206] on span "Create" at bounding box center [573, 209] width 21 height 11
type input "Your Choice Of Dessert:"
type input "اختيارك من الحلو:"
type input "0"
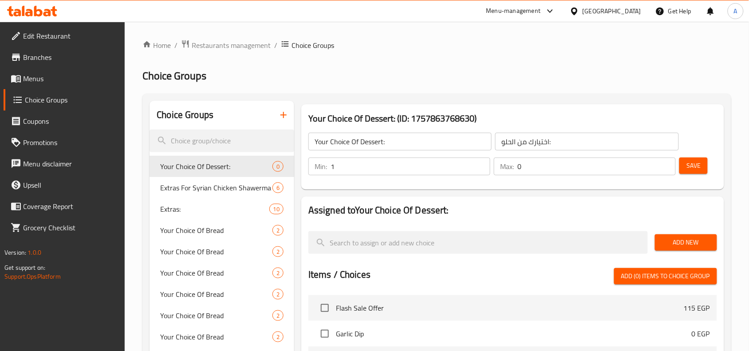
type input "1"
click at [481, 162] on input "1" at bounding box center [410, 166] width 160 height 18
type input "1"
click at [667, 162] on input "1" at bounding box center [596, 166] width 158 height 18
click at [693, 172] on button "Save" at bounding box center [693, 165] width 28 height 16
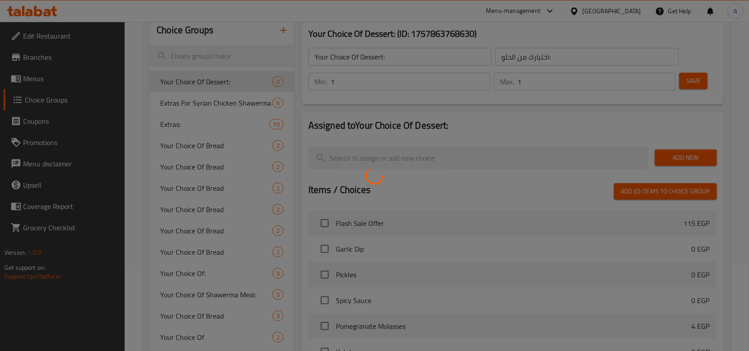
scroll to position [109, 0]
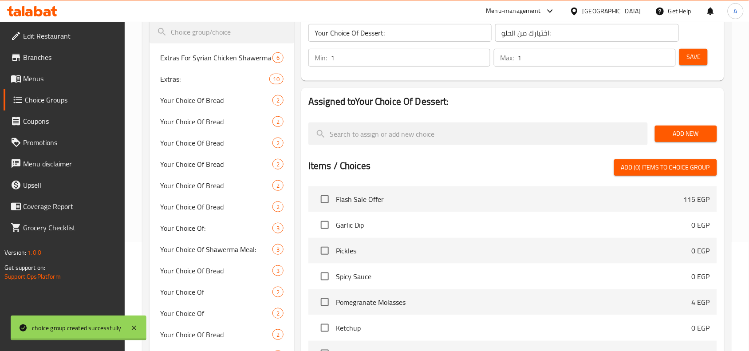
click at [692, 184] on div at bounding box center [374, 175] width 749 height 351
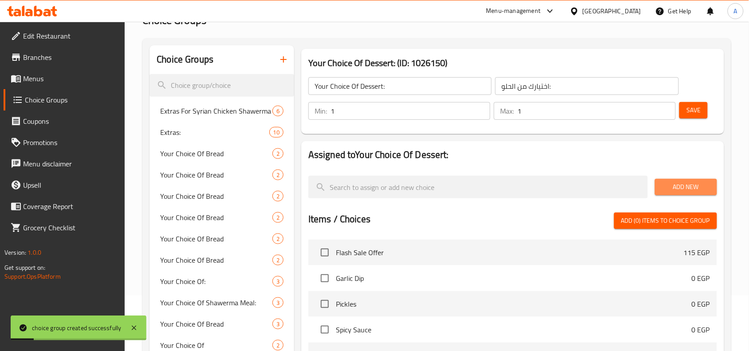
click at [679, 187] on span "Add New" at bounding box center [686, 186] width 48 height 11
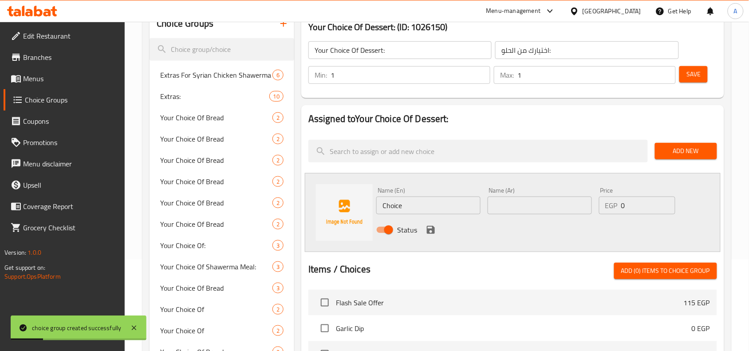
scroll to position [111, 0]
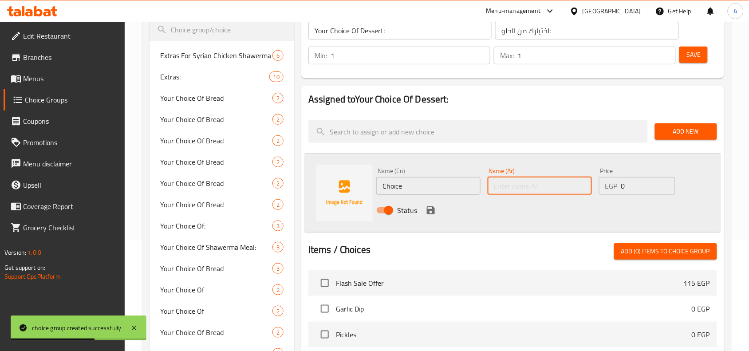
click at [550, 191] on input "text" at bounding box center [539, 186] width 104 height 18
paste input "ميني بان كيك نوتيلا"
type input "ميني بان كيك نوتيلا"
click at [430, 187] on input "Choice" at bounding box center [428, 186] width 104 height 18
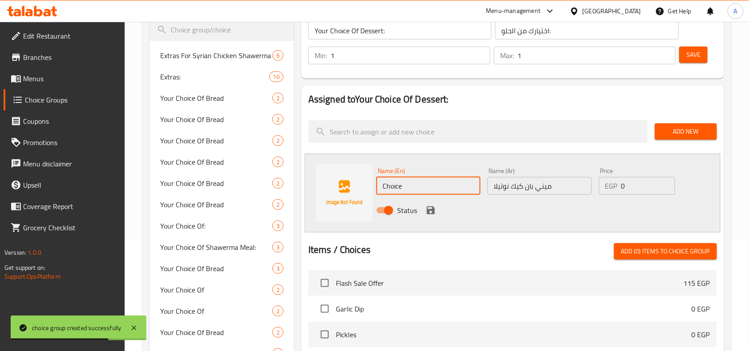
click at [430, 187] on input "Choice" at bounding box center [428, 186] width 104 height 18
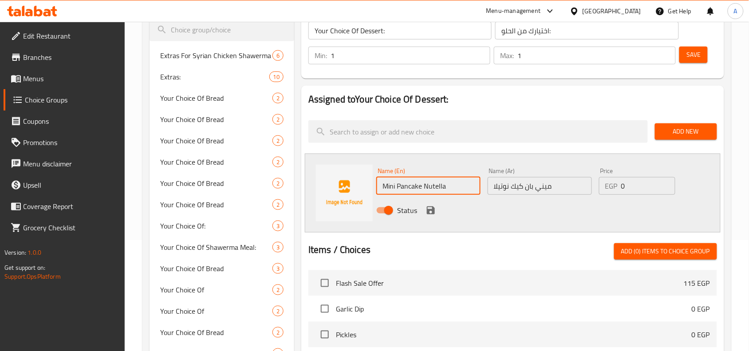
type input "Mini Pancake Nutella"
click at [425, 207] on icon "save" at bounding box center [430, 210] width 11 height 11
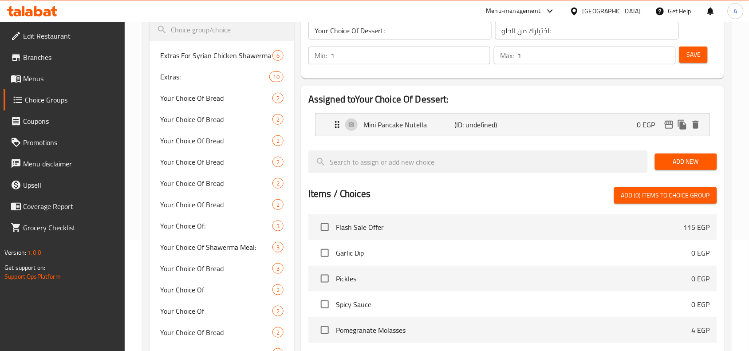
click at [686, 157] on span "Add New" at bounding box center [686, 161] width 48 height 11
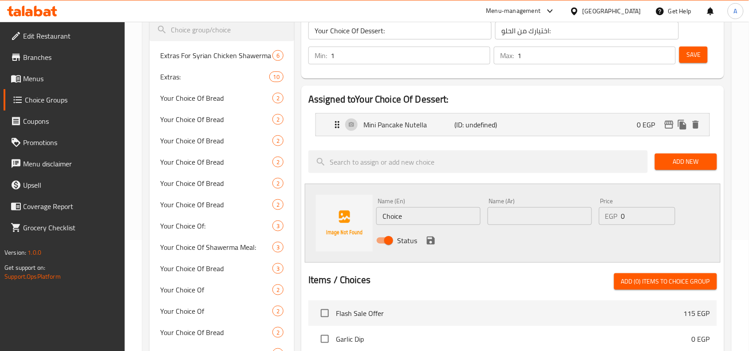
click at [533, 211] on input "text" at bounding box center [539, 216] width 104 height 18
paste input "وافل نوتيلا"
type input "وافل نوتيلا"
click at [439, 214] on input "Choice" at bounding box center [428, 216] width 104 height 18
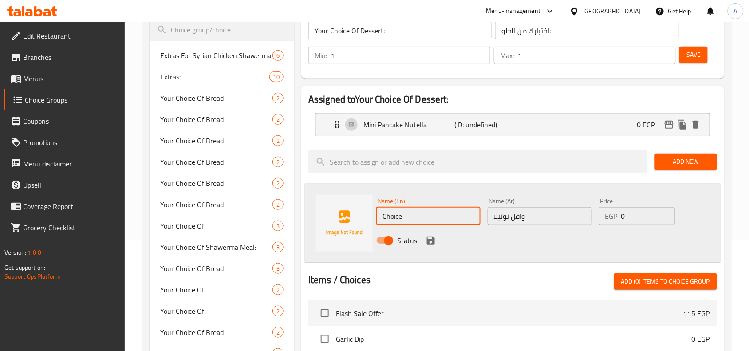
click at [439, 214] on input "Choice" at bounding box center [428, 216] width 104 height 18
type input "Nutella Waffle"
click at [431, 239] on icon "save" at bounding box center [431, 240] width 8 height 8
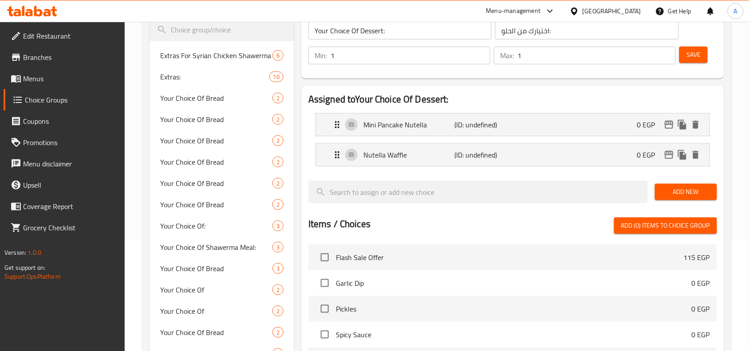
click at [685, 189] on span "Add New" at bounding box center [686, 191] width 48 height 11
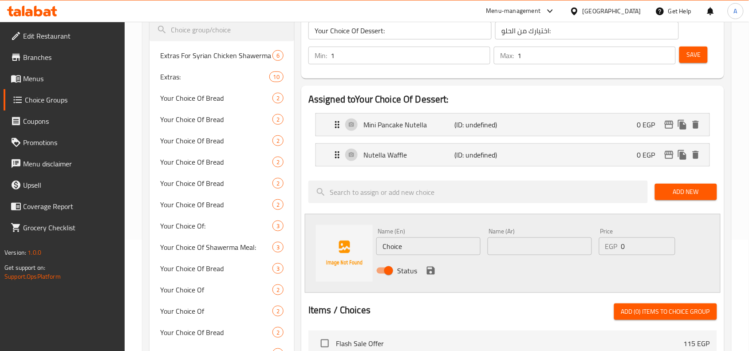
click at [520, 249] on input "text" at bounding box center [539, 246] width 104 height 18
paste input "براونيز"
type input "براونيز"
click at [446, 247] on input "Choice" at bounding box center [428, 246] width 104 height 18
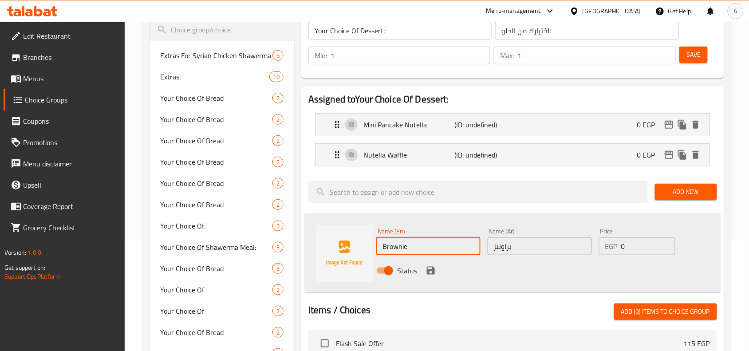
type input "Brownies"
click at [432, 269] on icon "save" at bounding box center [431, 271] width 8 height 8
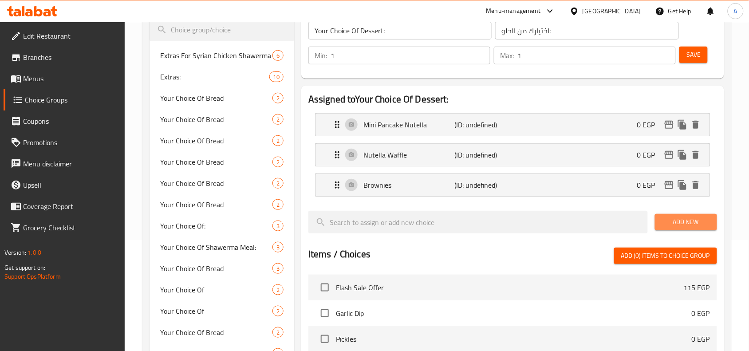
click at [663, 228] on span "Add New" at bounding box center [686, 221] width 48 height 11
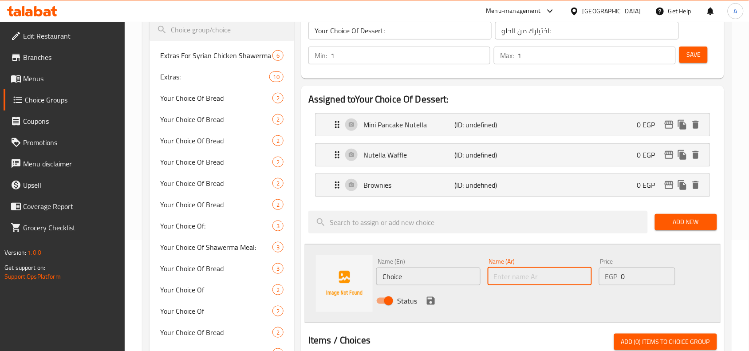
click at [535, 275] on input "text" at bounding box center [539, 276] width 104 height 18
paste input "طاجن نوتيلا"
type input "طاجن نوتيلا"
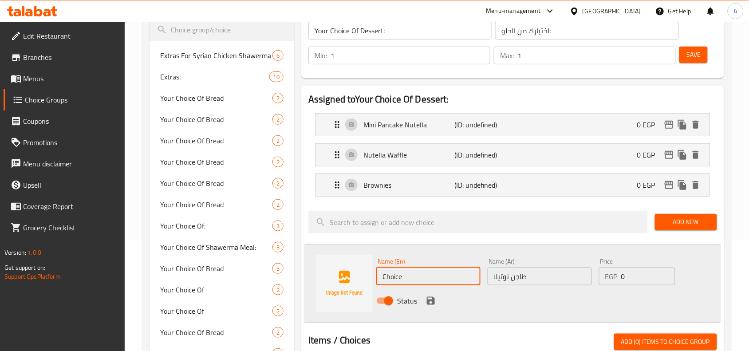
click at [428, 281] on input "Choice" at bounding box center [428, 276] width 104 height 18
type input "Nutella Casserole"
click at [435, 301] on icon "save" at bounding box center [430, 300] width 11 height 11
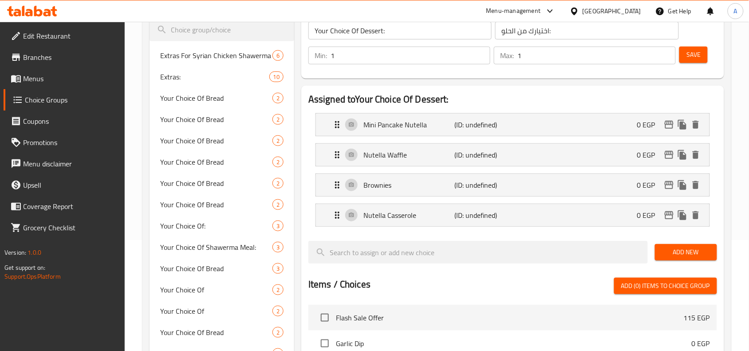
click at [690, 56] on span "Save" at bounding box center [693, 54] width 14 height 11
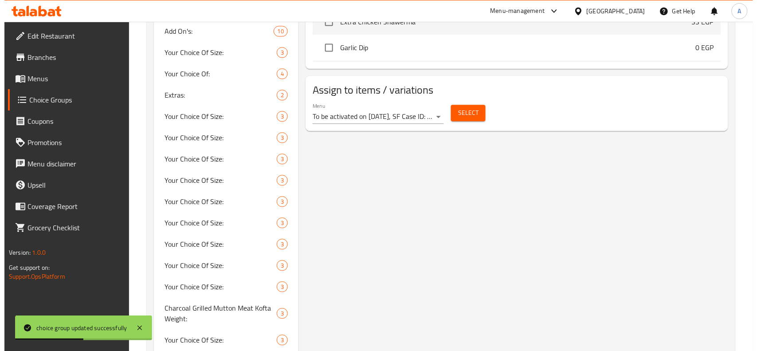
scroll to position [554, 0]
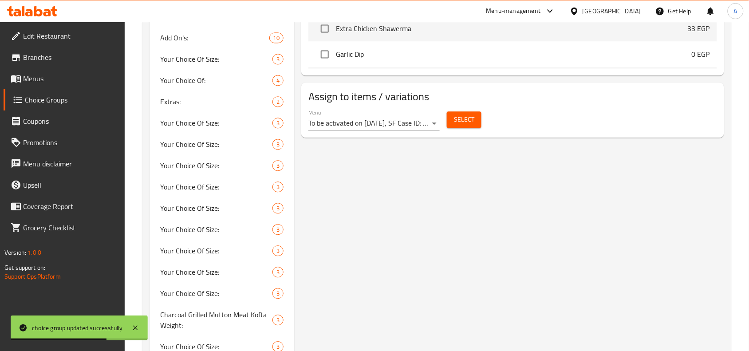
click at [455, 120] on span "Select" at bounding box center [464, 119] width 20 height 11
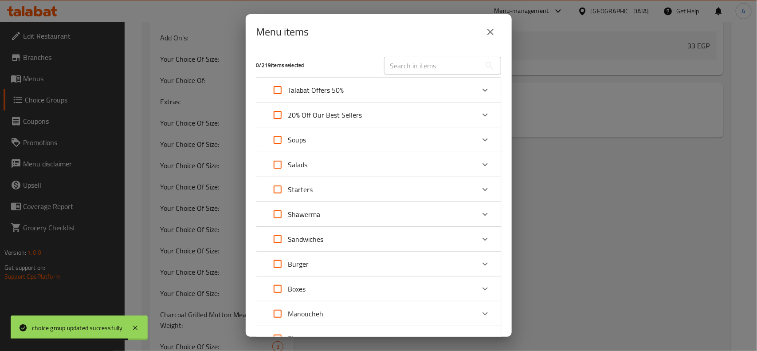
click at [475, 91] on div "Expand" at bounding box center [485, 89] width 21 height 21
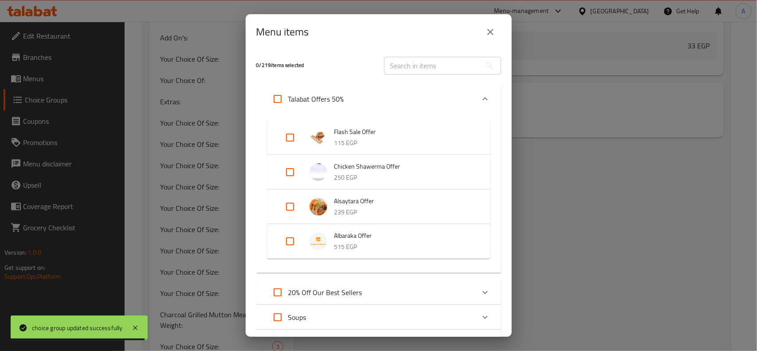
click at [288, 239] on input "Expand" at bounding box center [289, 241] width 21 height 21
checkbox input "true"
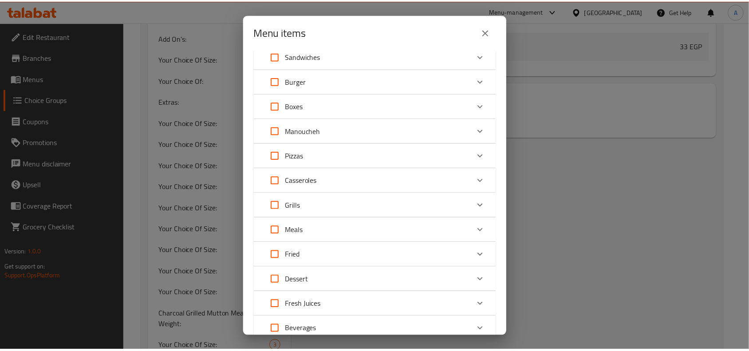
scroll to position [433, 0]
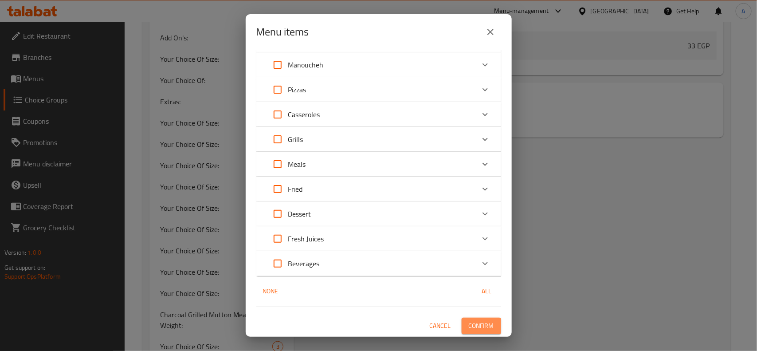
click at [473, 329] on span "Confirm" at bounding box center [481, 325] width 25 height 11
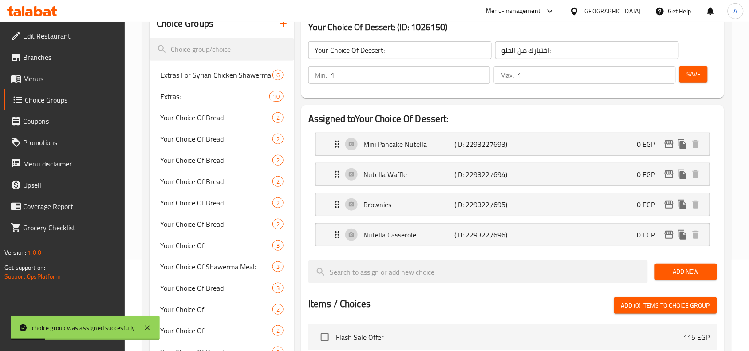
scroll to position [0, 0]
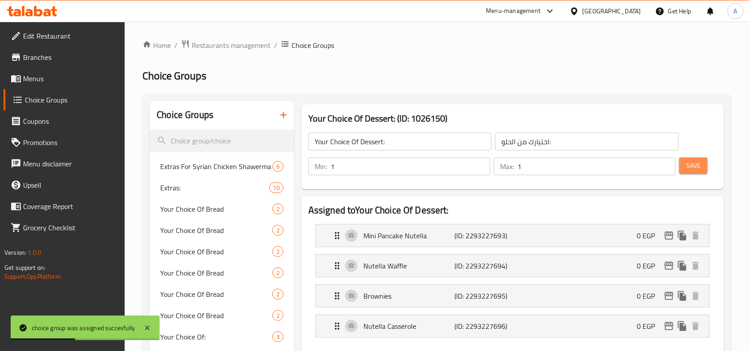
drag, startPoint x: 686, startPoint y: 162, endPoint x: 485, endPoint y: 44, distance: 233.0
click at [685, 162] on button "Save" at bounding box center [693, 165] width 28 height 16
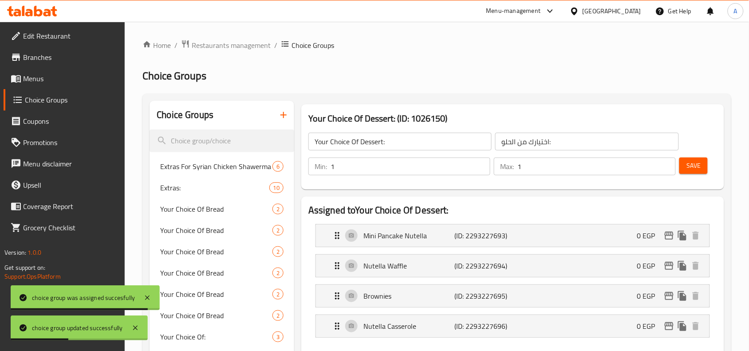
click at [698, 167] on span "Save" at bounding box center [693, 165] width 14 height 11
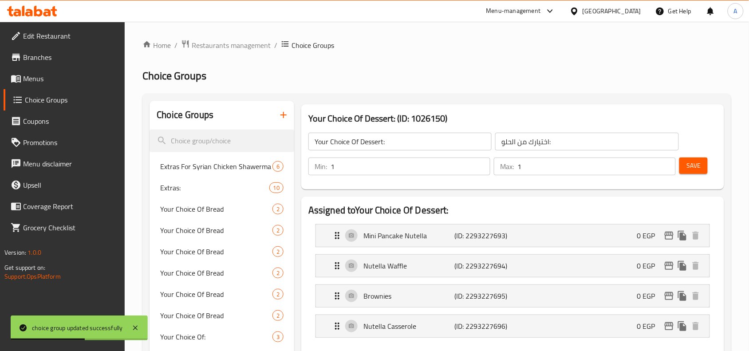
click at [687, 165] on span "Save" at bounding box center [693, 165] width 14 height 11
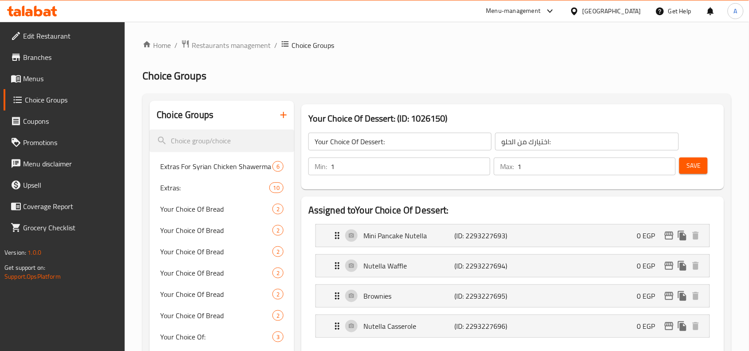
drag, startPoint x: 51, startPoint y: 54, endPoint x: 118, endPoint y: 30, distance: 70.3
click at [51, 54] on span "Branches" at bounding box center [70, 57] width 95 height 11
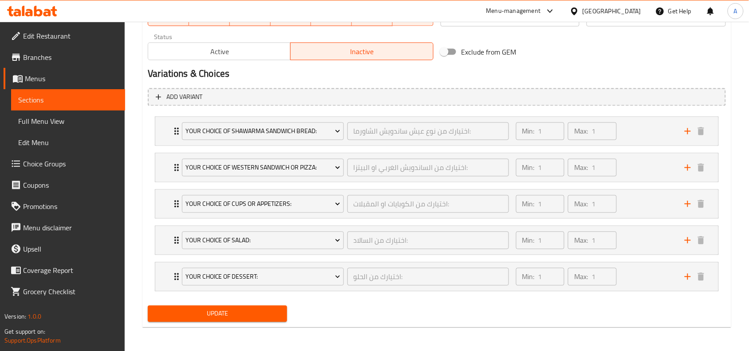
scroll to position [437, 0]
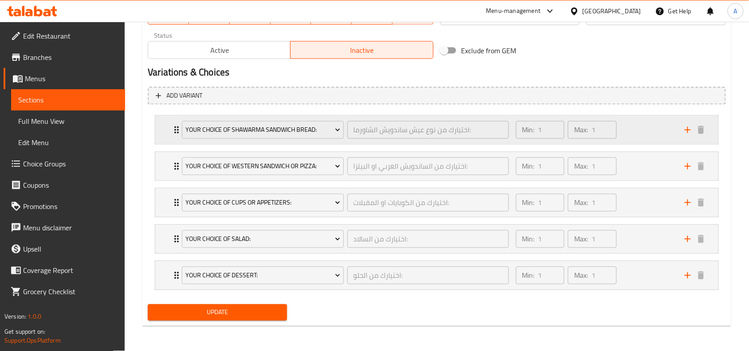
click at [630, 129] on div "Min: 1 ​ Max: 1 ​" at bounding box center [594, 130] width 169 height 28
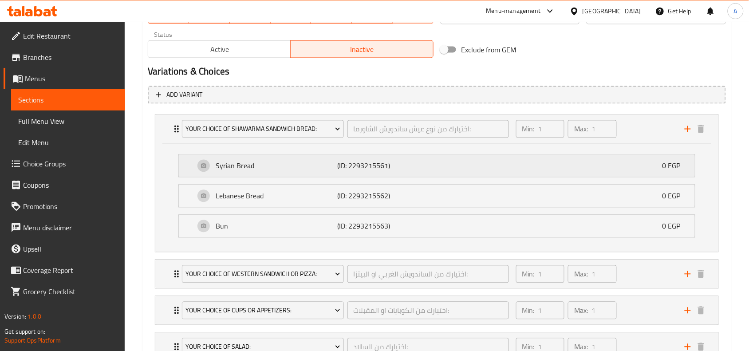
click at [491, 167] on div "Syrian Bread (ID: 2293215561) 0 EGP" at bounding box center [439, 166] width 489 height 22
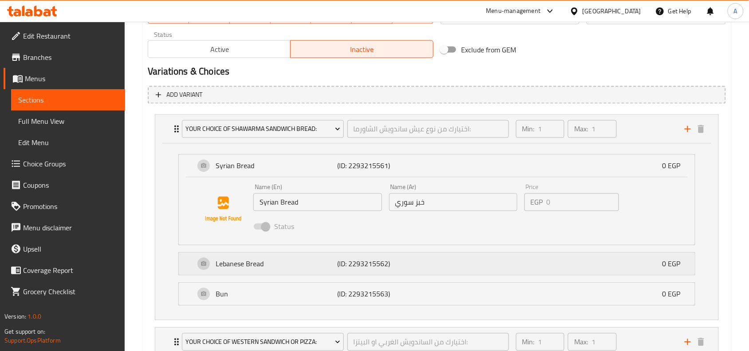
click at [433, 261] on div "Lebanese Bread (ID: 2293215562) 0 EGP" at bounding box center [439, 264] width 489 height 22
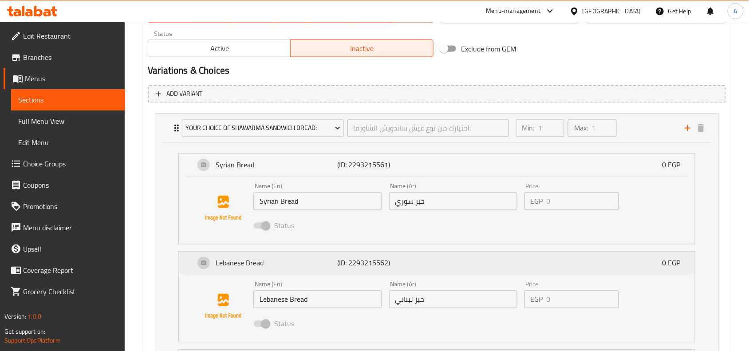
scroll to position [548, 0]
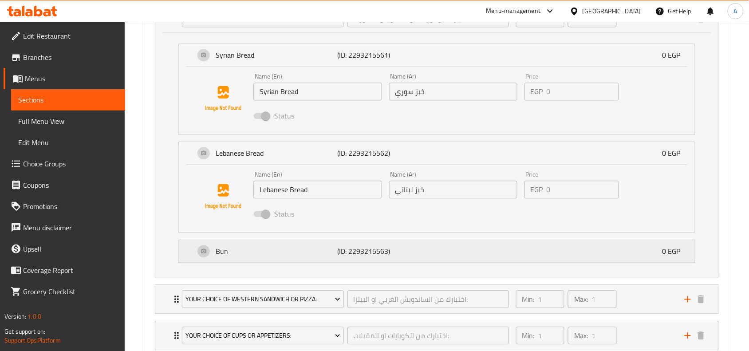
click at [433, 251] on div "Bun (ID: 2293215563) 0 EGP" at bounding box center [439, 251] width 489 height 22
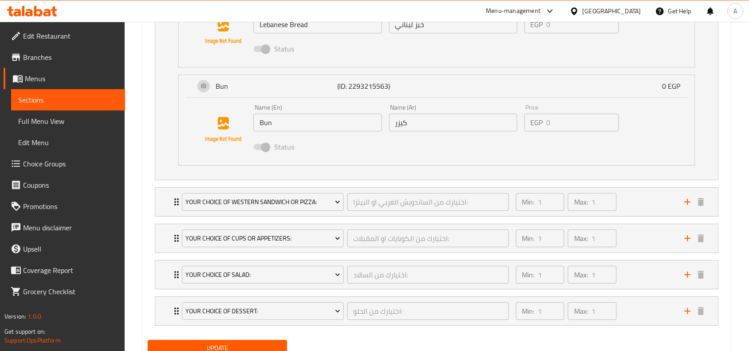
scroll to position [714, 0]
click at [649, 204] on div "Min: 1 ​ Max: 1 ​" at bounding box center [594, 200] width 169 height 28
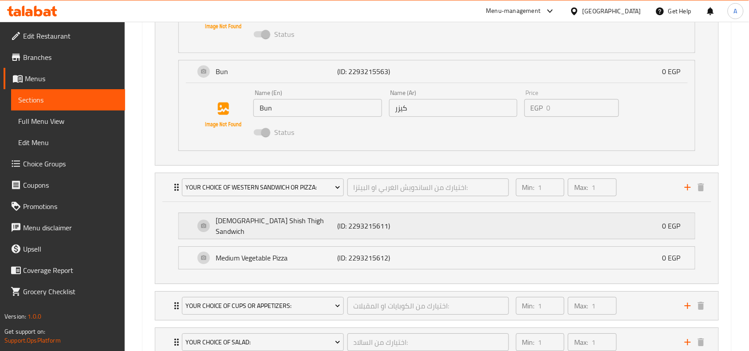
scroll to position [825, 0]
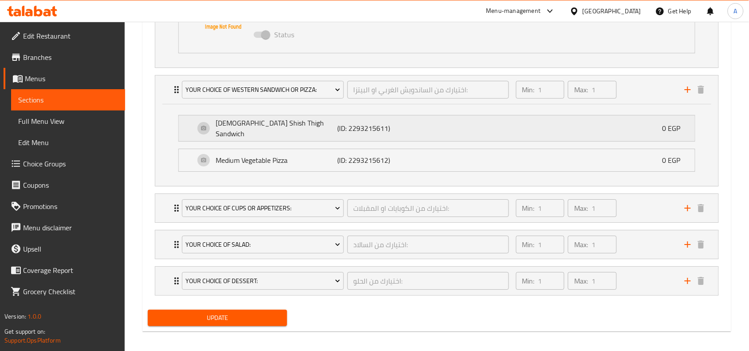
click at [488, 134] on div "Syrian Shish Thigh Sandwich (ID: 2293215611) 0 EGP" at bounding box center [439, 128] width 489 height 26
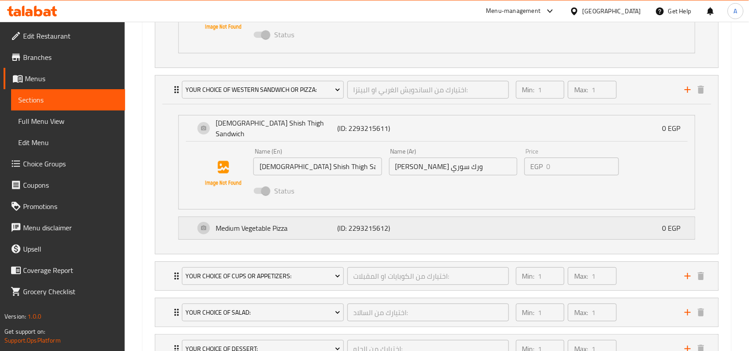
click at [458, 226] on div "Medium Vegetable Pizza (ID: 2293215612) 0 EGP" at bounding box center [439, 228] width 489 height 22
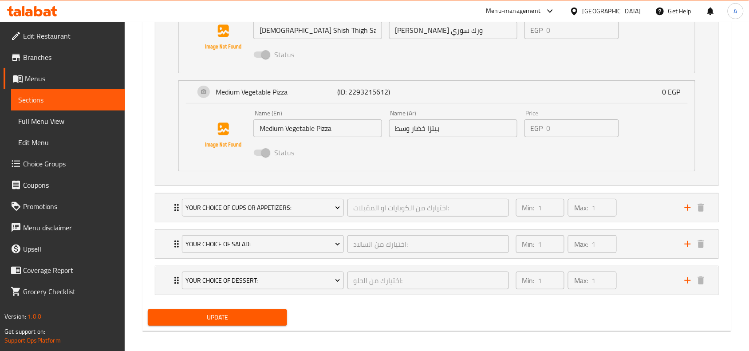
scroll to position [964, 0]
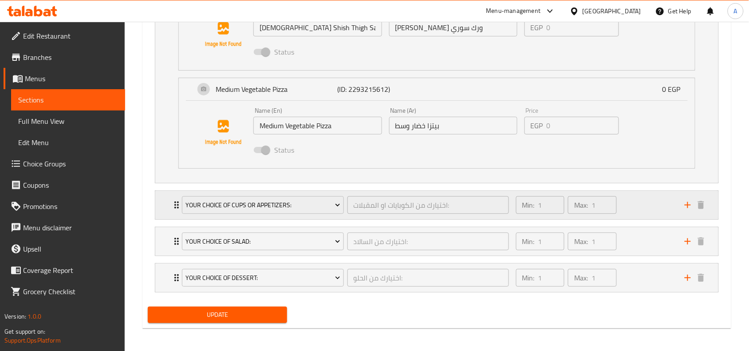
click at [632, 203] on div "Min: 1 ​ Max: 1 ​" at bounding box center [594, 205] width 169 height 28
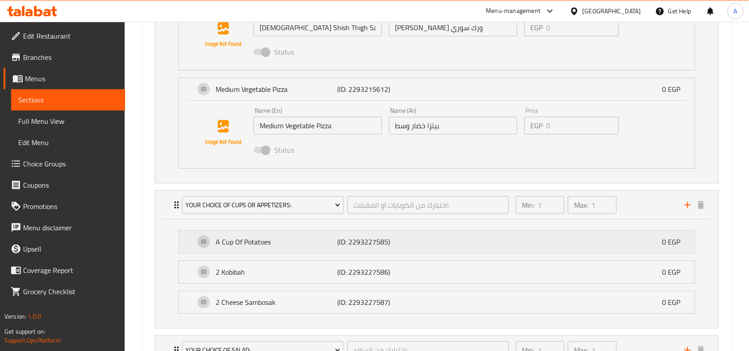
click at [426, 234] on div "A Cup Of Potatoes (ID: 2293227585) 0 EGP" at bounding box center [439, 242] width 489 height 22
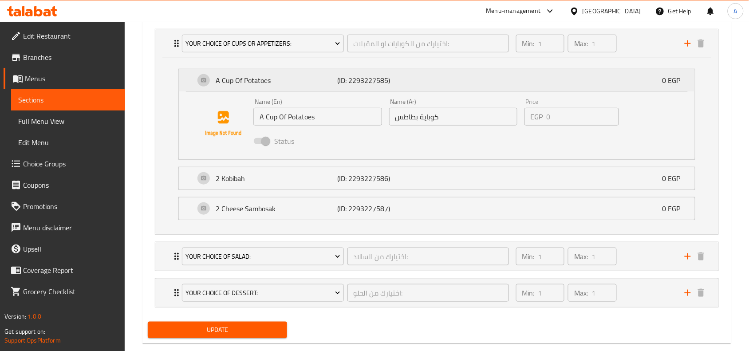
scroll to position [1130, 0]
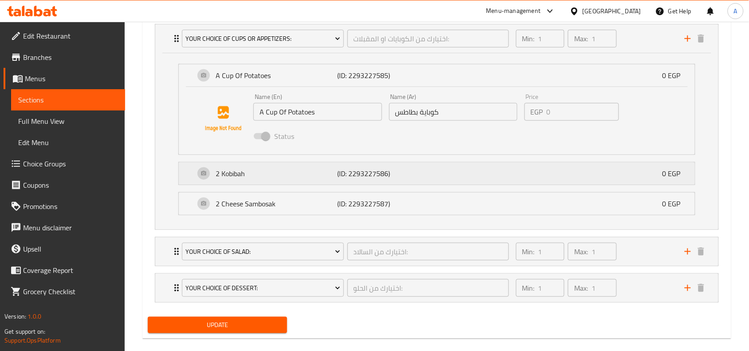
click at [439, 170] on div "2 Kobibah (ID: 2293227586) 0 EGP" at bounding box center [439, 173] width 489 height 22
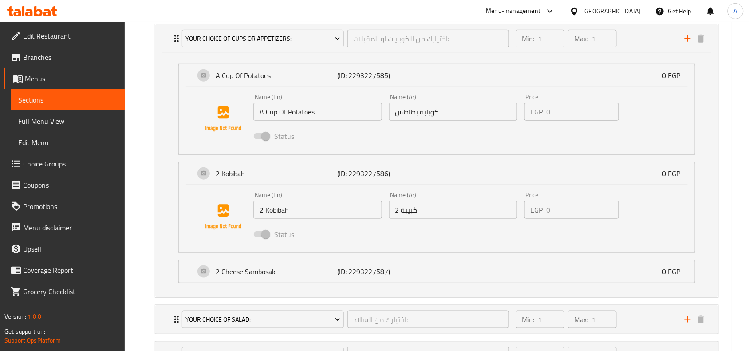
click at [432, 280] on div "2 Cheese Sambosak (ID: 2293227587) 0 EGP Name (En) 2 Cheese Sambosak Name (En) …" at bounding box center [436, 271] width 517 height 23
click at [427, 266] on div "2 Cheese Sambosak (ID: 2293227587) 0 EGP" at bounding box center [439, 271] width 489 height 22
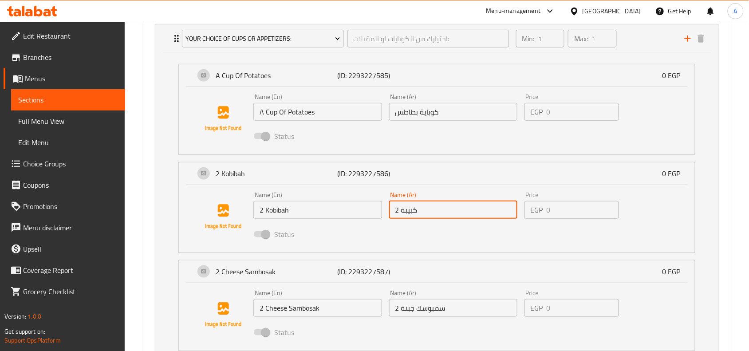
click at [460, 201] on input "2 كبيبة" at bounding box center [453, 210] width 128 height 18
click at [450, 203] on input "2 كبيبة" at bounding box center [453, 210] width 128 height 18
click at [444, 212] on input "2 كبيبة" at bounding box center [453, 210] width 128 height 18
click at [448, 211] on input "2 كبيبة" at bounding box center [453, 210] width 128 height 18
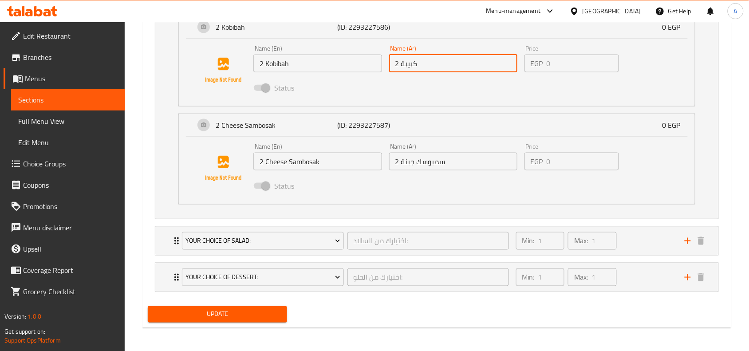
scroll to position [1277, 0]
click at [624, 239] on div "Min: 1 ​ Max: 1 ​" at bounding box center [594, 240] width 169 height 28
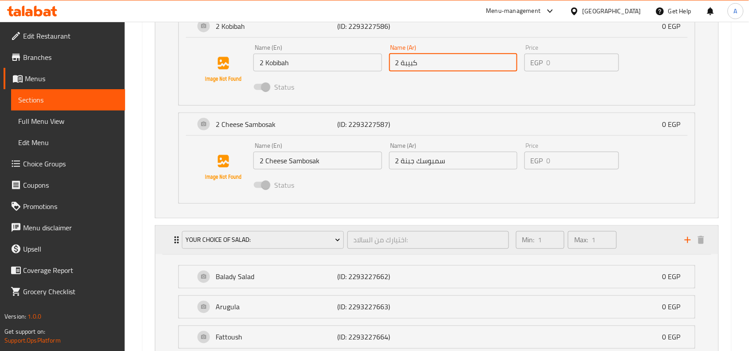
scroll to position [1333, 0]
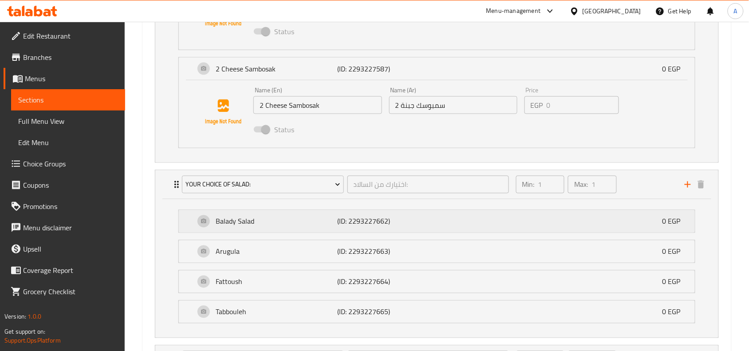
click at [400, 218] on p "(ID: 2293227662)" at bounding box center [377, 221] width 81 height 11
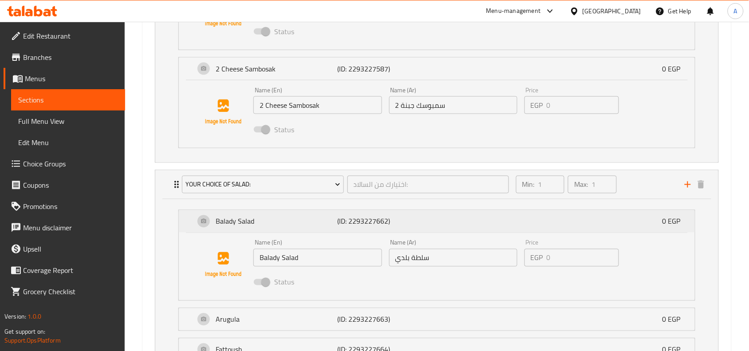
scroll to position [1388, 0]
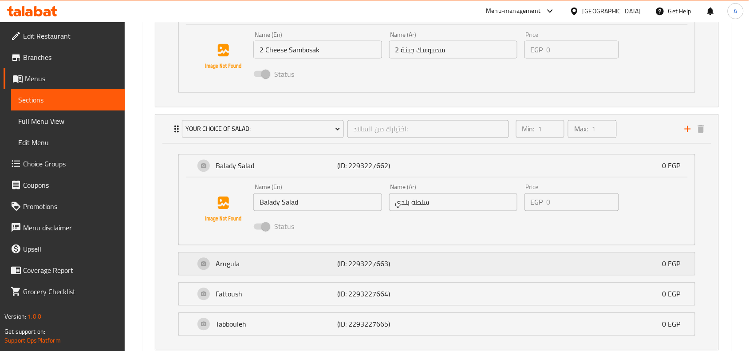
click at [420, 262] on div "Arugula (ID: 2293227663) 0 EGP" at bounding box center [439, 264] width 489 height 22
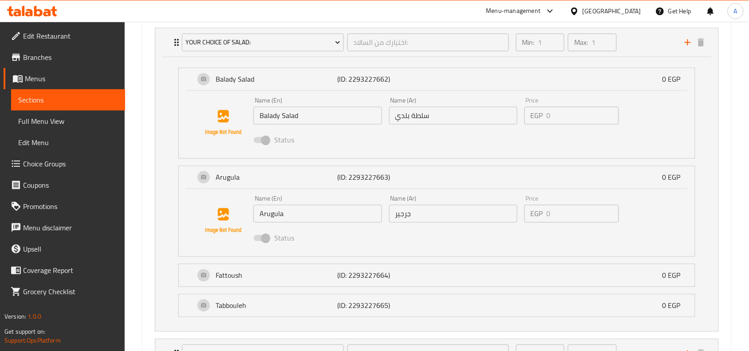
scroll to position [1499, 0]
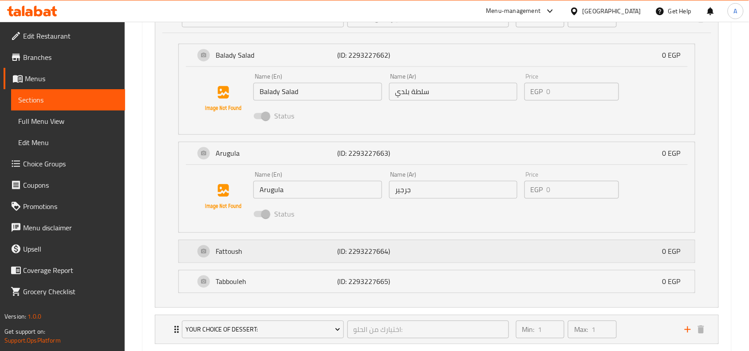
click at [423, 250] on div "Fattoush (ID: 2293227664) 0 EGP" at bounding box center [439, 251] width 489 height 22
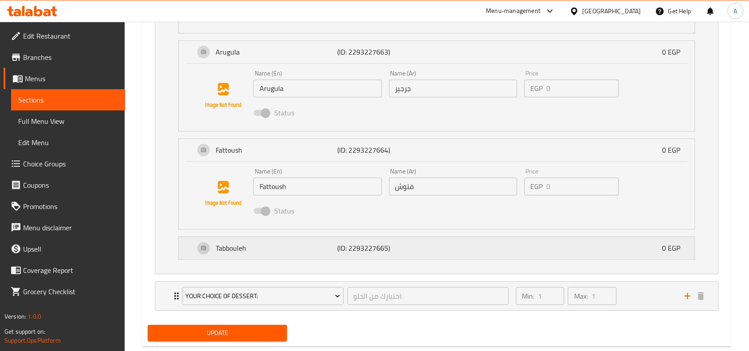
scroll to position [1605, 0]
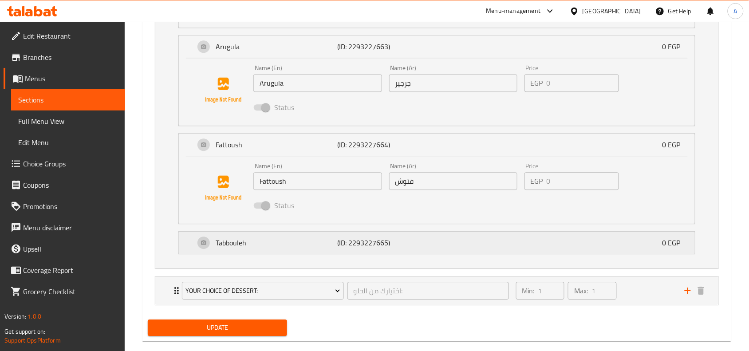
click at [446, 243] on div "Tabbouleh (ID: 2293227665) 0 EGP" at bounding box center [439, 242] width 489 height 22
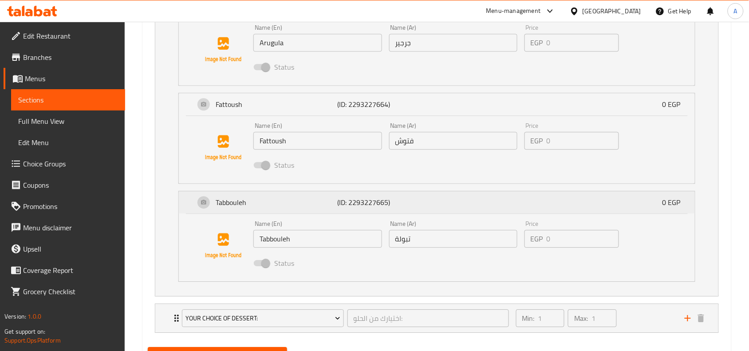
scroll to position [1688, 0]
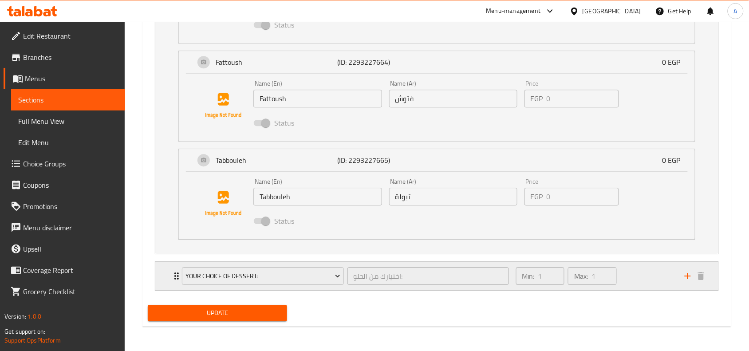
click at [635, 275] on div "Min: 1 ​ Max: 1 ​" at bounding box center [594, 276] width 169 height 28
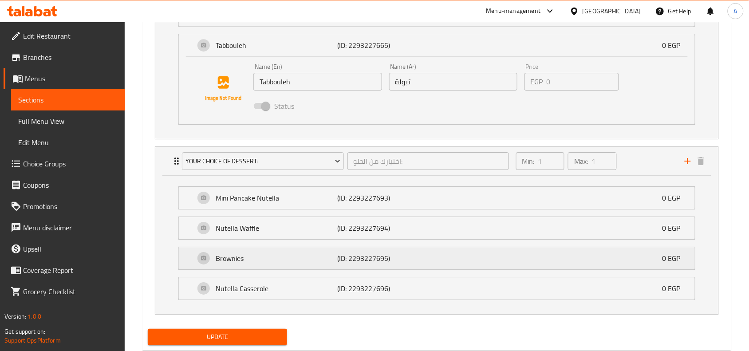
scroll to position [1828, 0]
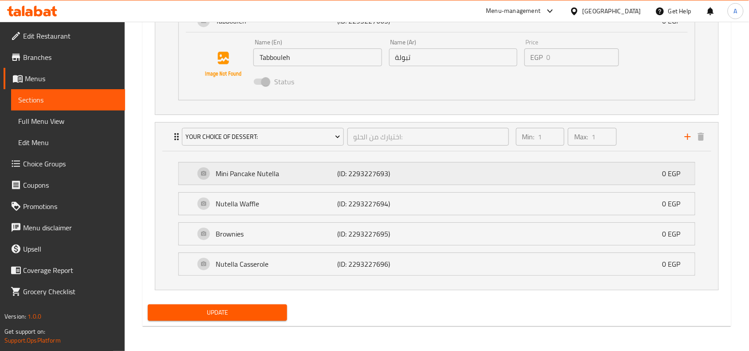
click at [467, 172] on div "Mini Pancake Nutella (ID: 2293227693) 0 EGP" at bounding box center [439, 173] width 489 height 22
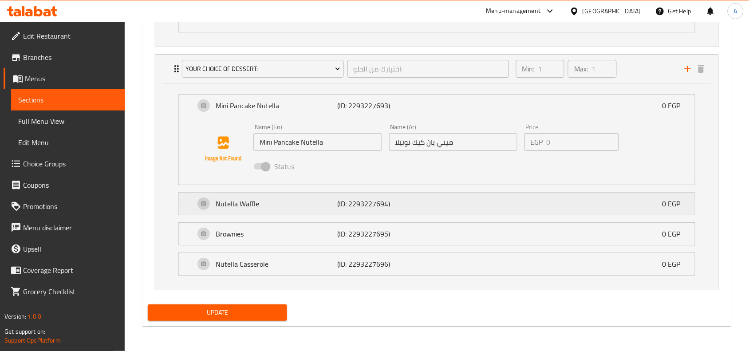
click at [451, 198] on div "Nutella Waffle (ID: 2293227694) 0 EGP" at bounding box center [439, 203] width 489 height 22
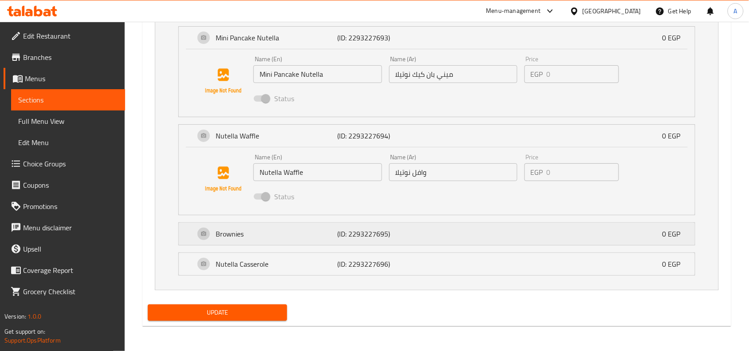
click at [452, 241] on div "Brownies (ID: 2293227695) 0 EGP" at bounding box center [439, 234] width 489 height 22
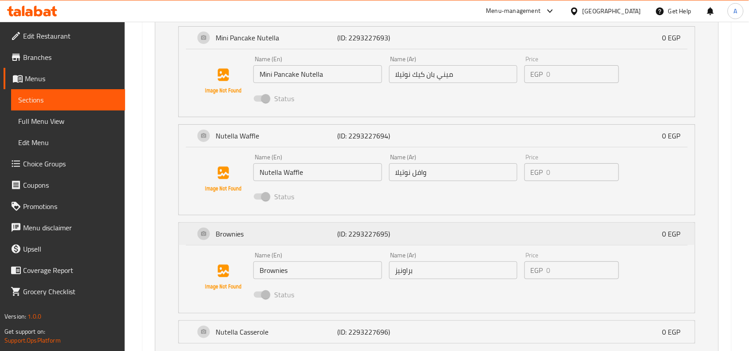
scroll to position [2031, 0]
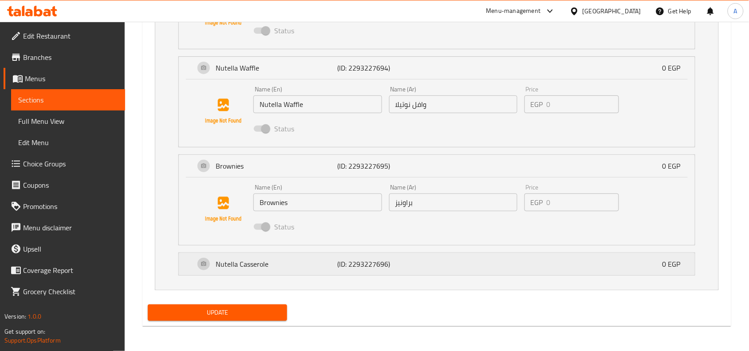
click at [446, 261] on div "Nutella Casserole (ID: 2293227696) 0 EGP" at bounding box center [439, 264] width 489 height 22
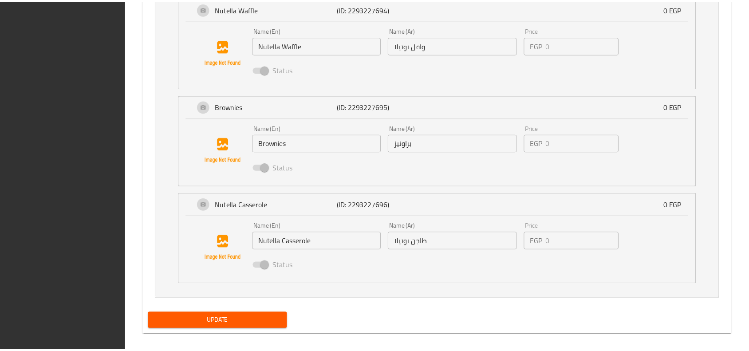
scroll to position [2099, 0]
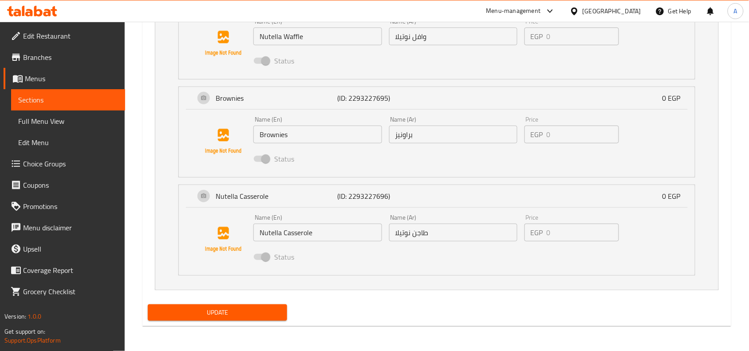
click at [469, 318] on div "Update" at bounding box center [436, 313] width 585 height 24
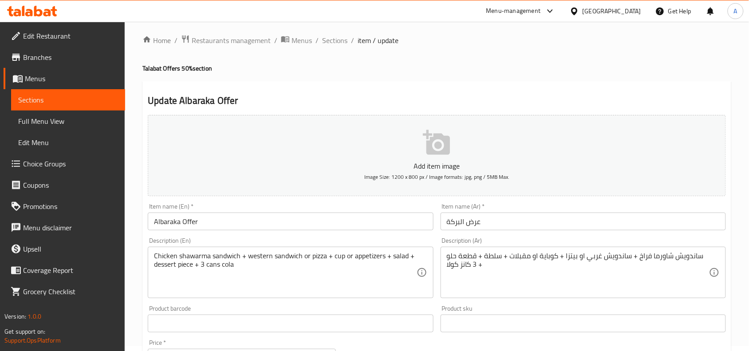
scroll to position [0, 0]
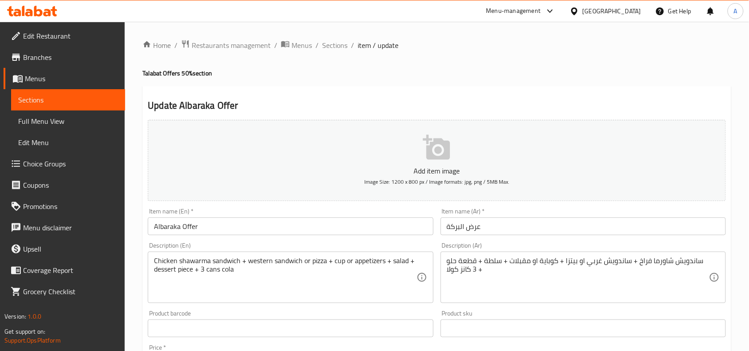
click at [311, 99] on h2 "Update Albaraka Offer" at bounding box center [437, 105] width 578 height 13
click at [49, 59] on span "Branches" at bounding box center [70, 57] width 95 height 11
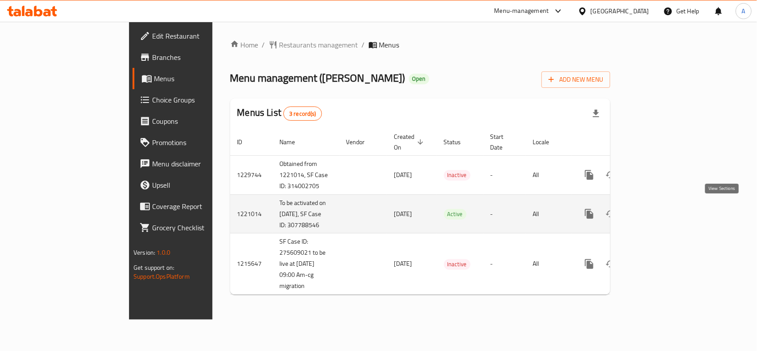
click at [657, 211] on icon "enhanced table" at bounding box center [653, 214] width 8 height 8
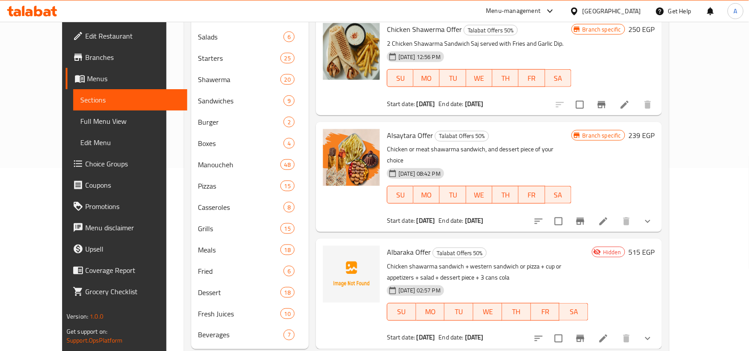
scroll to position [192, 0]
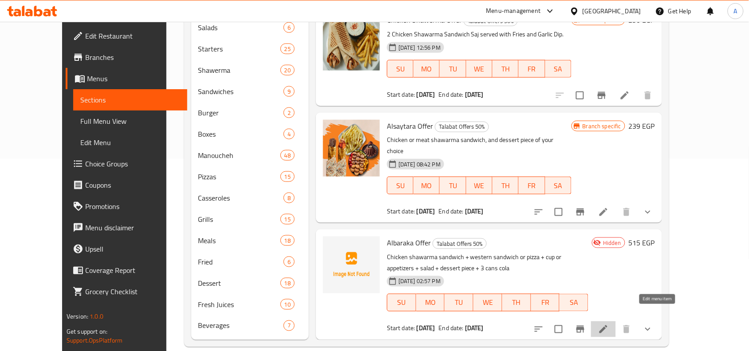
click at [608, 324] on icon at bounding box center [603, 329] width 11 height 11
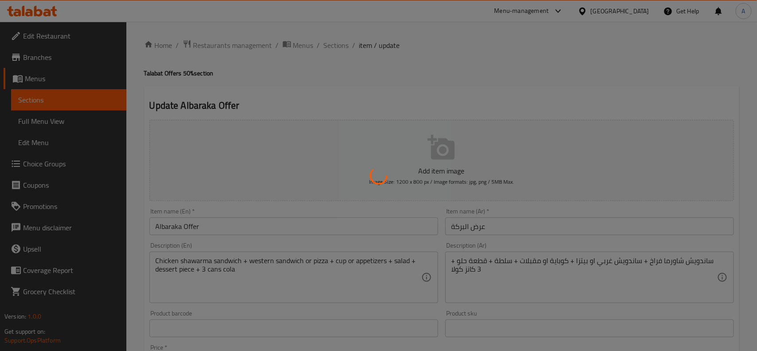
type input "اختيارك من نوع عيش ساندويش الشاورما:"
type input "1"
type input "اختيارك من الساندويش الغربي او البيتزا:"
type input "1"
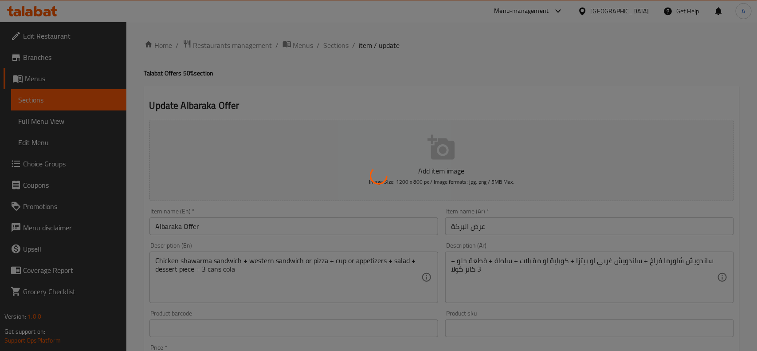
type input "1"
type input "اختيارك من الكوبايات او المقبلات:"
type input "1"
type input "اختيارك من السالاد:"
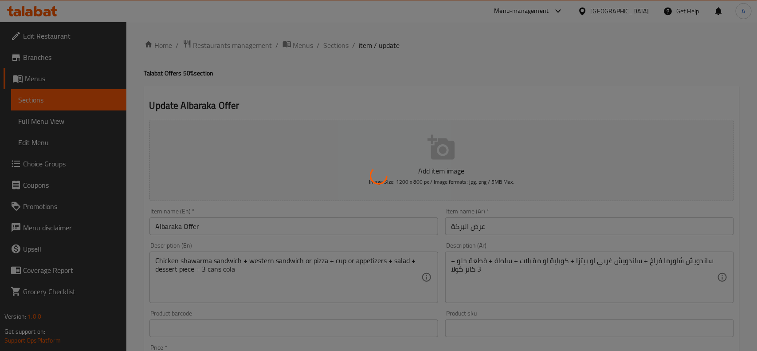
type input "1"
type input "اختيارك من الحلو:"
type input "1"
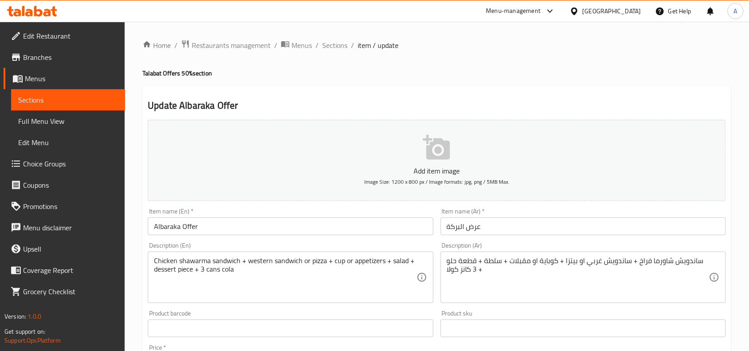
click at [451, 101] on h2 "Update Albaraka Offer" at bounding box center [437, 105] width 578 height 13
click at [582, 12] on div at bounding box center [575, 11] width 13 height 10
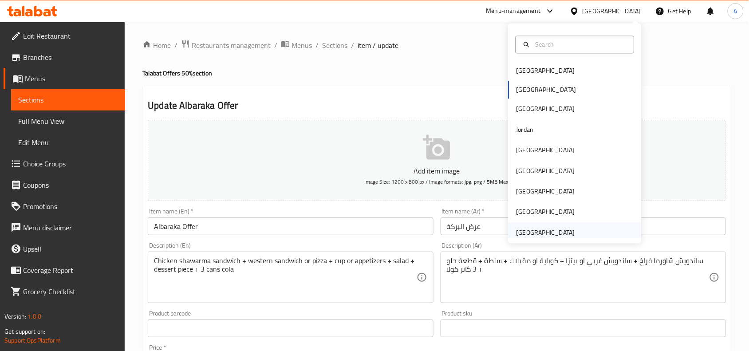
click at [539, 235] on div "[GEOGRAPHIC_DATA]" at bounding box center [545, 233] width 59 height 10
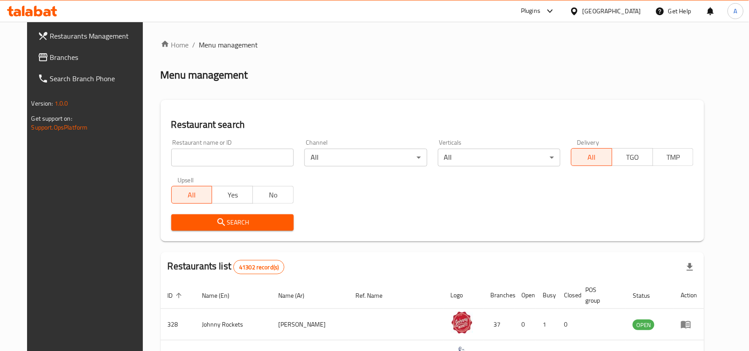
click at [60, 34] on span "Restaurants Management" at bounding box center [97, 36] width 95 height 11
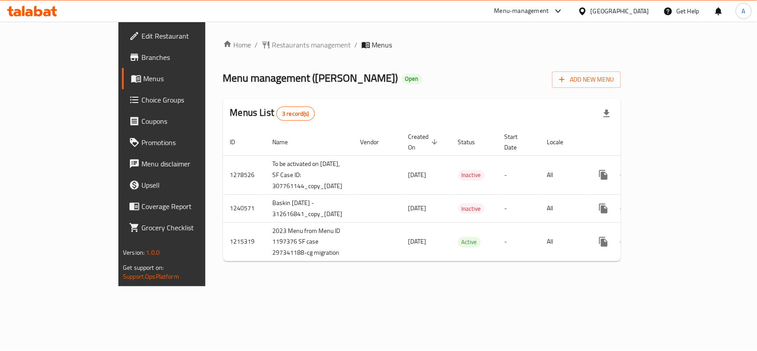
click at [141, 98] on span "Choice Groups" at bounding box center [189, 99] width 96 height 11
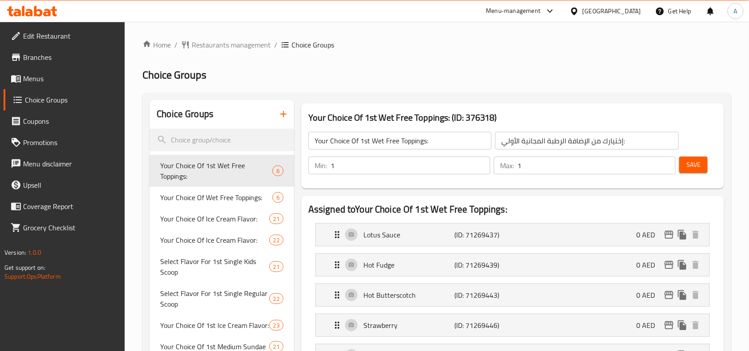
click at [23, 75] on span "Menus" at bounding box center [70, 78] width 95 height 11
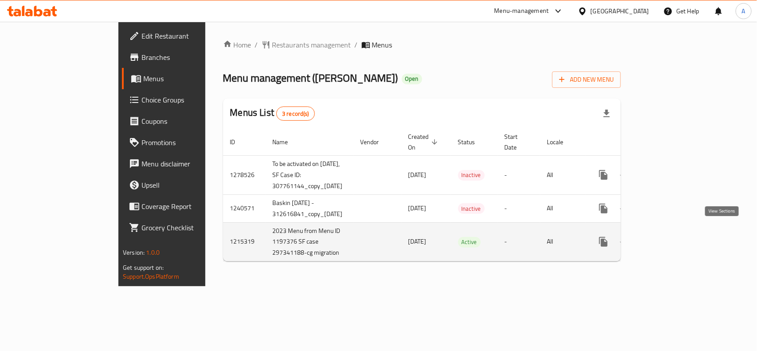
click at [673, 236] on icon "enhanced table" at bounding box center [667, 241] width 11 height 11
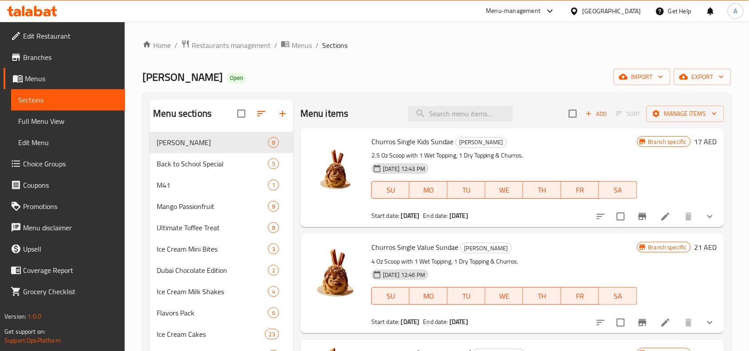
click at [49, 120] on span "Full Menu View" at bounding box center [68, 121] width 100 height 11
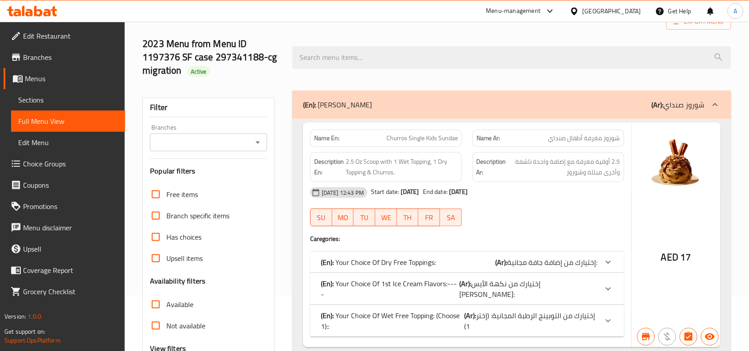
scroll to position [111, 0]
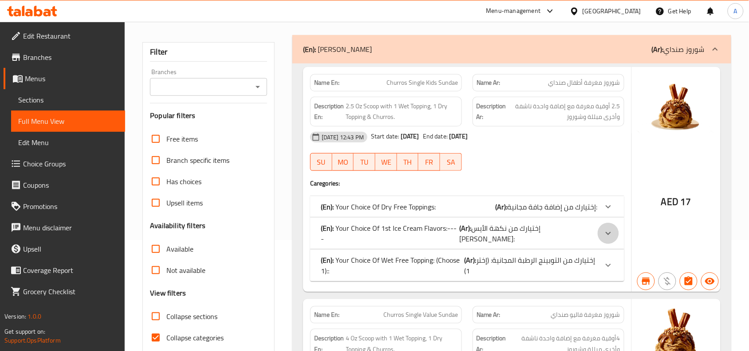
click at [608, 232] on icon at bounding box center [608, 233] width 11 height 11
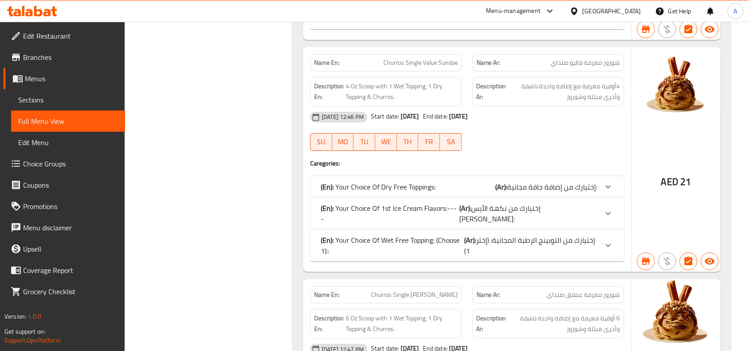
scroll to position [942, 0]
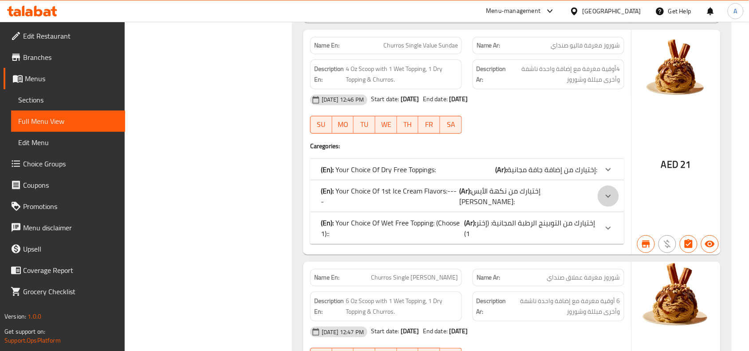
click at [609, 191] on icon at bounding box center [608, 196] width 11 height 11
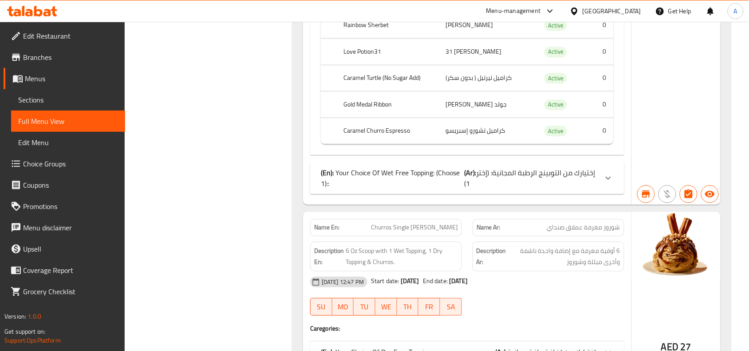
scroll to position [1663, 0]
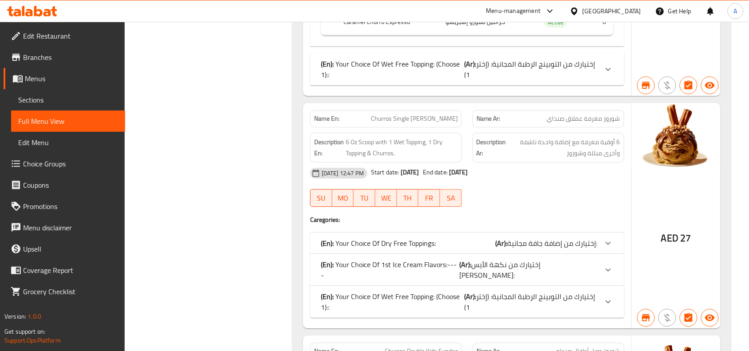
click at [540, 263] on span "إختيارك من نكهة الأيس [PERSON_NAME]:" at bounding box center [499, 270] width 81 height 24
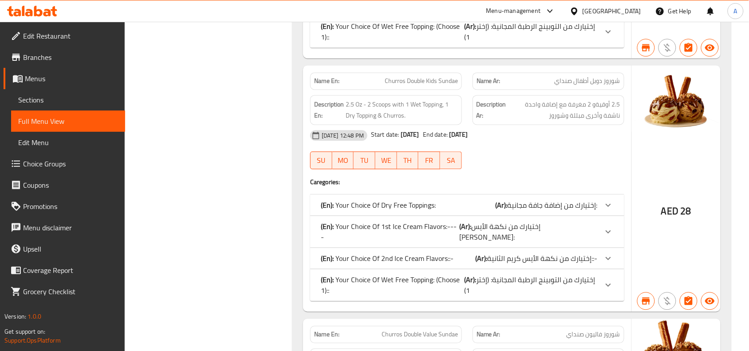
scroll to position [2550, 0]
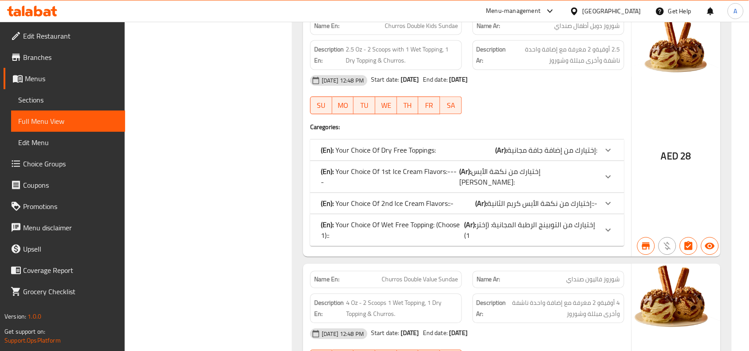
click at [471, 165] on b "(Ar):" at bounding box center [465, 171] width 12 height 13
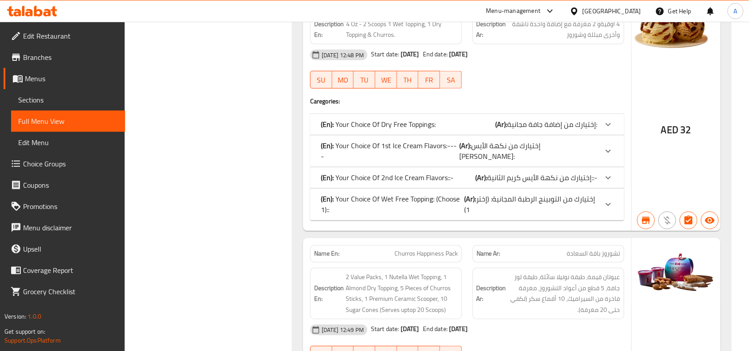
scroll to position [3437, 0]
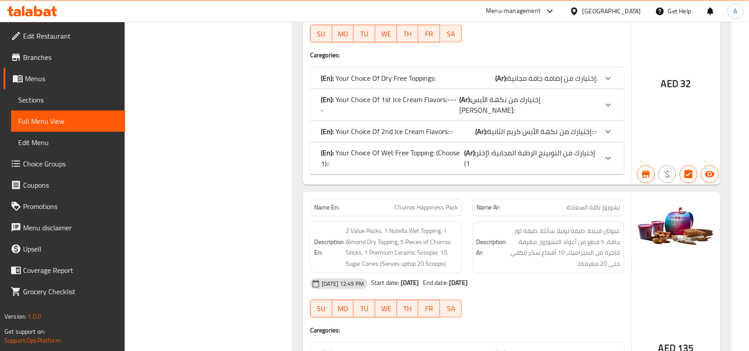
click at [540, 93] on span "إختيارك من نكهة الأيس [PERSON_NAME]:" at bounding box center [499, 105] width 81 height 24
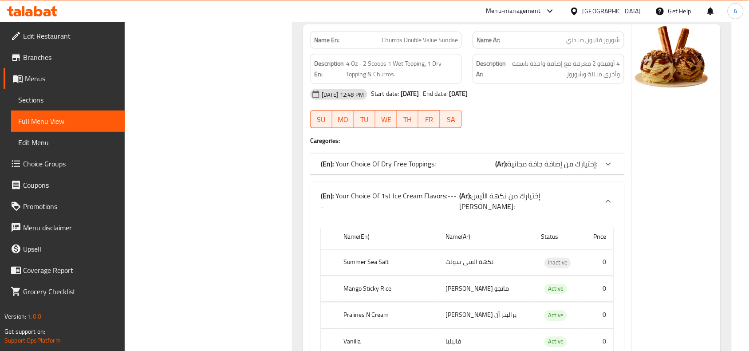
scroll to position [3326, 0]
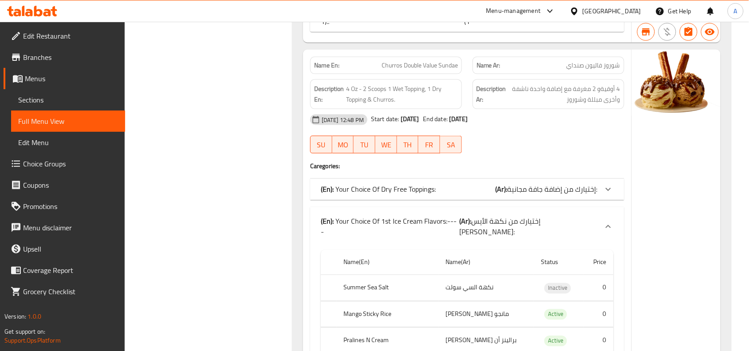
click at [421, 61] on span "Churros Double Value Sundae" at bounding box center [419, 65] width 76 height 9
copy span "Churros Double Value Sundae"
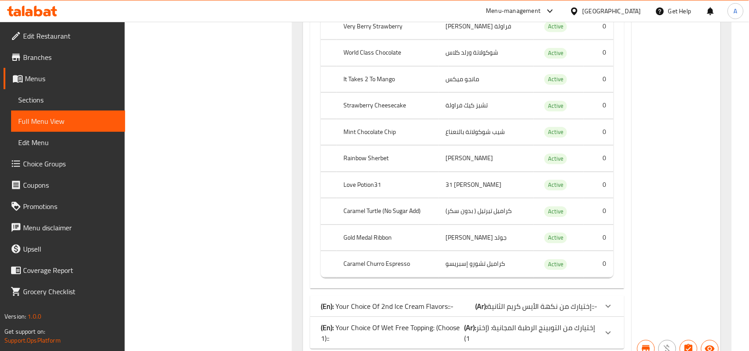
scroll to position [4047, 0]
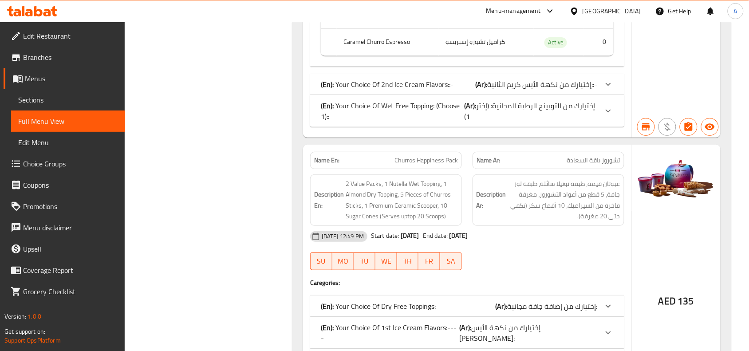
click at [539, 78] on span "إختيارك من نكهة الأيس كريم الثانية::-" at bounding box center [542, 84] width 110 height 13
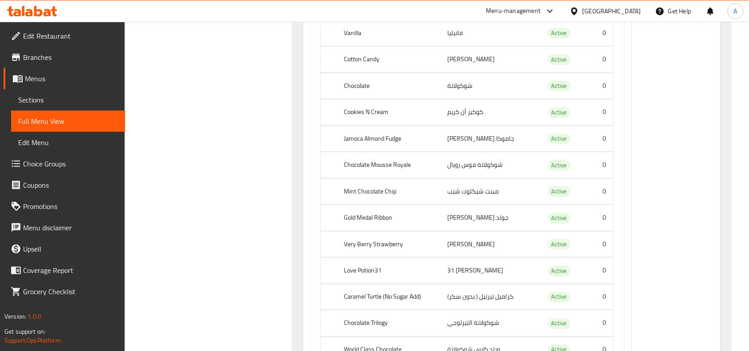
scroll to position [4213, 0]
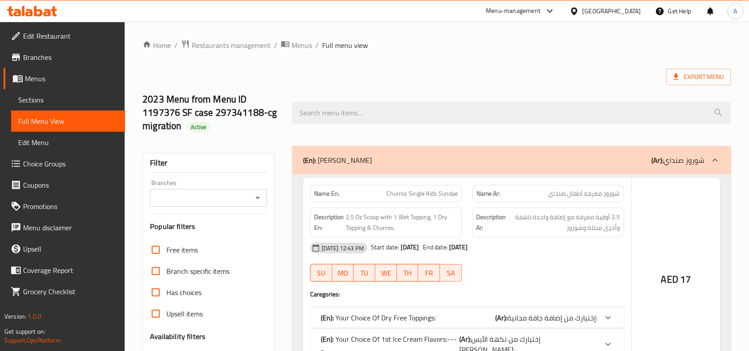
click at [25, 76] on div at bounding box center [374, 175] width 749 height 351
click at [44, 165] on div at bounding box center [374, 175] width 749 height 351
click at [45, 163] on div at bounding box center [374, 175] width 749 height 351
click at [368, 49] on div at bounding box center [374, 175] width 749 height 351
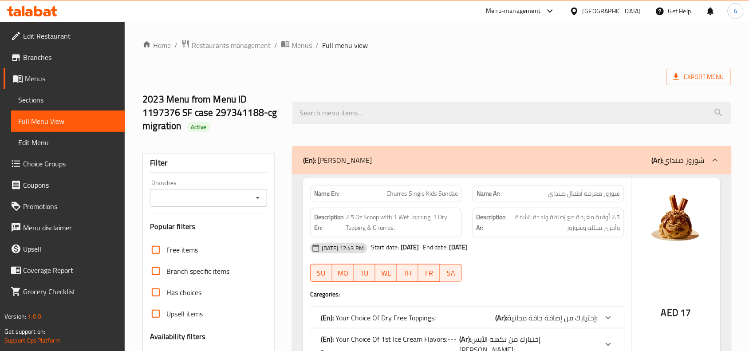
click at [381, 48] on ol "Home / Restaurants management / Menus / Full menu view" at bounding box center [436, 45] width 588 height 12
click at [43, 162] on span "Choice Groups" at bounding box center [70, 163] width 95 height 11
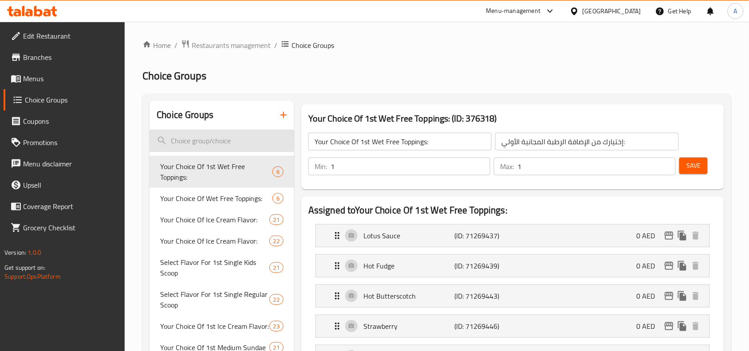
click at [235, 145] on input "search" at bounding box center [221, 140] width 145 height 23
paste input "Chocolate Chip"
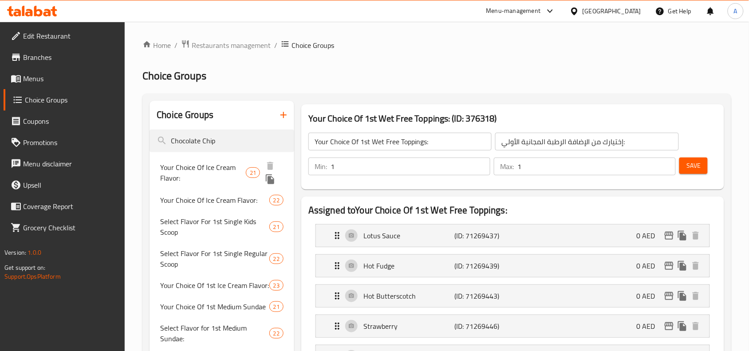
type input "Chocolate Chip"
click at [224, 163] on span "Your Choice Of Ice Cream Flavor:" at bounding box center [203, 172] width 86 height 21
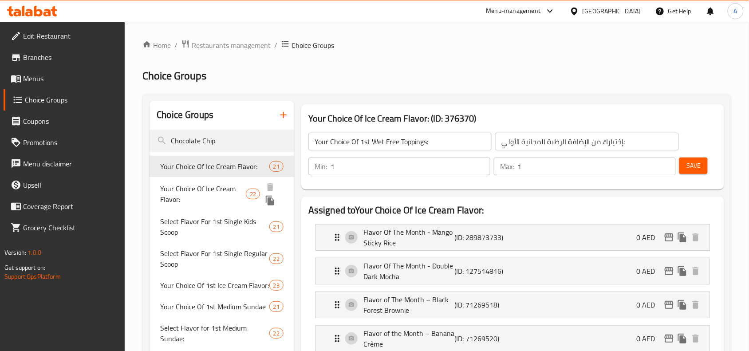
type input "Your Choice Of Ice Cream Flavor:"
type input "إختيارك من نكهة الأيس كريم:"
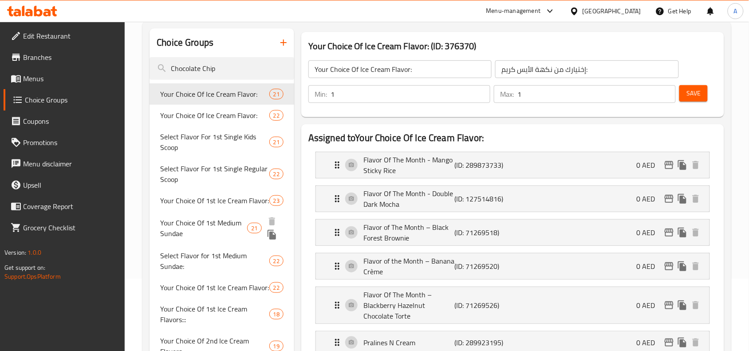
scroll to position [55, 0]
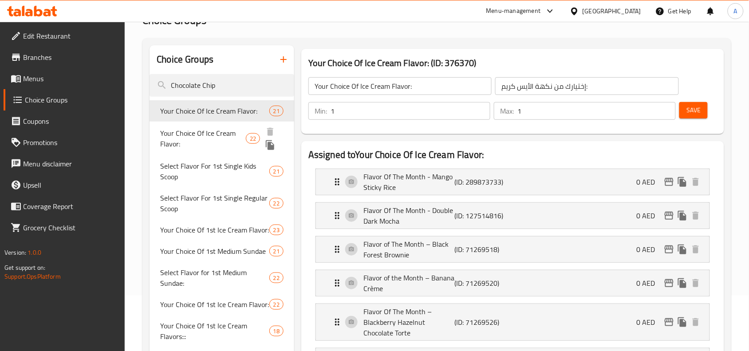
click at [205, 135] on span "Your Choice Of Ice Cream Flavor:" at bounding box center [203, 138] width 86 height 21
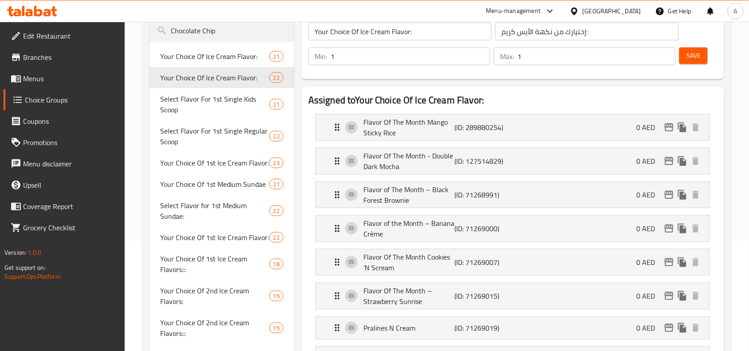
scroll to position [0, 0]
